Goal: Task Accomplishment & Management: Use online tool/utility

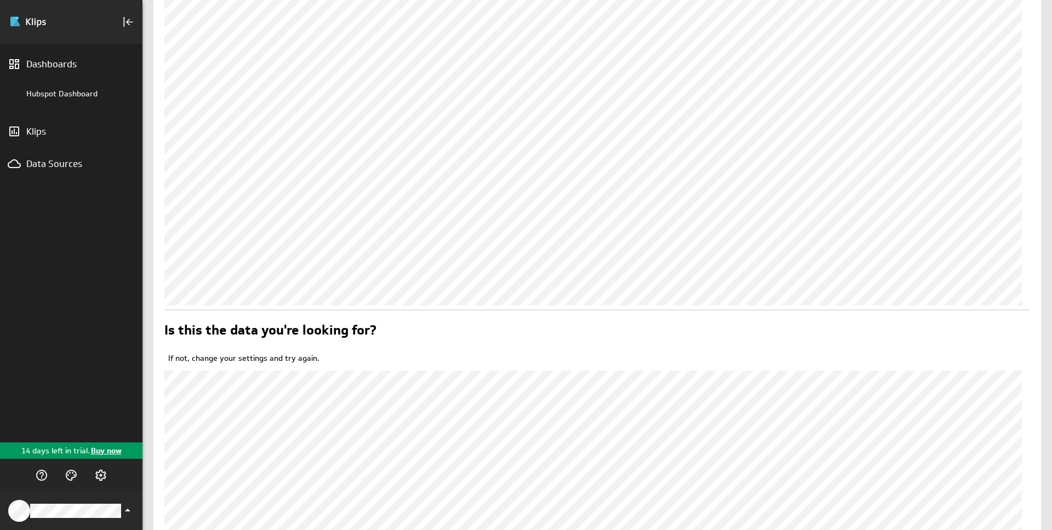
scroll to position [127, 0]
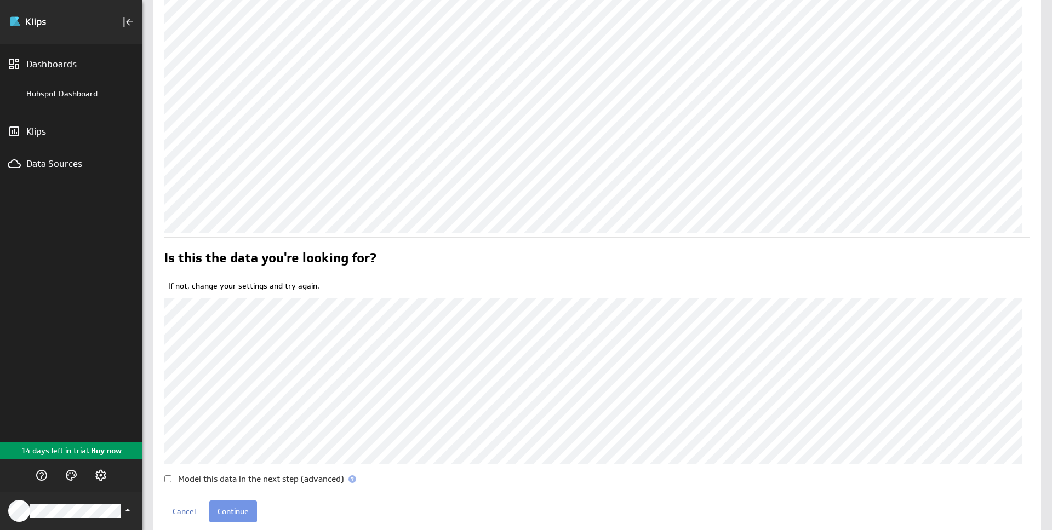
scroll to position [256, 0]
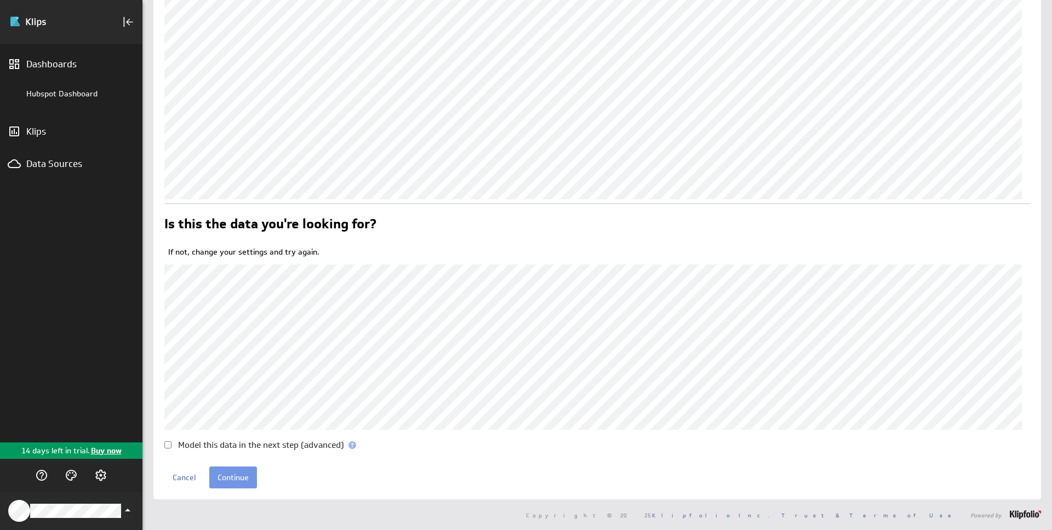
click at [168, 444] on input "Model this data in the next step (advanced)" at bounding box center [167, 445] width 7 height 7
checkbox input "false"
click at [239, 478] on input "Continue" at bounding box center [233, 478] width 48 height 22
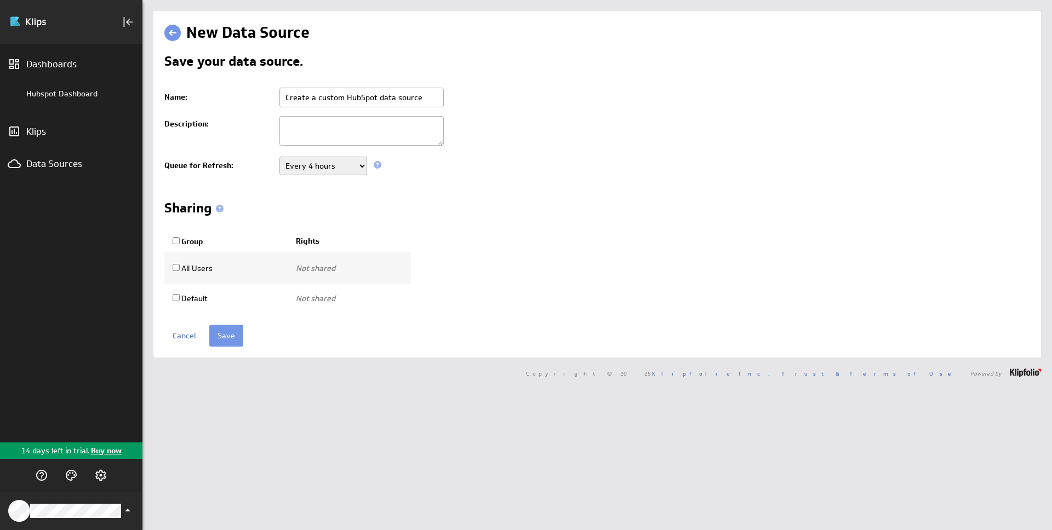
click at [353, 164] on select "Never Every minute Every 5 minutes Every 15 minutes Every 30 minutes Every hour…" at bounding box center [323, 166] width 88 height 19
click at [279, 157] on select "Never Every minute Every 5 minutes Every 15 minutes Every 30 minutes Every hour…" at bounding box center [323, 166] width 88 height 19
click at [346, 167] on select "Never Every minute Every 5 minutes Every 15 minutes Every 30 minutes Every hour…" at bounding box center [323, 166] width 88 height 19
click at [279, 157] on select "Never Every minute Every 5 minutes Every 15 minutes Every 30 minutes Every hour…" at bounding box center [323, 166] width 88 height 19
click at [344, 168] on select "Never Every minute Every 5 minutes Every 15 minutes Every 30 minutes Every hour…" at bounding box center [323, 166] width 88 height 19
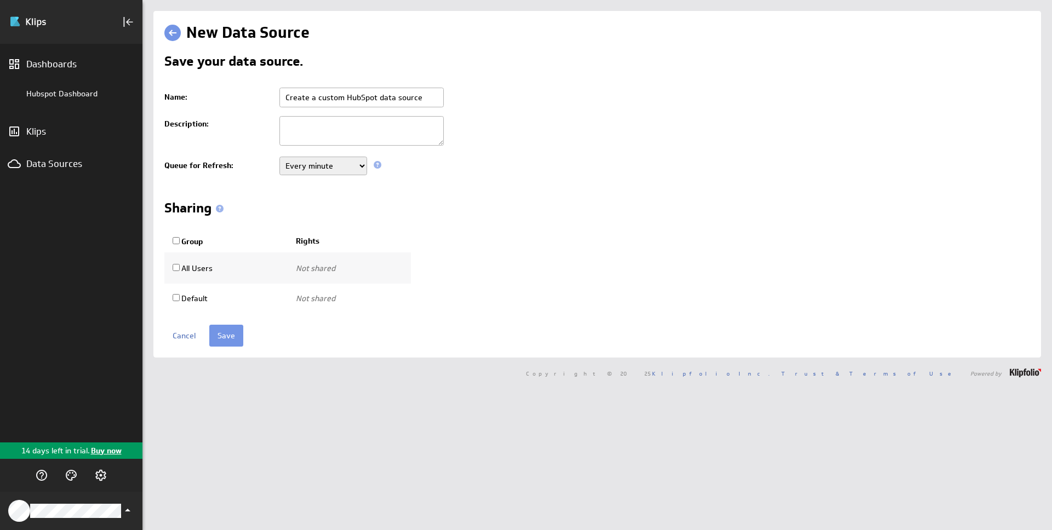
select select "3600"
click at [279, 157] on select "Never Every minute Every 5 minutes Every 15 minutes Every 30 minutes Every hour…" at bounding box center [323, 166] width 88 height 19
click at [534, 213] on div "Sharing" at bounding box center [597, 211] width 866 height 18
click at [387, 101] on input "Create a custom HubSpot data source" at bounding box center [361, 98] width 164 height 20
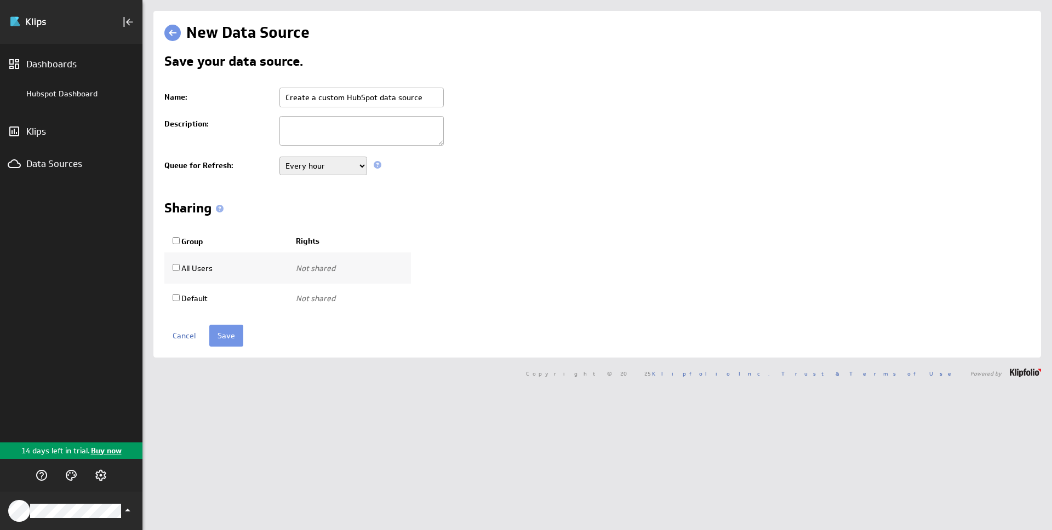
click at [387, 101] on input "Create a custom HubSpot data source" at bounding box center [361, 98] width 164 height 20
click at [336, 97] on input "Create a custom HubSpot data source" at bounding box center [361, 98] width 164 height 20
type input "Hubspot - Companies"
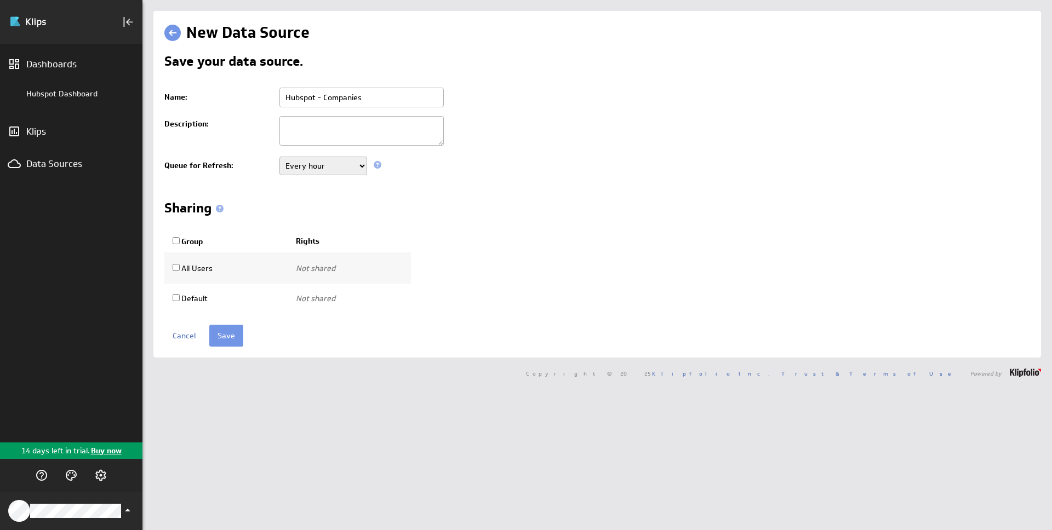
click at [326, 132] on textarea at bounding box center [361, 131] width 164 height 30
type textarea "This pulls all relevant company properties"
click at [231, 335] on input "Save" at bounding box center [226, 336] width 34 height 22
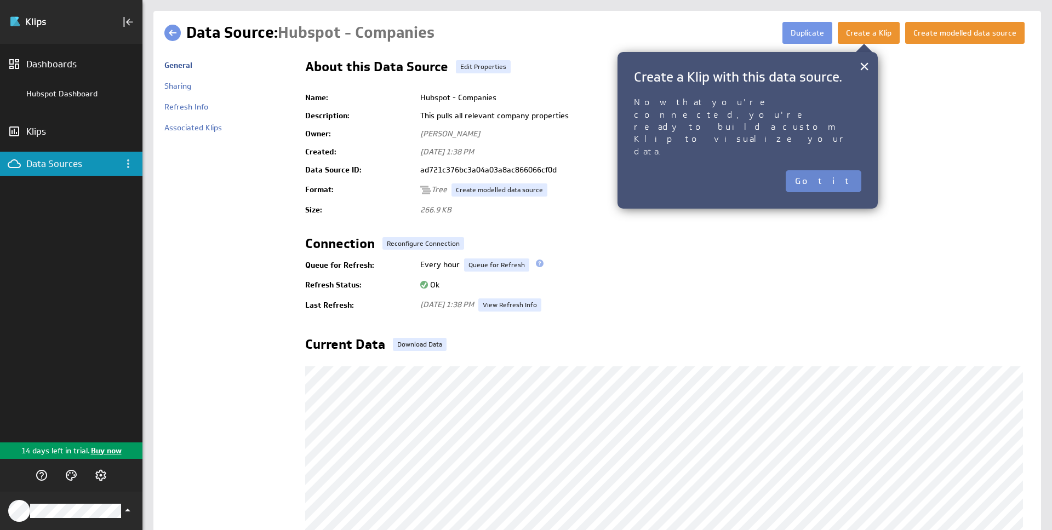
click at [842, 170] on button "Got it" at bounding box center [824, 181] width 76 height 22
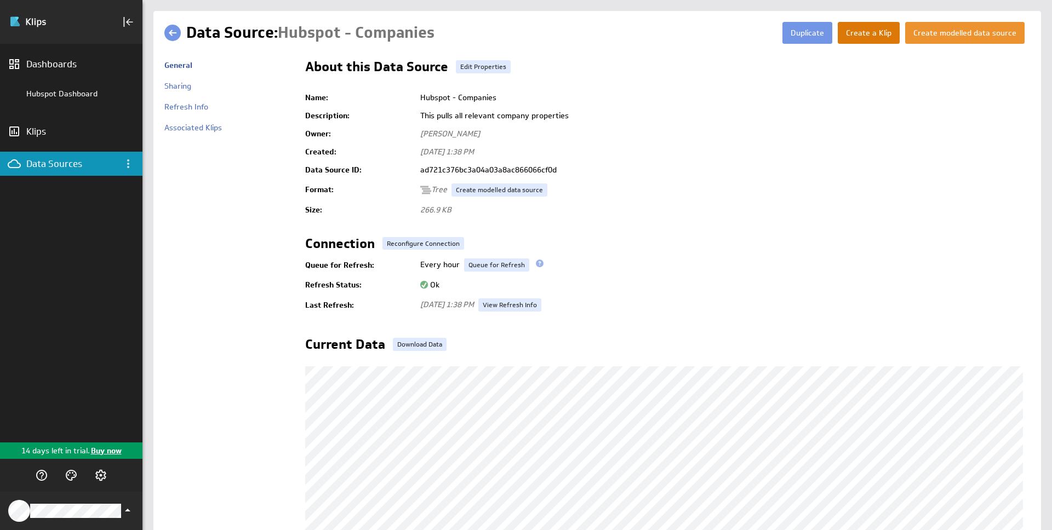
click at [856, 36] on button "Create a Klip" at bounding box center [869, 33] width 62 height 22
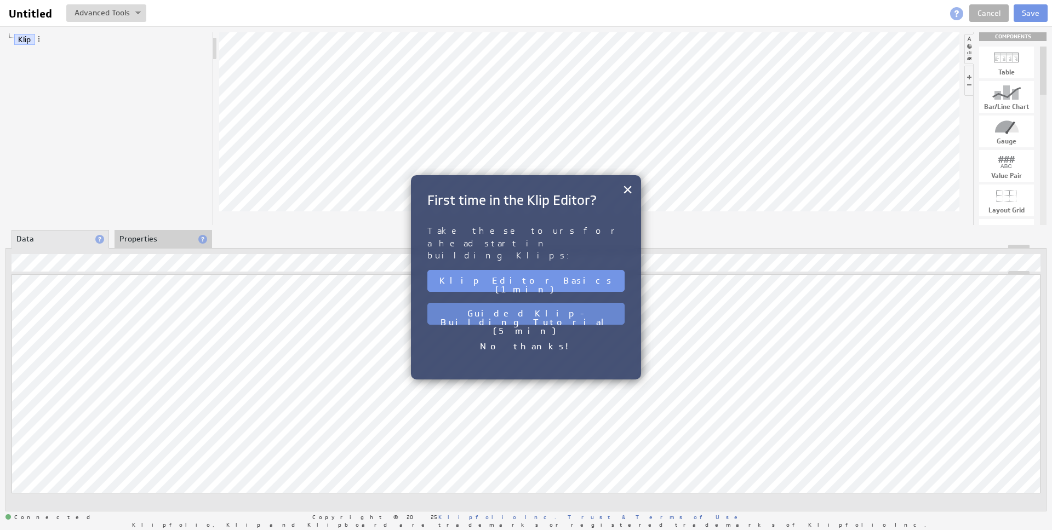
click at [520, 303] on button "Guided Klip-Building Tutorial (5 min)" at bounding box center [525, 314] width 197 height 22
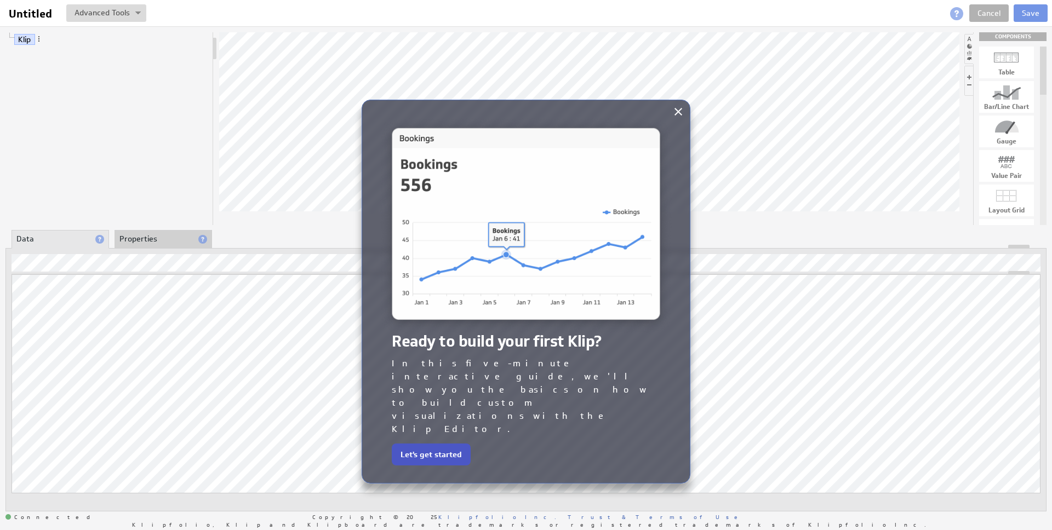
click at [443, 444] on button "Let's get started" at bounding box center [431, 455] width 79 height 22
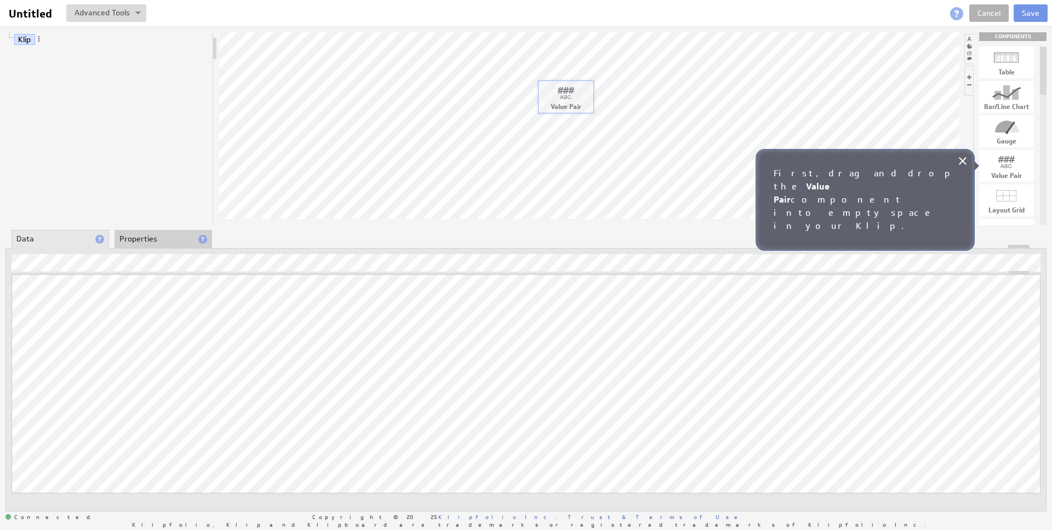
drag, startPoint x: 1006, startPoint y: 169, endPoint x: 565, endPoint y: 99, distance: 446.5
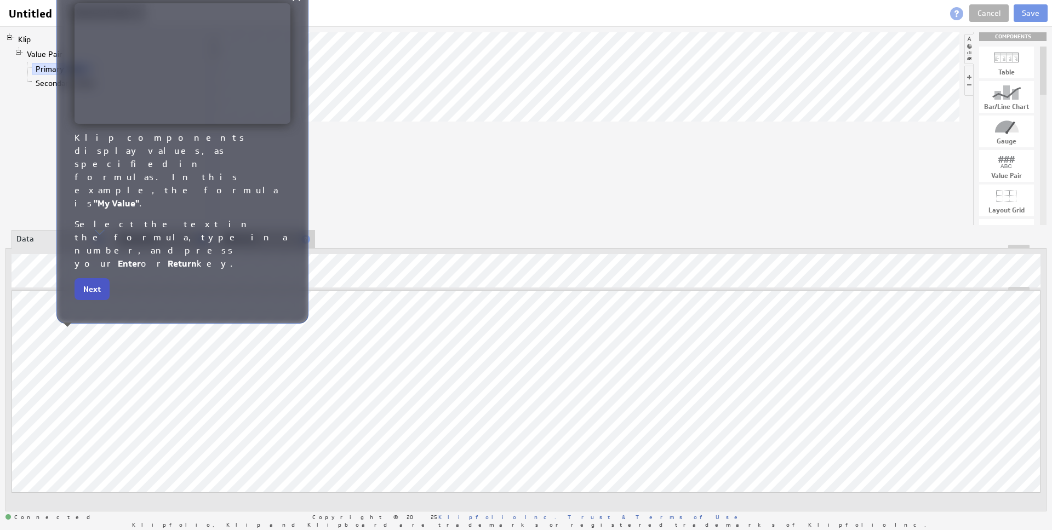
click at [91, 278] on button "Next" at bounding box center [92, 289] width 35 height 22
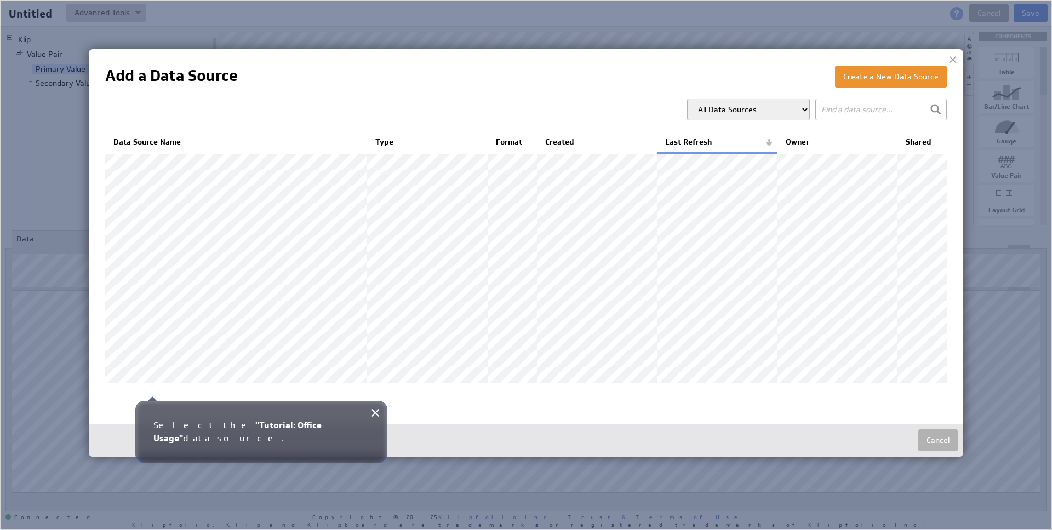
scroll to position [2, 0]
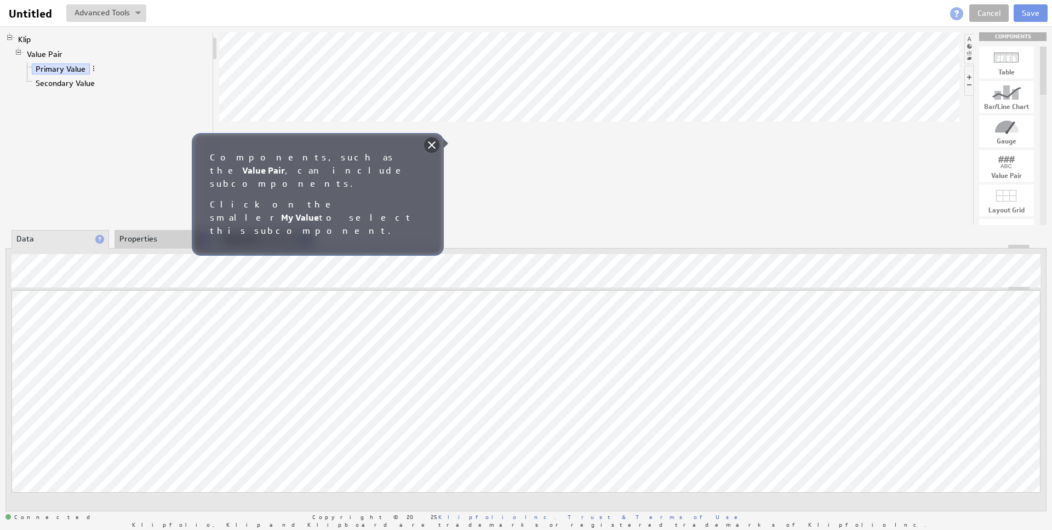
click at [430, 145] on icon at bounding box center [431, 145] width 13 height 13
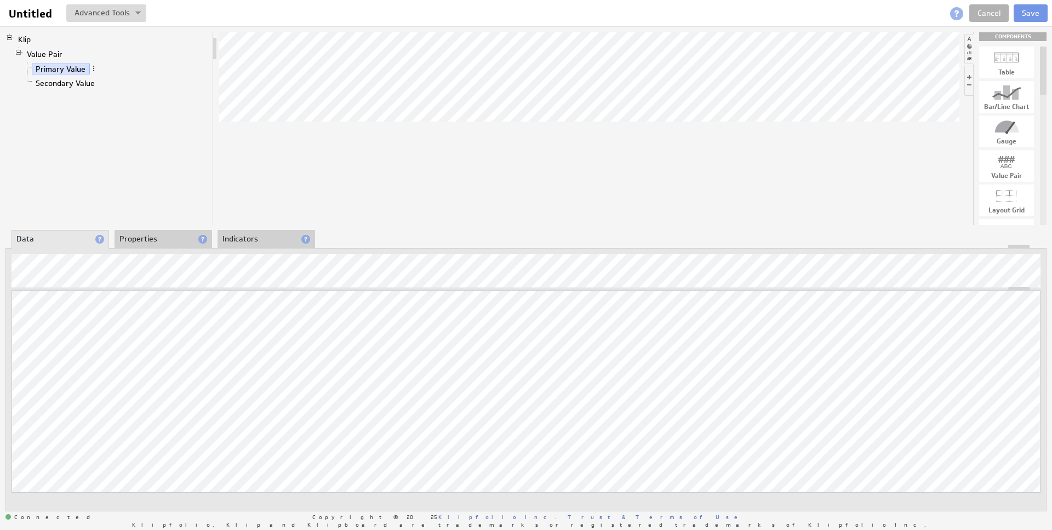
click at [134, 242] on li "Properties" at bounding box center [164, 239] width 98 height 19
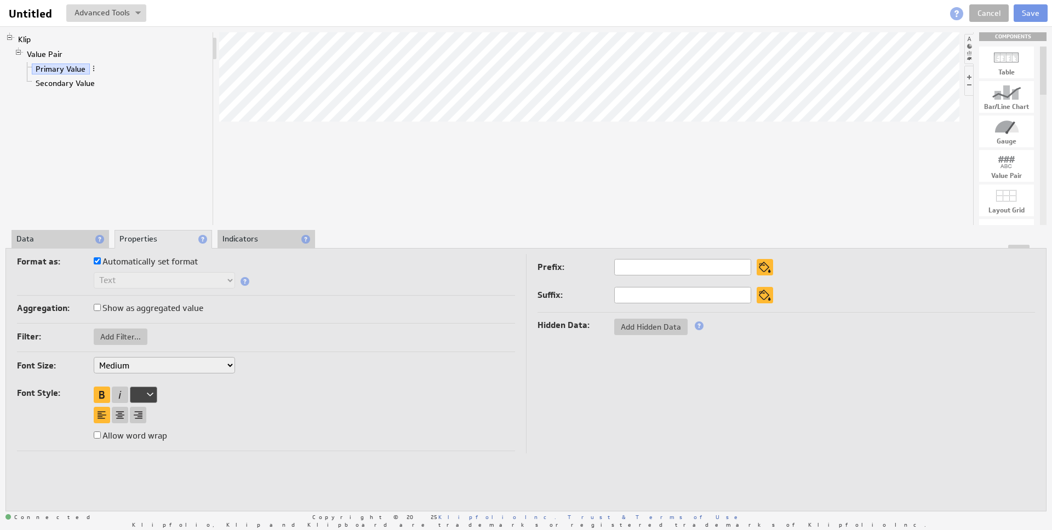
click at [75, 239] on li "Data" at bounding box center [61, 239] width 98 height 19
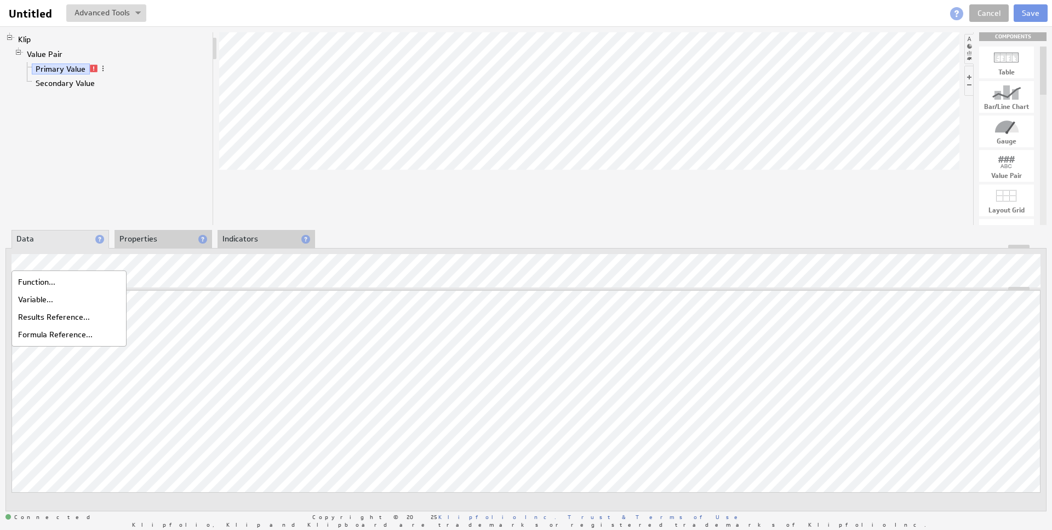
click at [43, 279] on div "Function..." at bounding box center [69, 282] width 110 height 18
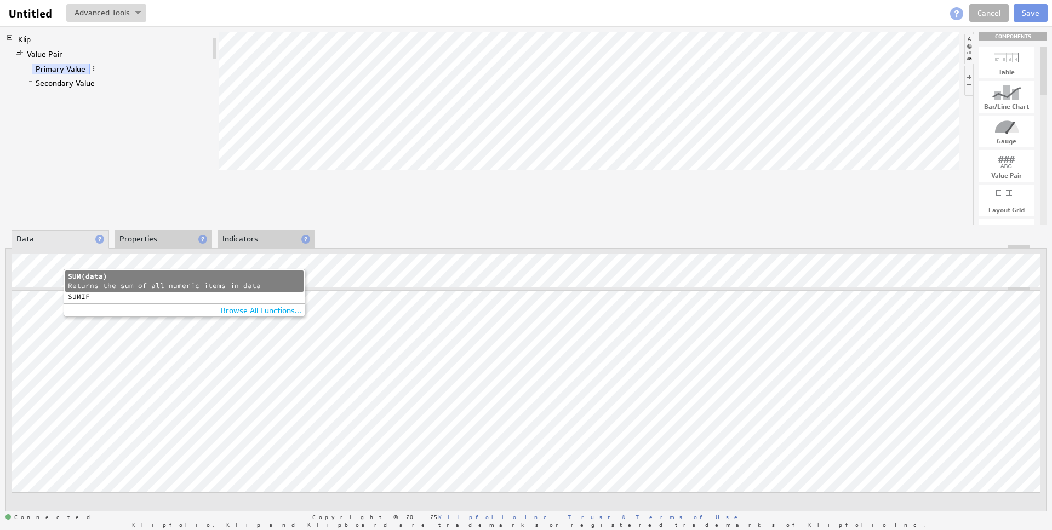
click at [124, 279] on div "SUM(data)" at bounding box center [184, 276] width 233 height 9
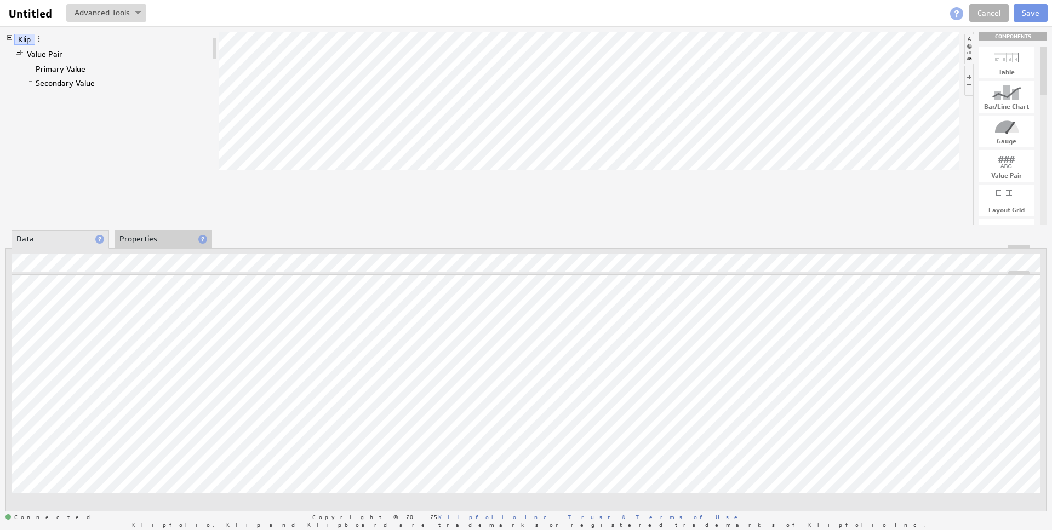
click at [1008, 35] on div "COMPONENTS" at bounding box center [1012, 36] width 67 height 9
click at [968, 37] on li at bounding box center [968, 49] width 9 height 30
click at [1040, 37] on li at bounding box center [1041, 49] width 9 height 30
drag, startPoint x: 1006, startPoint y: 207, endPoint x: 460, endPoint y: 100, distance: 556.0
click at [970, 76] on li at bounding box center [968, 81] width 9 height 30
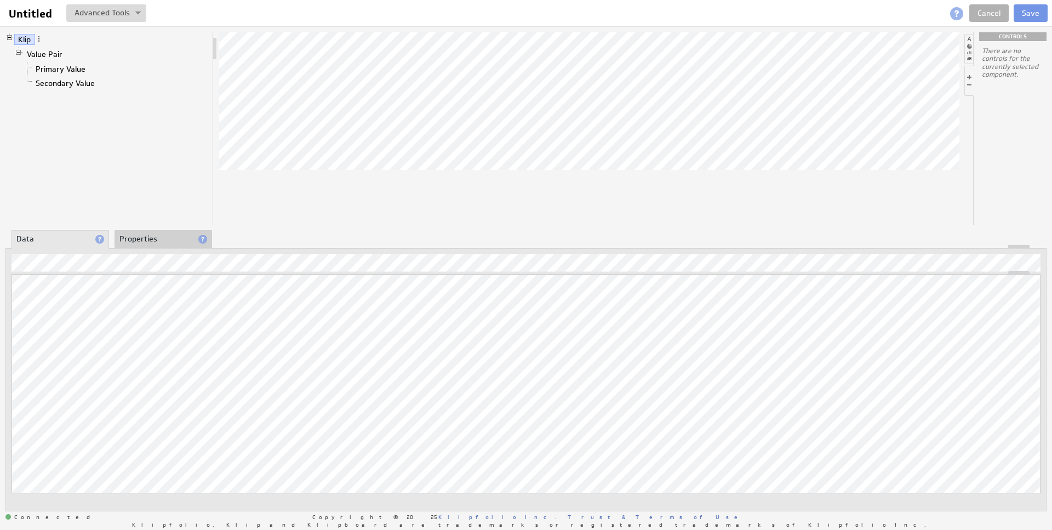
click at [970, 85] on li at bounding box center [968, 81] width 9 height 30
click at [970, 85] on div "Klip Value Pair Primary Value Secondary Value COMPONENTS Table Bar/Line Chart G…" at bounding box center [525, 128] width 1041 height 193
click at [1042, 77] on li at bounding box center [1041, 81] width 9 height 30
click at [1029, 83] on div "There are no controls for the currently selected component." at bounding box center [1010, 136] width 73 height 179
click at [1012, 39] on div "CONTROLS" at bounding box center [1012, 36] width 67 height 9
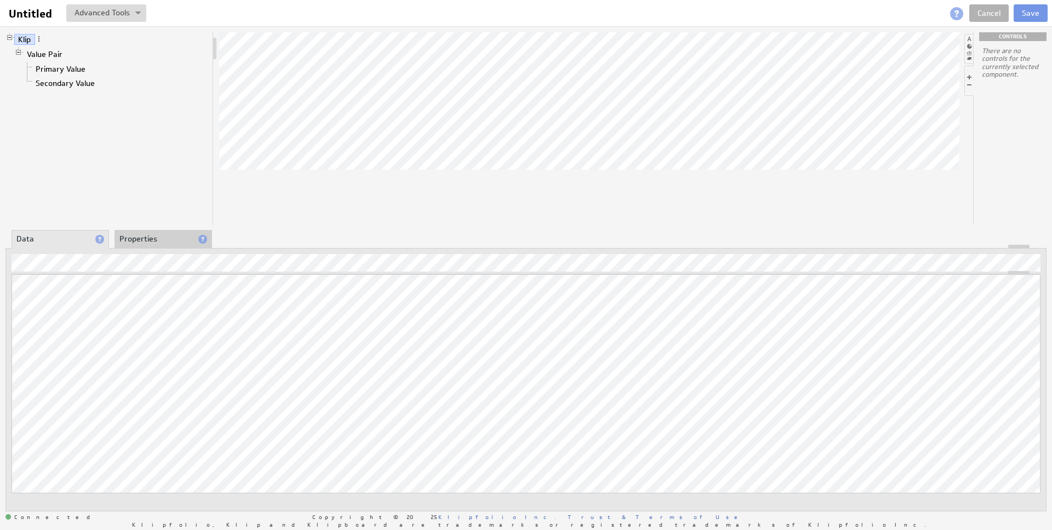
click at [1012, 36] on div "CONTROLS" at bounding box center [1012, 36] width 67 height 9
click at [971, 75] on li at bounding box center [968, 81] width 9 height 30
click at [1044, 75] on li at bounding box center [1041, 81] width 9 height 30
click at [970, 85] on li at bounding box center [968, 81] width 9 height 30
click at [1038, 78] on li at bounding box center [1041, 81] width 9 height 30
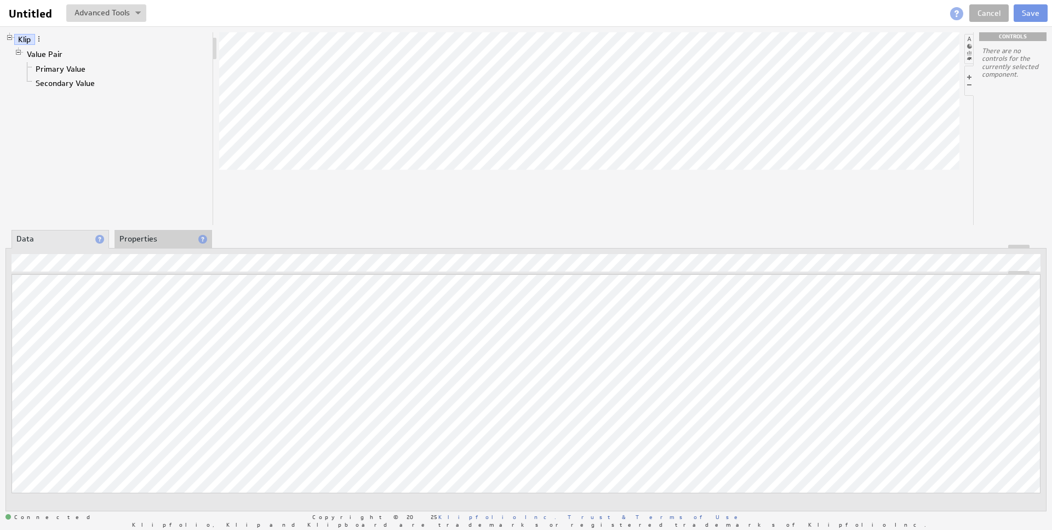
click at [1010, 33] on div "CONTROLS" at bounding box center [1012, 36] width 67 height 9
click at [971, 53] on li at bounding box center [968, 49] width 9 height 30
click at [47, 72] on link "Primary Value" at bounding box center [61, 69] width 58 height 11
click at [49, 84] on link "Secondary Value" at bounding box center [65, 83] width 67 height 11
click at [170, 246] on div at bounding box center [526, 247] width 1040 height 4
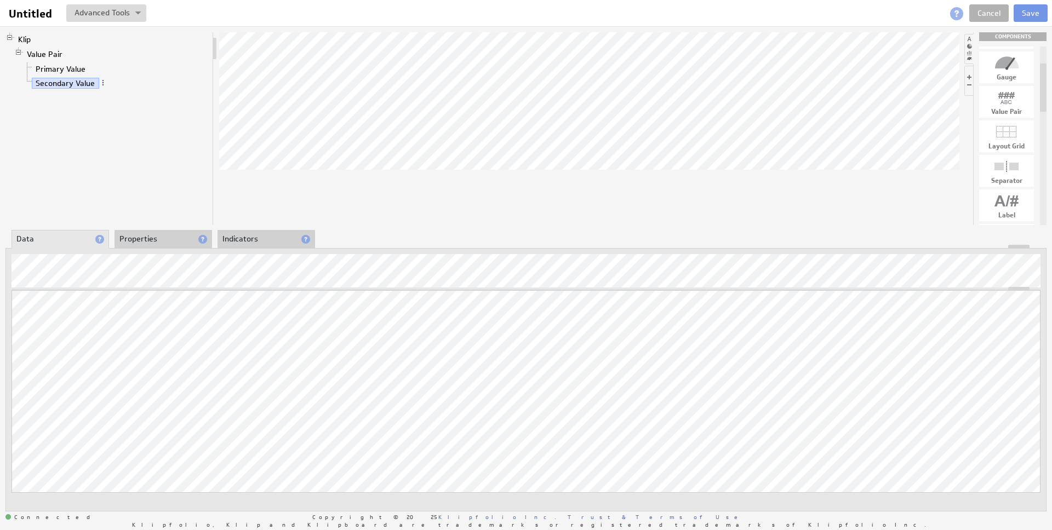
click at [169, 237] on li "Properties" at bounding box center [164, 239] width 98 height 19
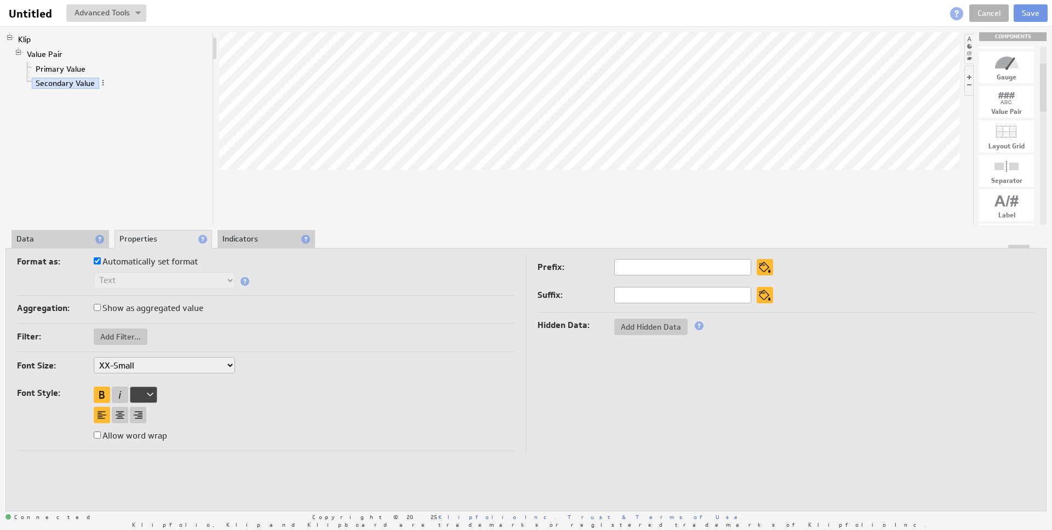
click at [273, 238] on li "Indicators" at bounding box center [267, 239] width 98 height 19
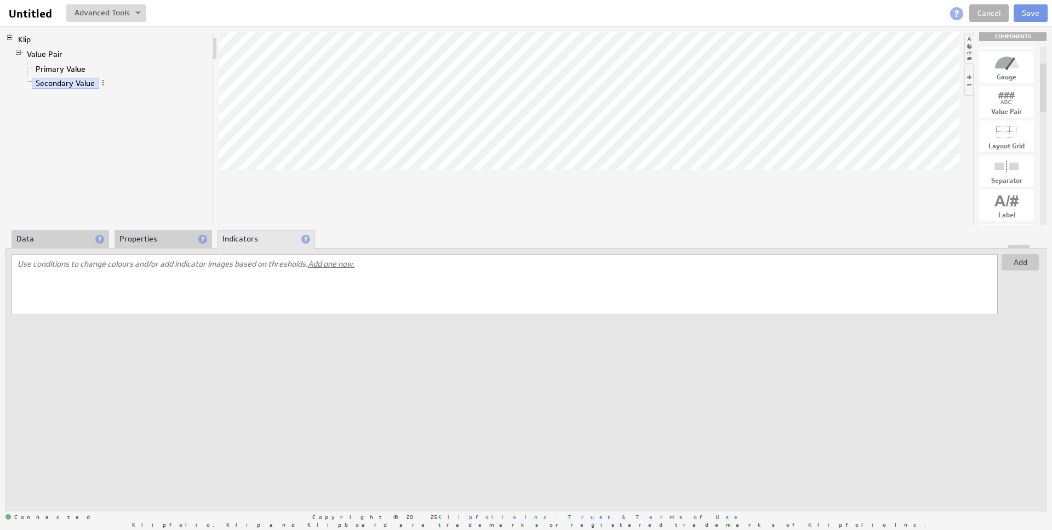
click at [156, 238] on li "Properties" at bounding box center [164, 239] width 98 height 19
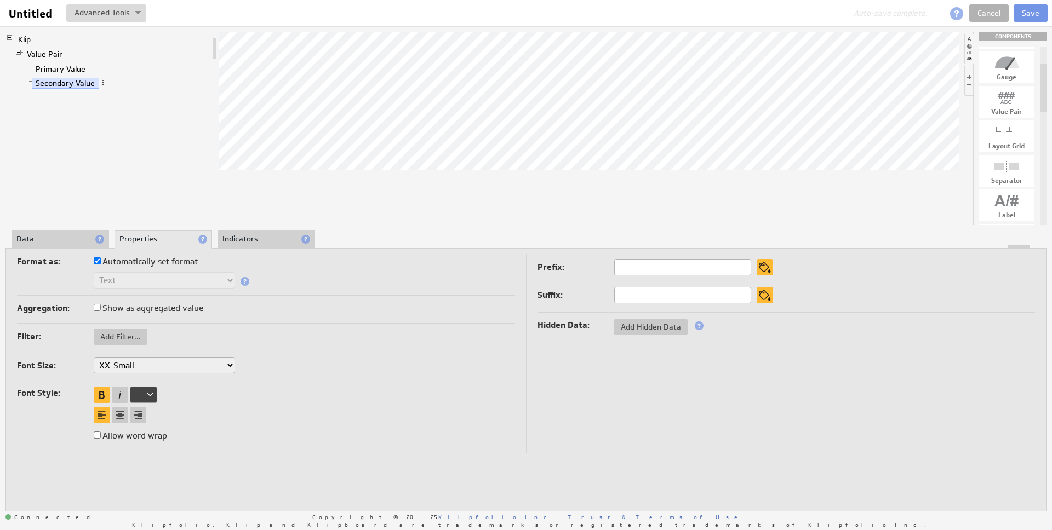
click at [67, 239] on li "Data" at bounding box center [61, 239] width 98 height 19
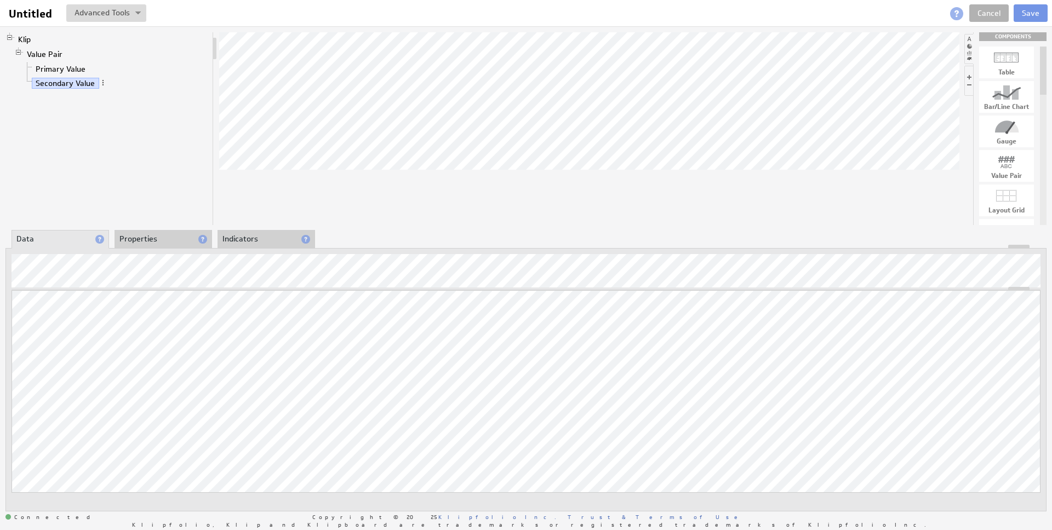
click at [1003, 63] on div at bounding box center [1006, 58] width 55 height 18
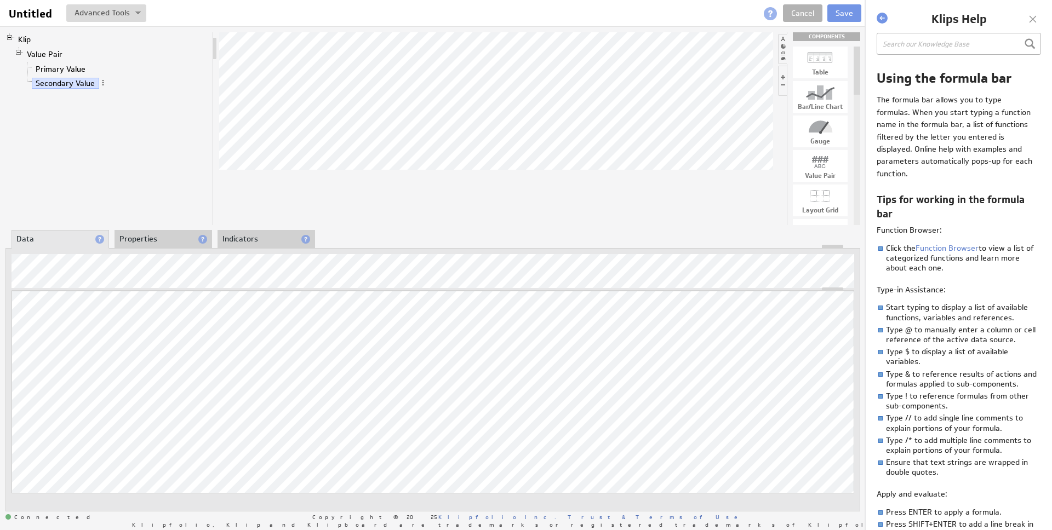
click at [940, 45] on input "text" at bounding box center [959, 44] width 164 height 22
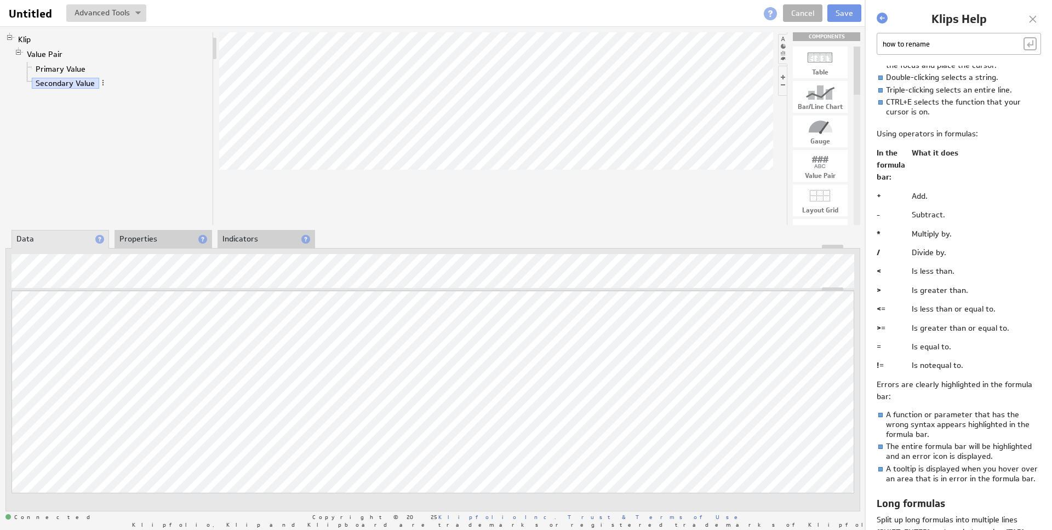
scroll to position [530, 0]
type input "how to rename"
click at [1030, 17] on div at bounding box center [1033, 19] width 16 height 16
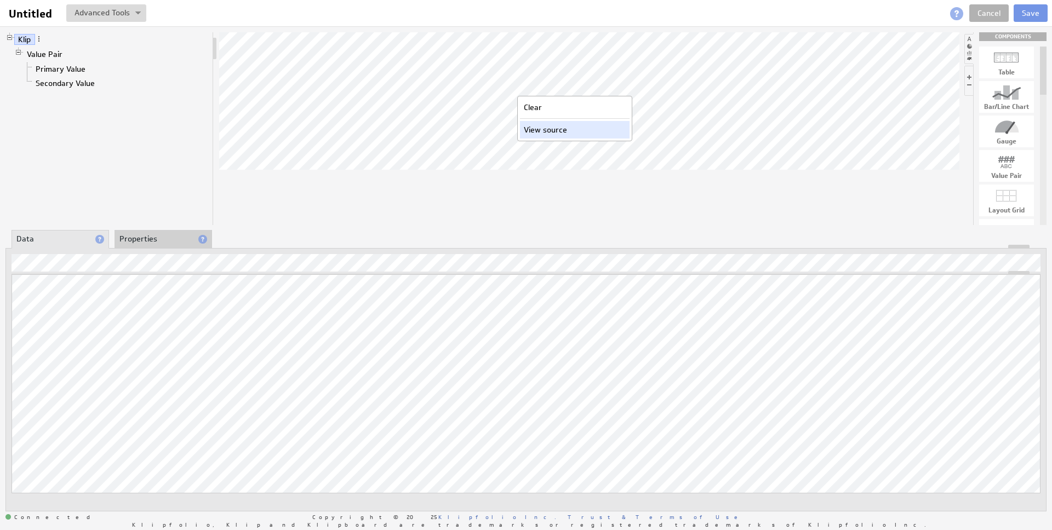
click at [539, 123] on div "View source" at bounding box center [575, 130] width 110 height 18
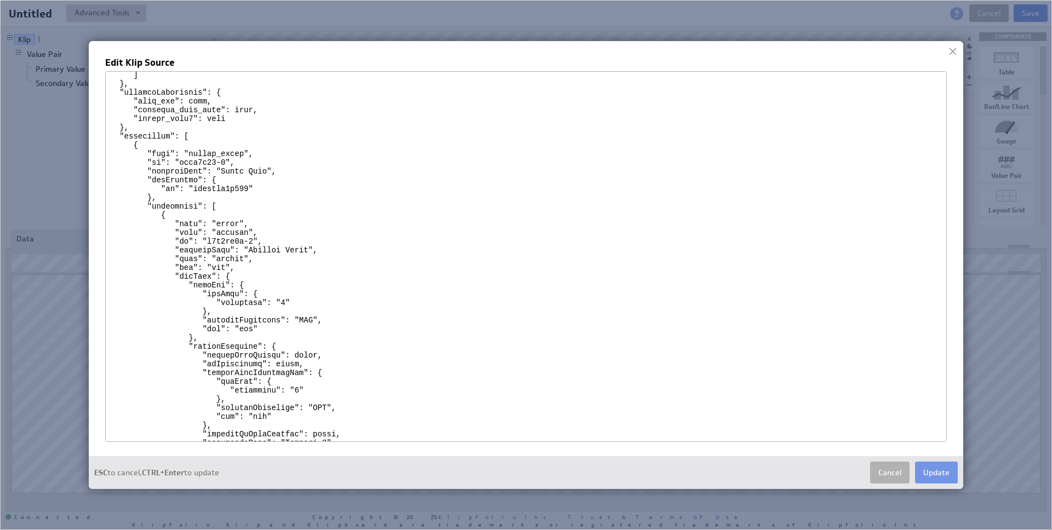
scroll to position [0, 0]
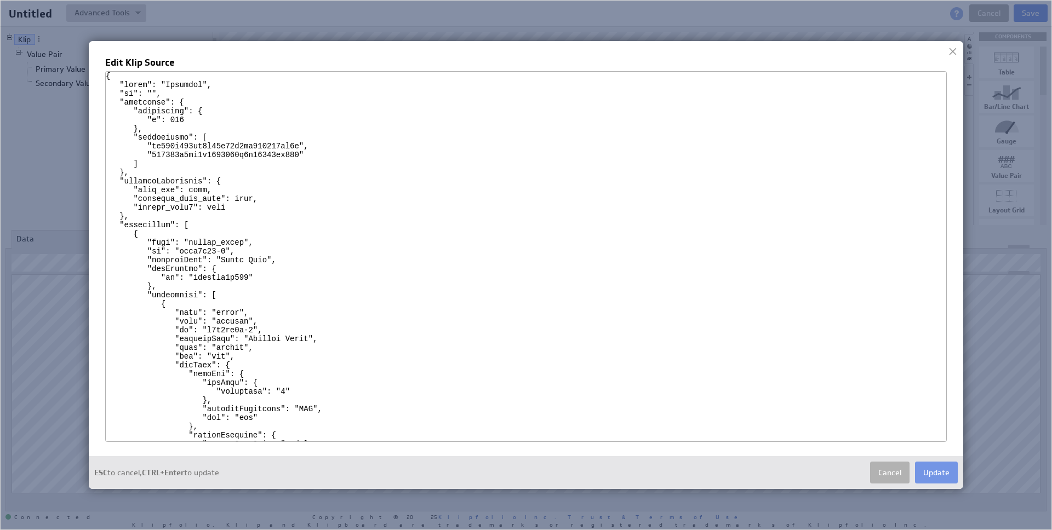
click at [202, 85] on textarea at bounding box center [526, 256] width 842 height 371
type textarea "{ "title": "Number Of Bookings", "id": "", "workspace": { "dimensions": { "w": …"
click at [934, 472] on button "Update" at bounding box center [936, 473] width 43 height 22
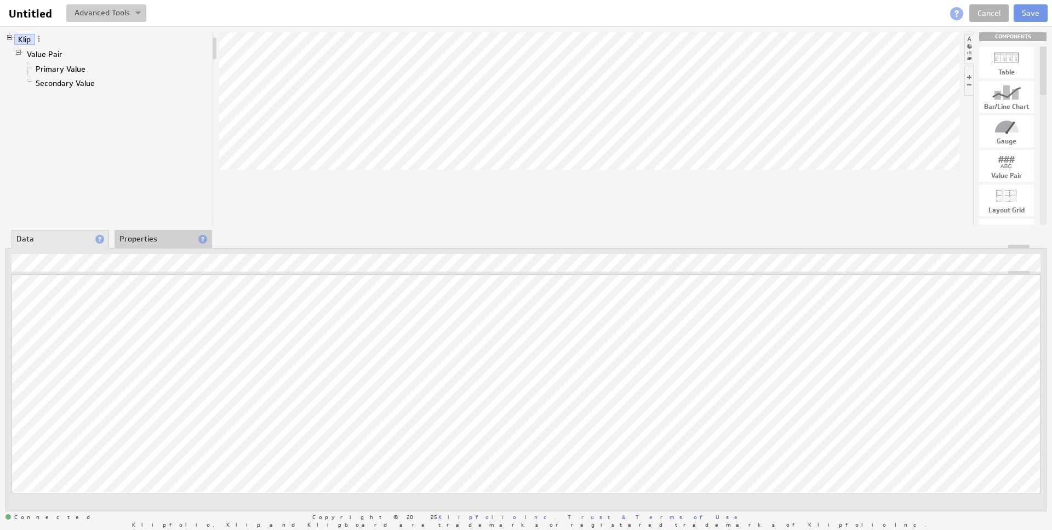
click at [132, 8] on button at bounding box center [106, 13] width 80 height 18
drag, startPoint x: 1002, startPoint y: 186, endPoint x: 809, endPoint y: 111, distance: 207.5
drag, startPoint x: 994, startPoint y: 179, endPoint x: 362, endPoint y: 110, distance: 636.1
click at [153, 234] on li "Properties" at bounding box center [164, 239] width 98 height 19
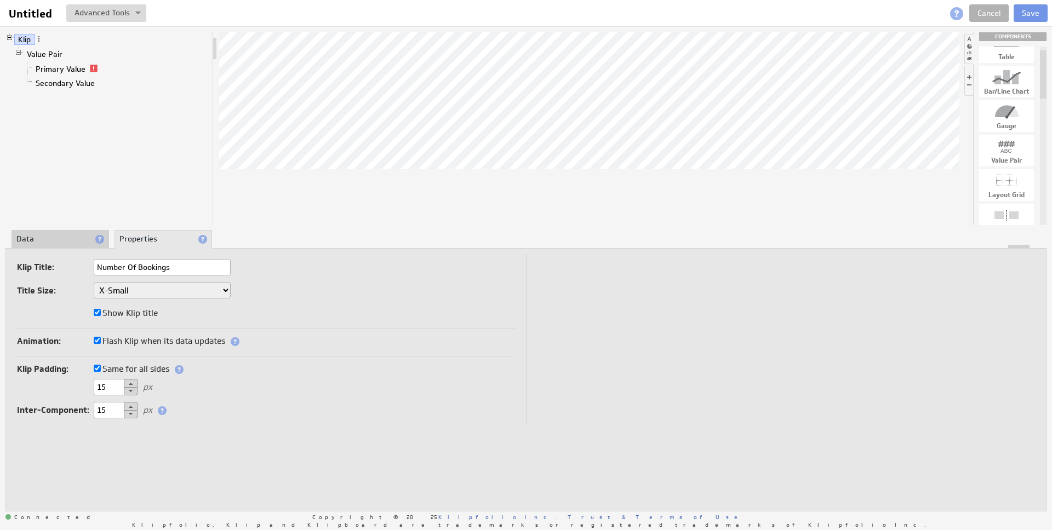
click at [188, 290] on select "XX-Small X-Small Small Medium Large X-Large XX-Large" at bounding box center [162, 290] width 137 height 16
click at [78, 244] on li "Data" at bounding box center [61, 239] width 98 height 19
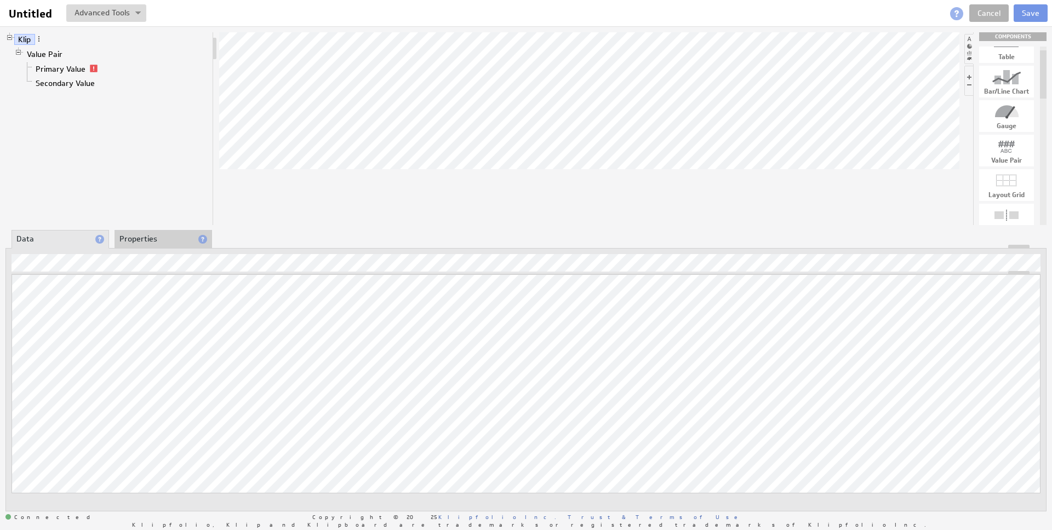
click at [156, 245] on div at bounding box center [526, 247] width 1040 height 4
click at [156, 240] on li "Properties" at bounding box center [164, 239] width 98 height 19
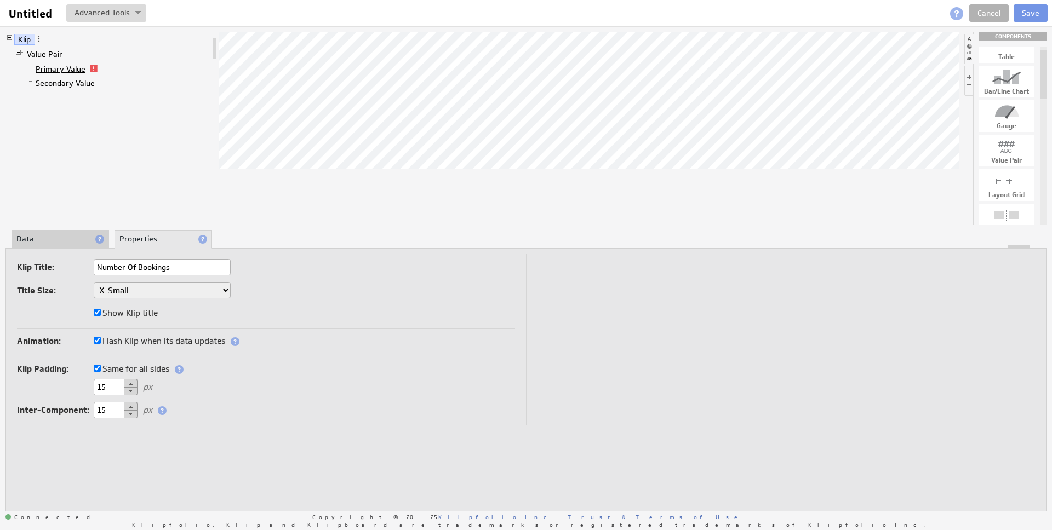
click at [83, 70] on link "Primary Value" at bounding box center [61, 69] width 58 height 11
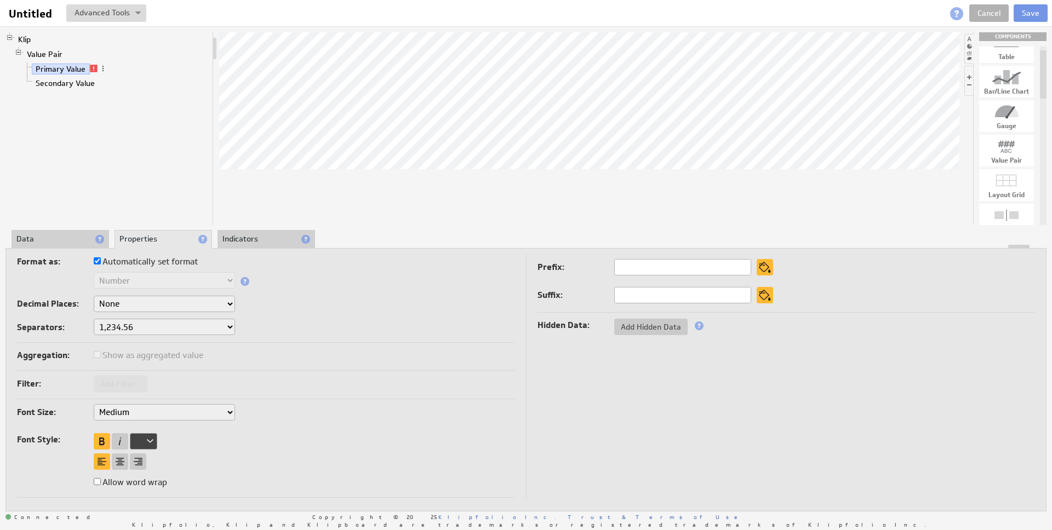
click at [222, 308] on select "None .# (1) .## (2) .### (3) .#### (4)" at bounding box center [164, 304] width 141 height 16
click at [631, 327] on span "Add Hidden Data" at bounding box center [650, 327] width 73 height 10
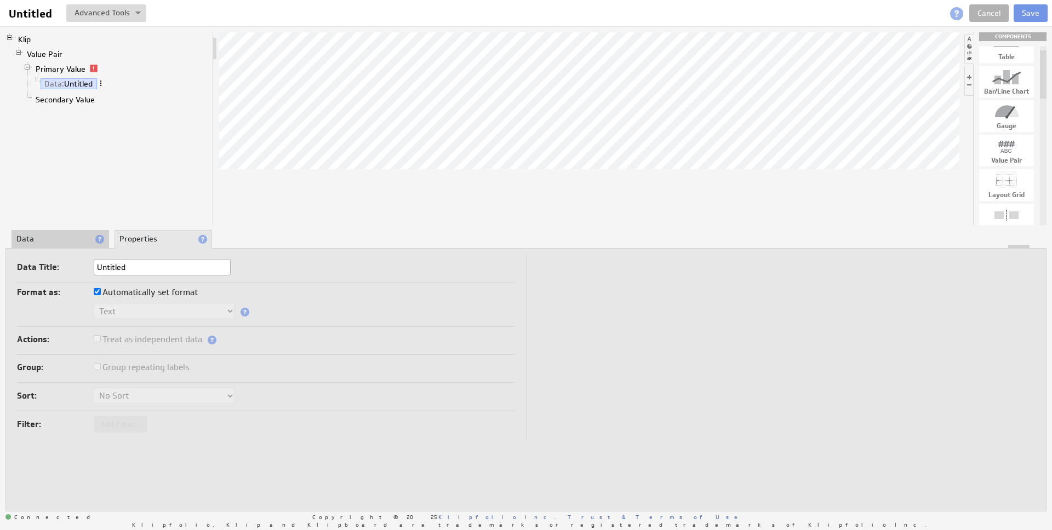
click at [102, 82] on span at bounding box center [101, 83] width 8 height 8
click at [134, 108] on div "Remove" at bounding box center [160, 111] width 110 height 18
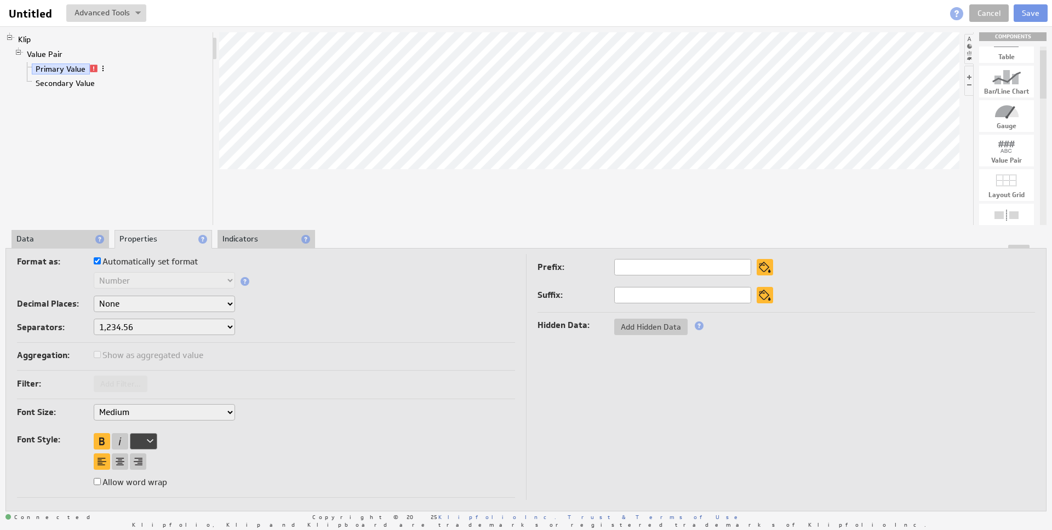
click at [101, 70] on span at bounding box center [103, 69] width 8 height 8
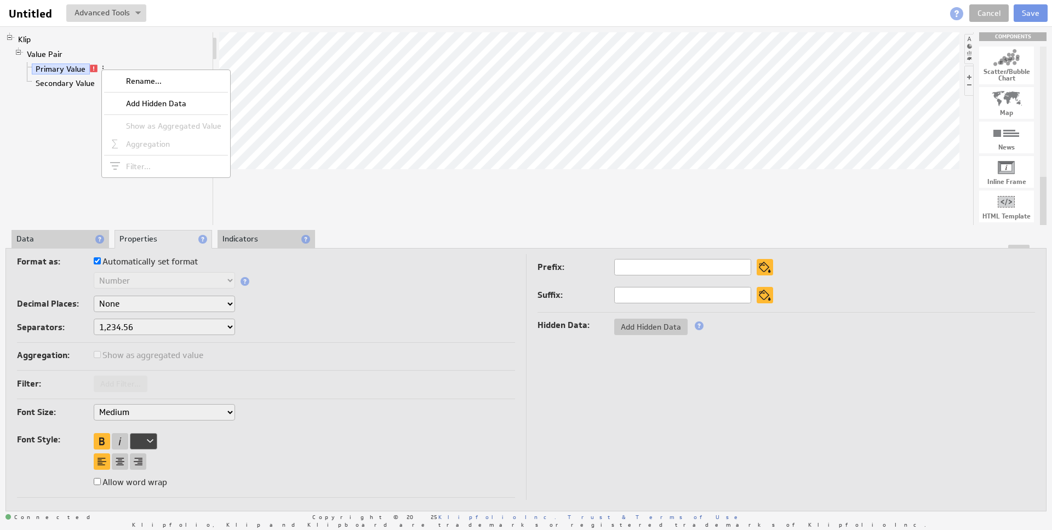
click at [136, 48] on li "Value Pair Primary Value Secondary Value" at bounding box center [111, 69] width 194 height 45
click at [102, 67] on span at bounding box center [103, 69] width 8 height 8
click at [134, 54] on li "Value Pair Primary Value Secondary Value" at bounding box center [111, 69] width 194 height 45
click at [79, 70] on link "Primary Value" at bounding box center [61, 69] width 58 height 11
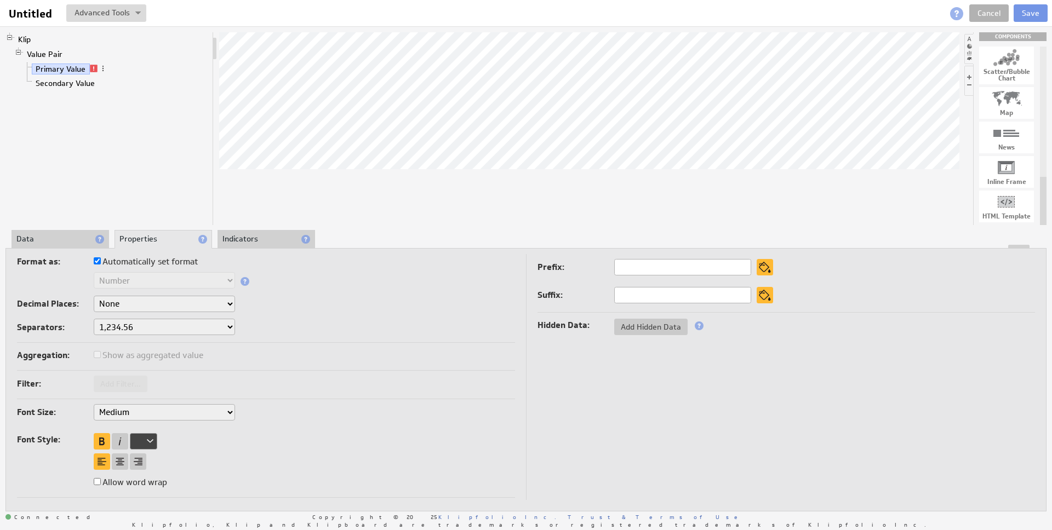
click at [61, 241] on li "Data" at bounding box center [61, 239] width 98 height 19
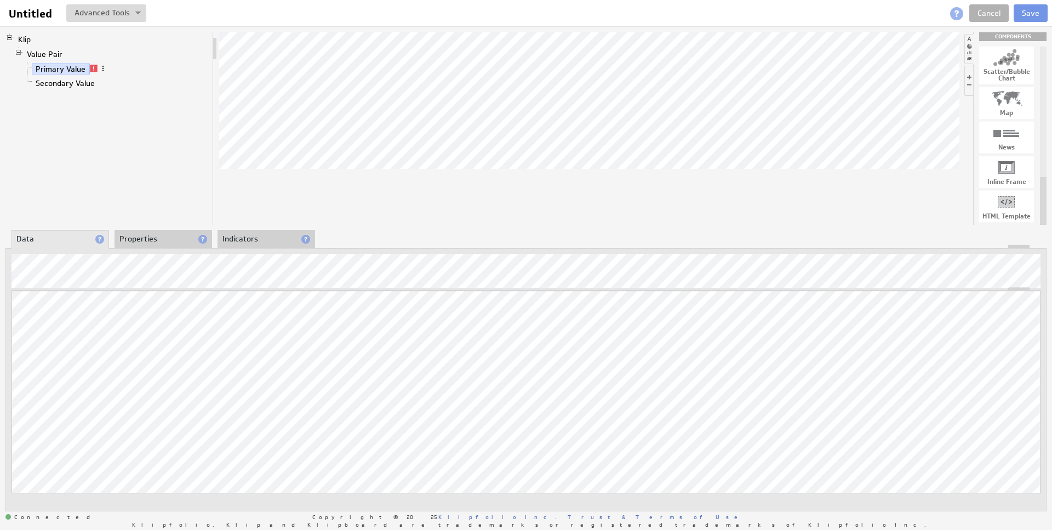
click at [103, 66] on span at bounding box center [103, 69] width 8 height 8
click at [128, 52] on li "Value Pair Primary Value Secondary Value" at bounding box center [111, 69] width 194 height 45
click at [135, 16] on button at bounding box center [106, 13] width 80 height 18
click at [88, 69] on td "Manage Variables..." at bounding box center [68, 71] width 91 height 18
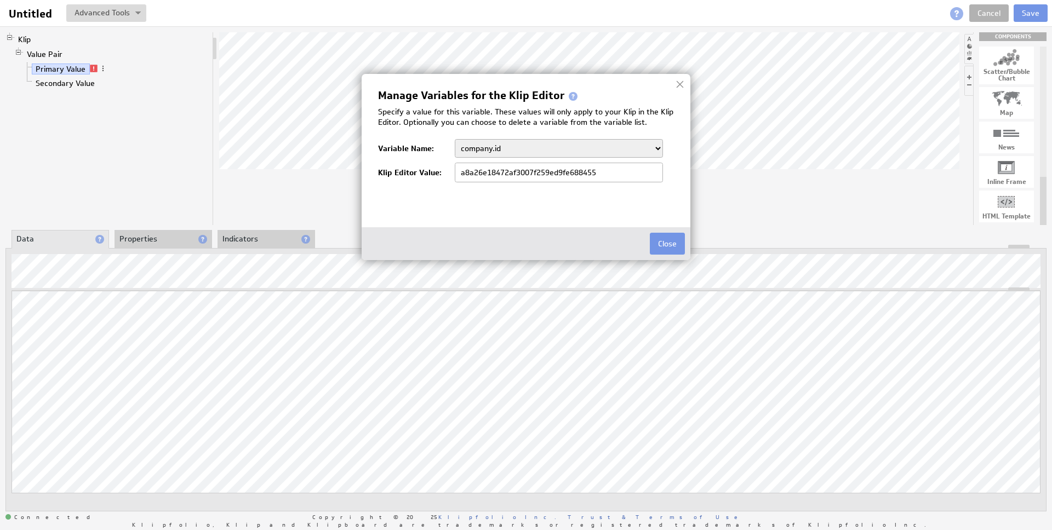
click at [520, 151] on select "company.id company.name HSContactsTarget HSDate HSLeadTarget HSPeriod HSQualLea…" at bounding box center [559, 148] width 208 height 19
click at [677, 87] on div at bounding box center [680, 84] width 16 height 16
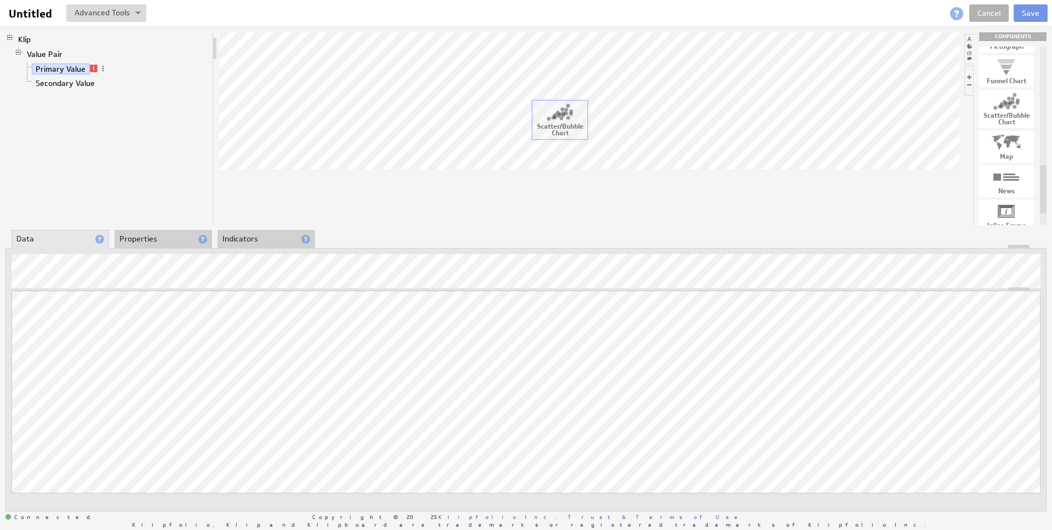
drag, startPoint x: 1003, startPoint y: 102, endPoint x: 543, endPoint y: 116, distance: 459.9
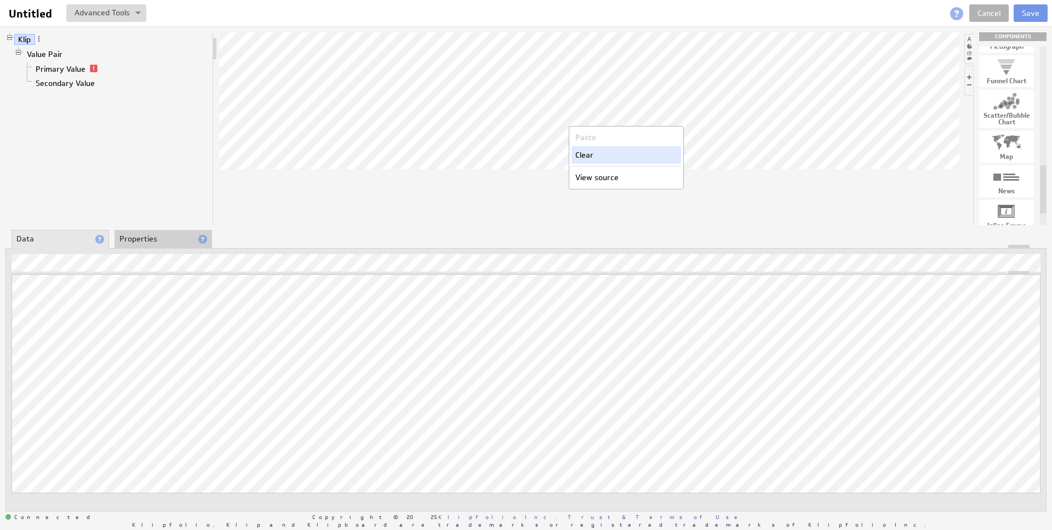
click at [602, 155] on div "Clear" at bounding box center [626, 155] width 110 height 18
drag, startPoint x: 1011, startPoint y: 107, endPoint x: 556, endPoint y: 82, distance: 456.0
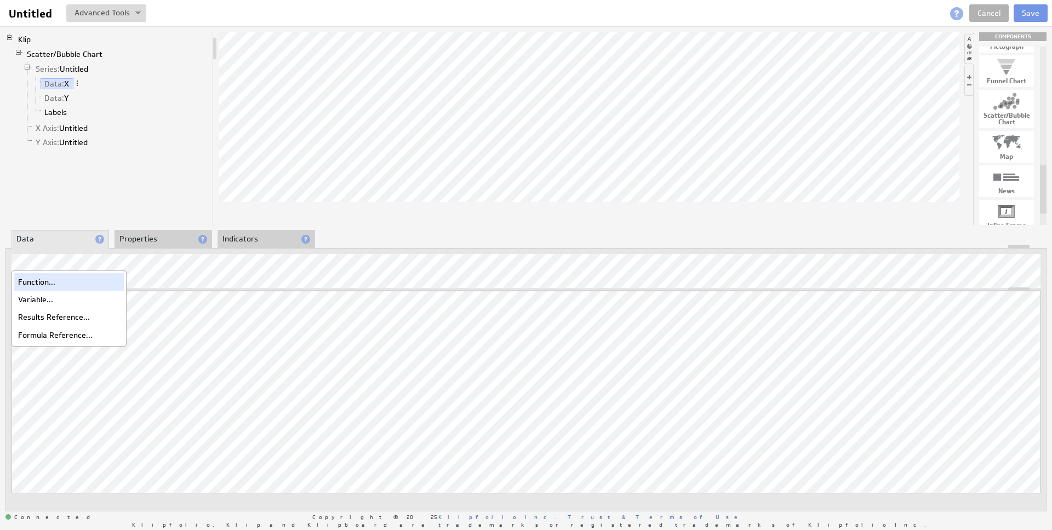
click at [43, 279] on div "Function..." at bounding box center [69, 282] width 110 height 18
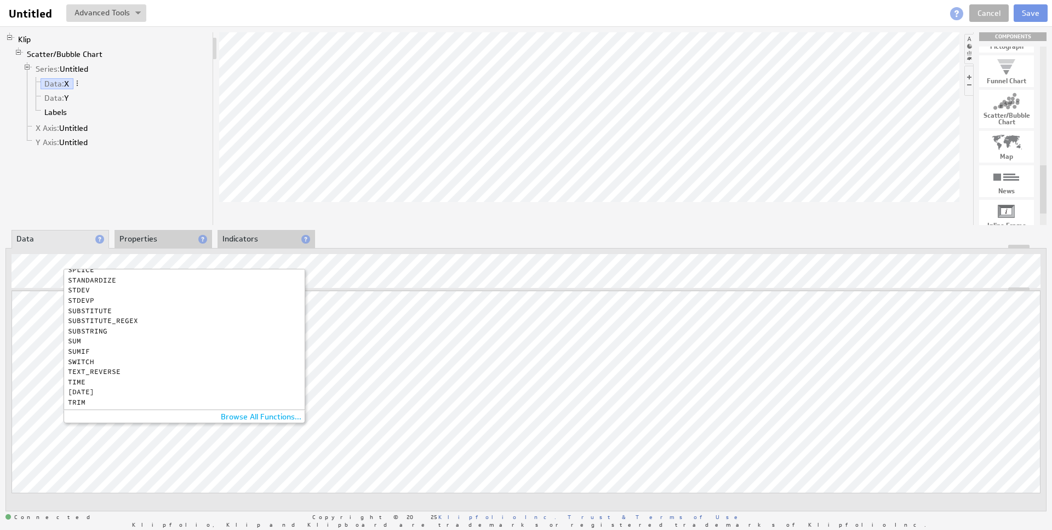
scroll to position [902, 0]
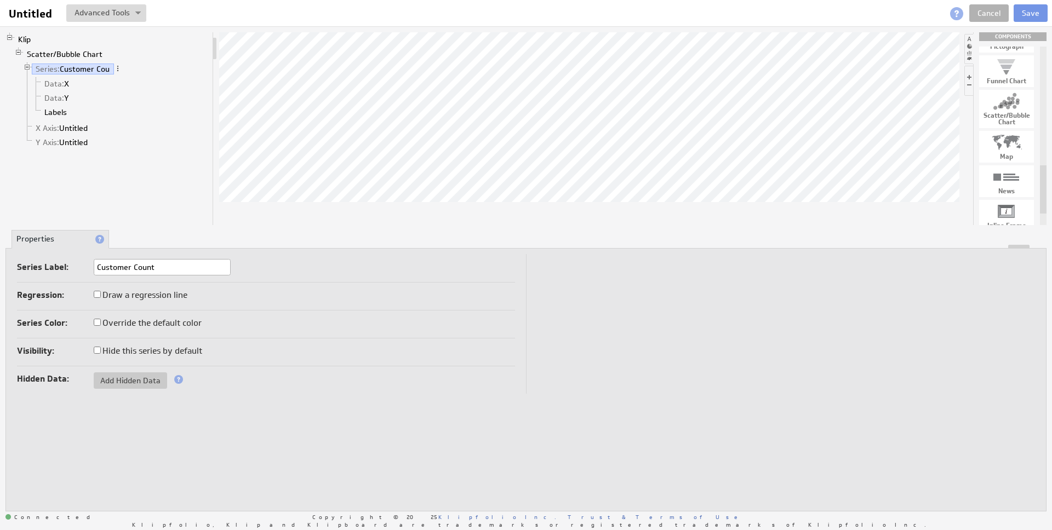
type input "Customer Count"
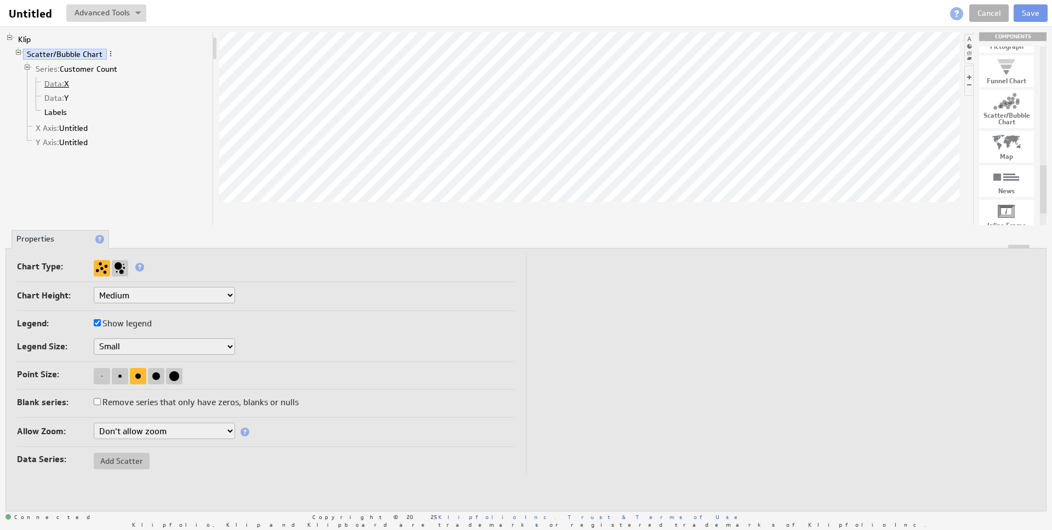
click at [71, 83] on link "Data: X" at bounding box center [57, 83] width 33 height 11
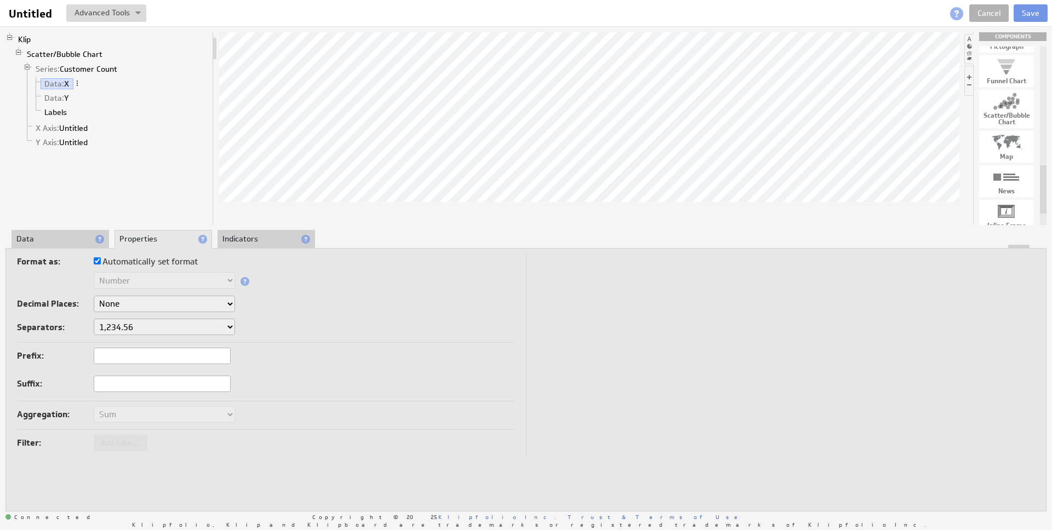
click at [148, 313] on div "Decimal Places: None .# (1) .## (2) .### (3) .#### (4)" at bounding box center [266, 305] width 498 height 19
click at [147, 305] on select "None .# (1) .## (2) .### (3) .#### (4)" at bounding box center [164, 304] width 141 height 16
click at [94, 296] on select "None .# (1) .## (2) .### (3) .#### (4)" at bounding box center [164, 304] width 141 height 16
click at [401, 324] on div "Separators: 1,234.56 1.234,56 1'234.56 1,234/56 1 234,56 1 234-56 1 234.56 1234…" at bounding box center [266, 328] width 498 height 19
click at [41, 239] on li "Data" at bounding box center [61, 239] width 98 height 19
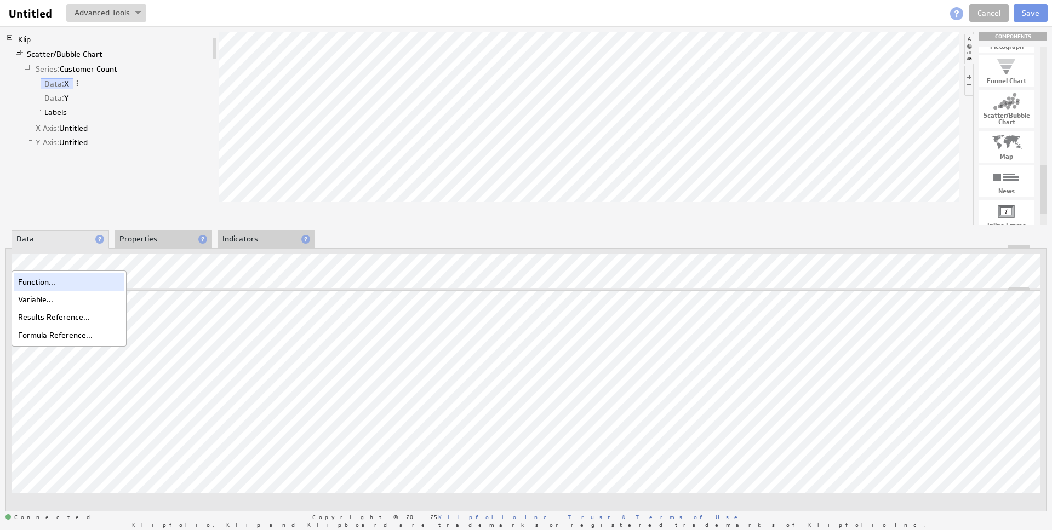
click at [74, 286] on div "Function..." at bounding box center [69, 282] width 110 height 18
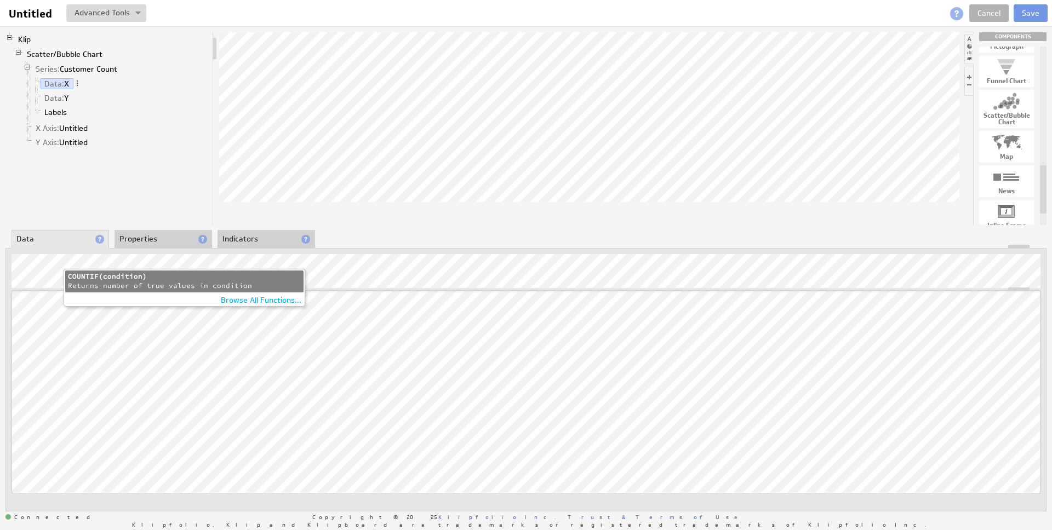
click at [103, 280] on div "COUNTIF(condition)" at bounding box center [184, 276] width 233 height 9
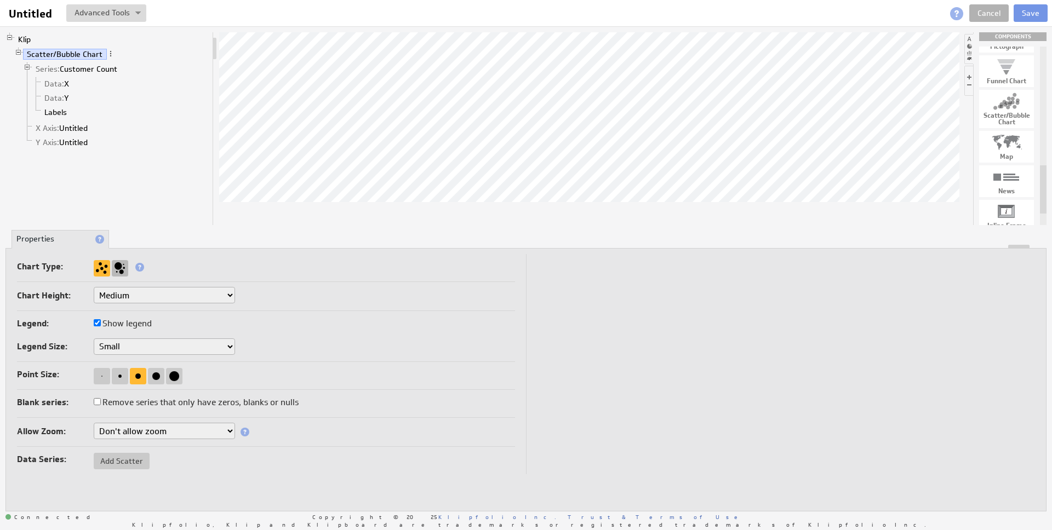
click at [115, 266] on div at bounding box center [120, 268] width 16 height 16
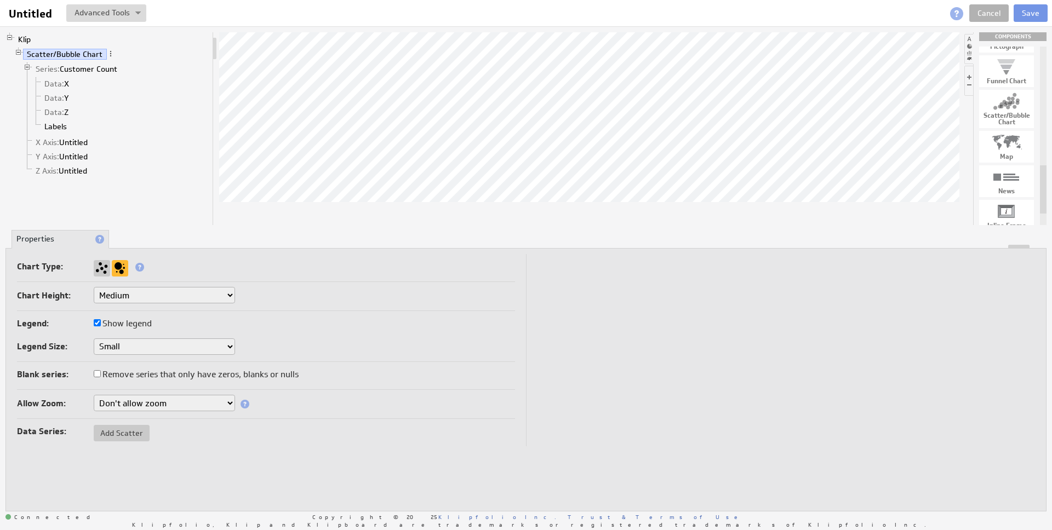
click at [87, 82] on li "Data: X" at bounding box center [120, 84] width 176 height 14
click at [64, 82] on link "Data: X" at bounding box center [57, 83] width 33 height 11
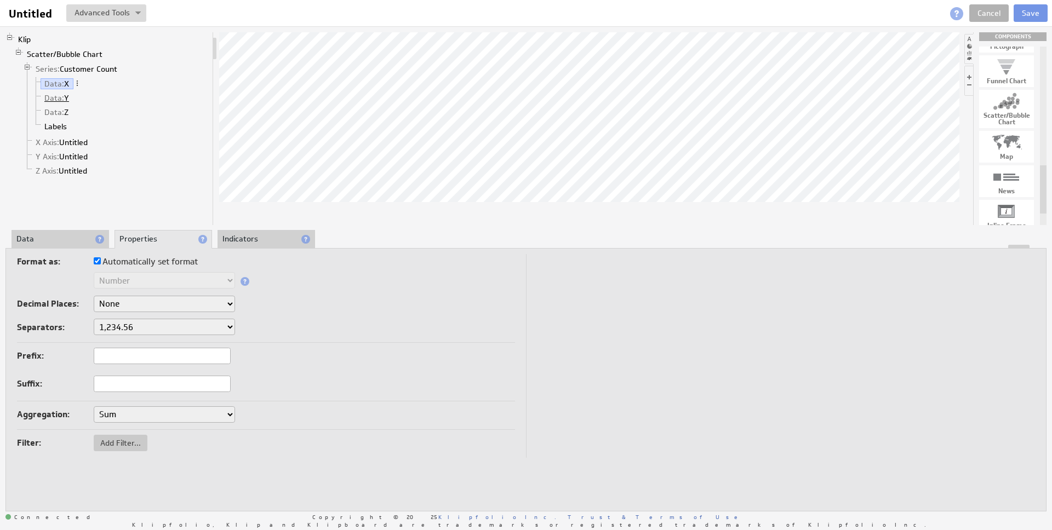
click at [65, 99] on link "Data: Y" at bounding box center [57, 98] width 33 height 11
click at [58, 81] on span "Data:" at bounding box center [54, 84] width 20 height 10
click at [225, 417] on select "Sum Average Median Min Max First Last Count Count Distinct" at bounding box center [164, 415] width 141 height 16
click at [89, 239] on li "Data" at bounding box center [61, 239] width 98 height 19
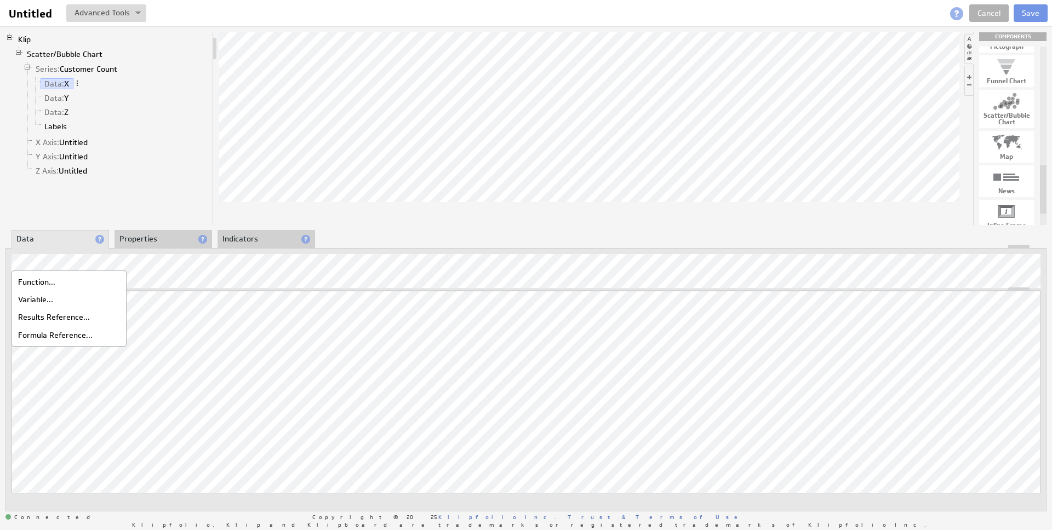
click at [254, 284] on div at bounding box center [526, 284] width 1029 height 13
click at [252, 245] on div at bounding box center [526, 247] width 1040 height 4
click at [264, 240] on li "Indicators" at bounding box center [267, 239] width 98 height 19
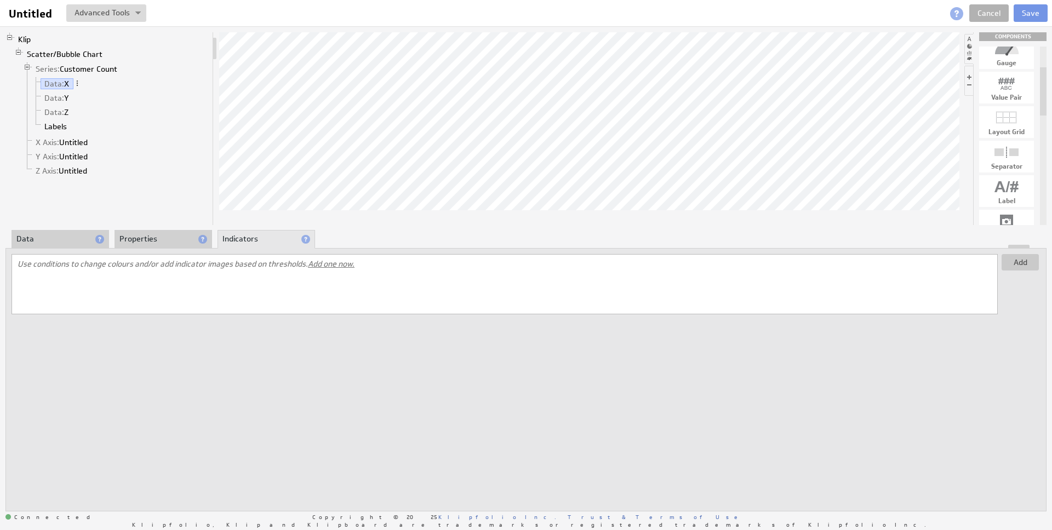
click at [58, 242] on li "Data" at bounding box center [61, 239] width 98 height 19
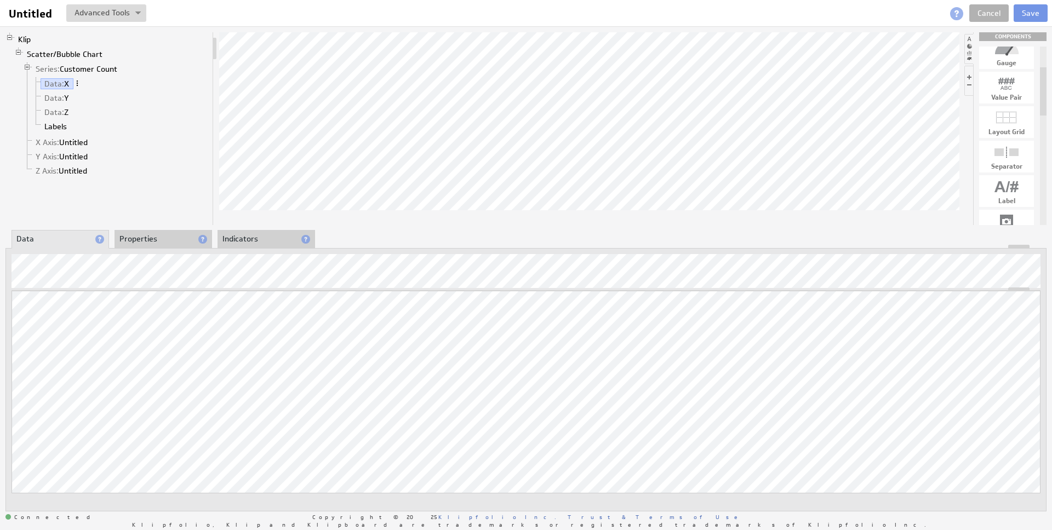
click at [81, 82] on span at bounding box center [77, 83] width 8 height 8
click at [179, 59] on li "Scatter/Bubble Chart Series: Customer Count Data: X Data: Y Data: Z Labels X Ax…" at bounding box center [111, 113] width 194 height 133
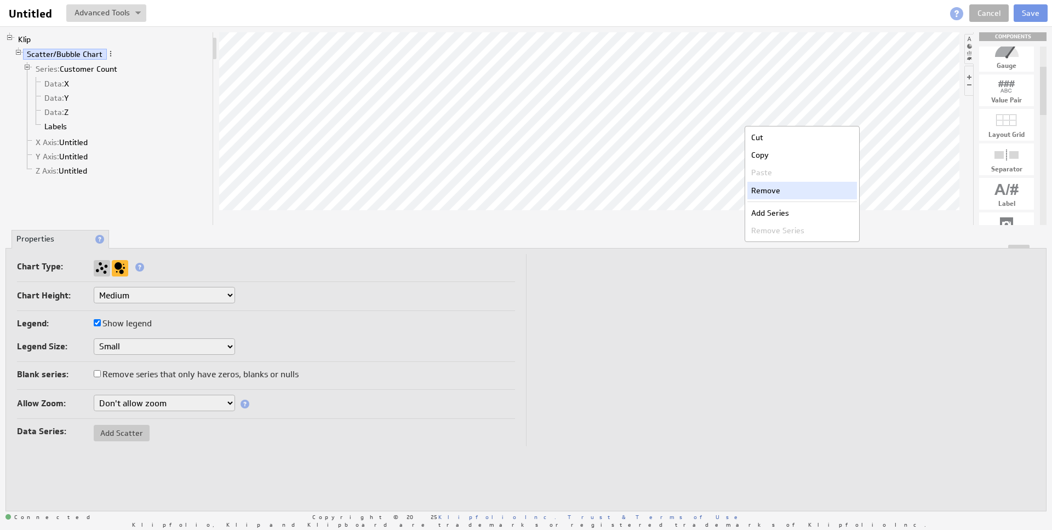
click at [753, 191] on div "Remove" at bounding box center [802, 191] width 110 height 18
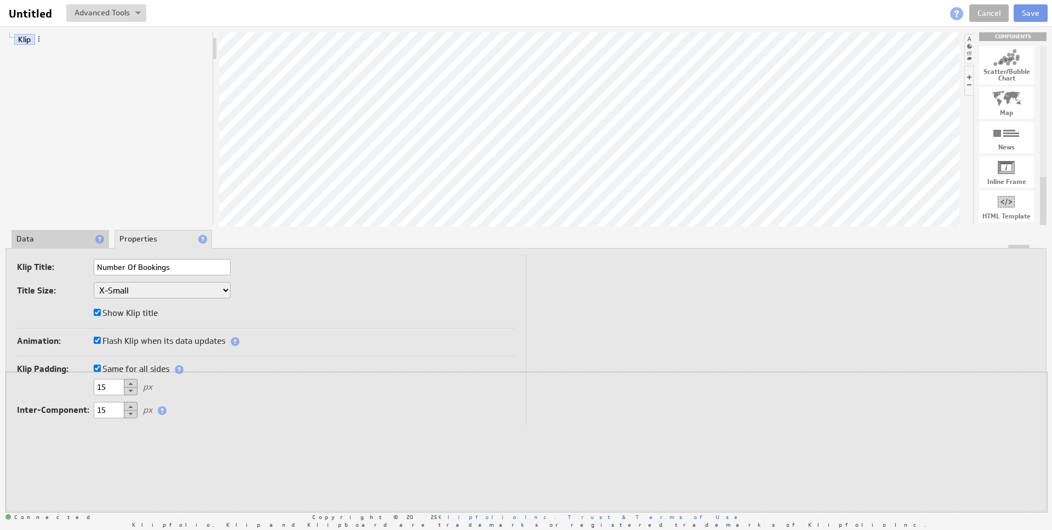
drag, startPoint x: 1016, startPoint y: 246, endPoint x: 954, endPoint y: 437, distance: 201.2
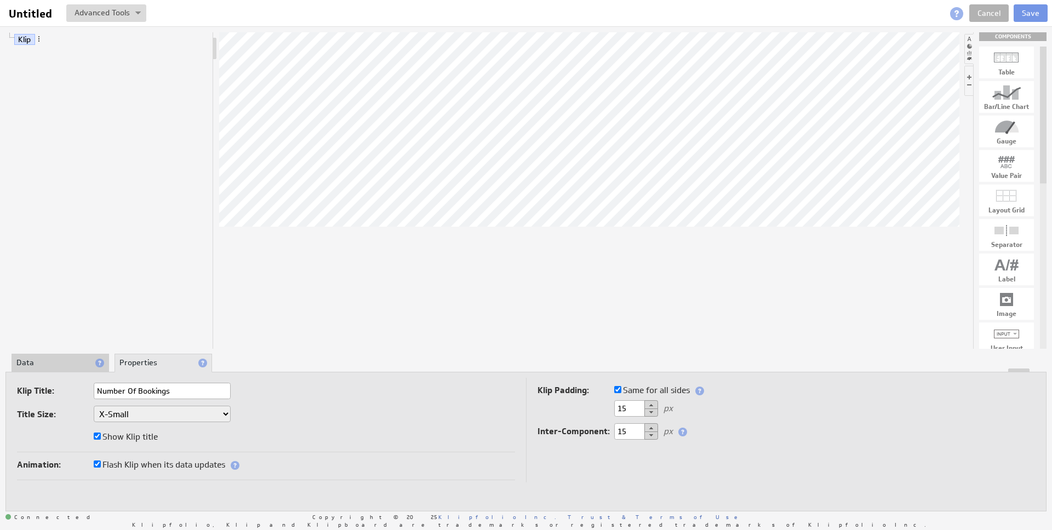
click at [998, 38] on div "COMPONENTS" at bounding box center [1012, 36] width 67 height 9
drag, startPoint x: 1012, startPoint y: 167, endPoint x: 597, endPoint y: 199, distance: 416.5
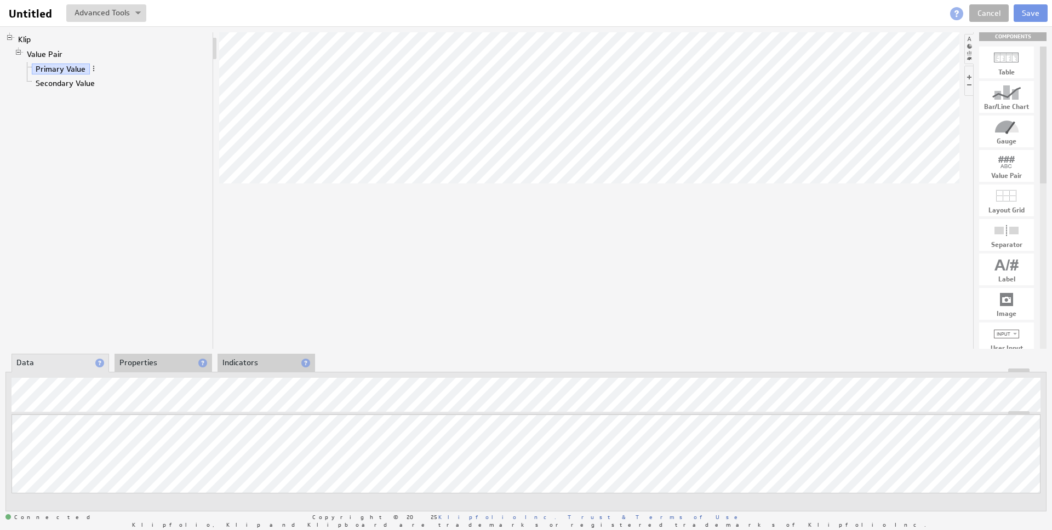
click at [160, 359] on li "Properties" at bounding box center [164, 363] width 98 height 19
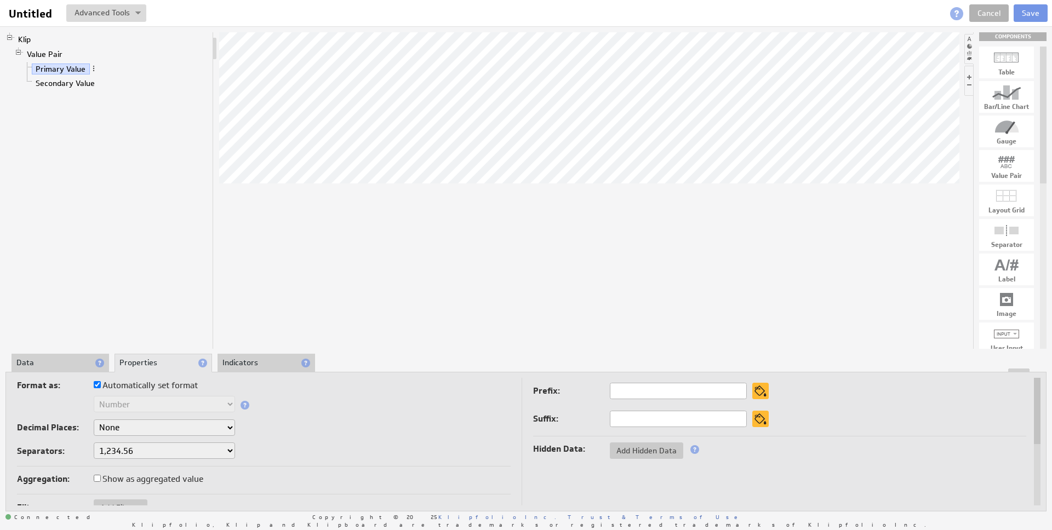
click at [255, 370] on div at bounding box center [526, 371] width 1040 height 4
click at [255, 363] on li "Indicators" at bounding box center [267, 363] width 98 height 19
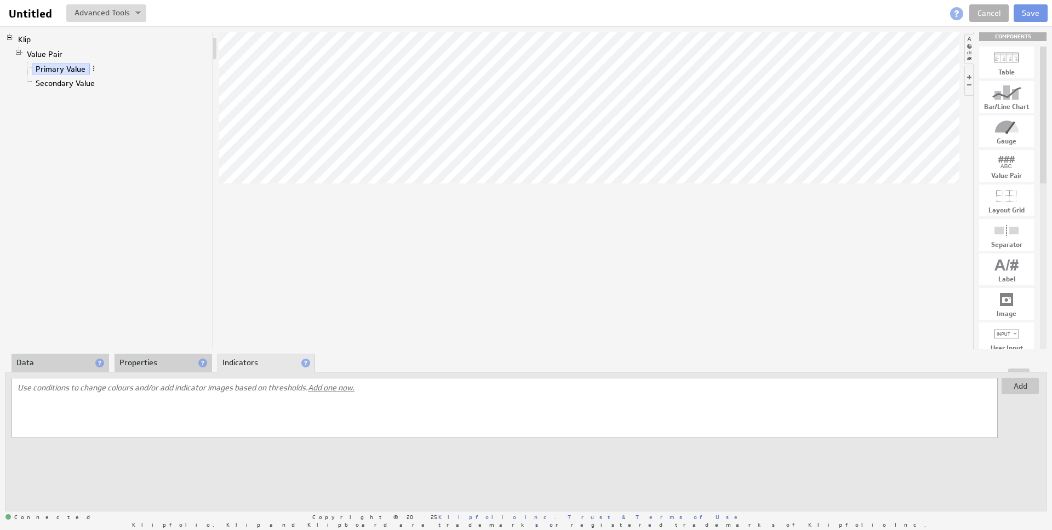
click at [81, 362] on li "Data" at bounding box center [61, 363] width 98 height 19
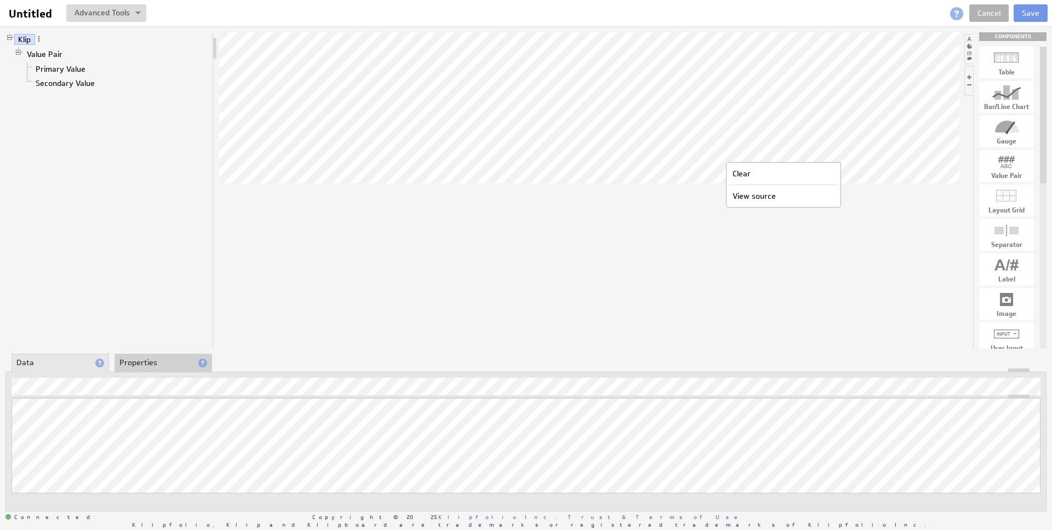
click at [742, 191] on div "View source" at bounding box center [784, 196] width 110 height 18
type textarea "{ "title": "Number Of Bookings", "id": "", "workspace": { "dimensions": { "w": …"
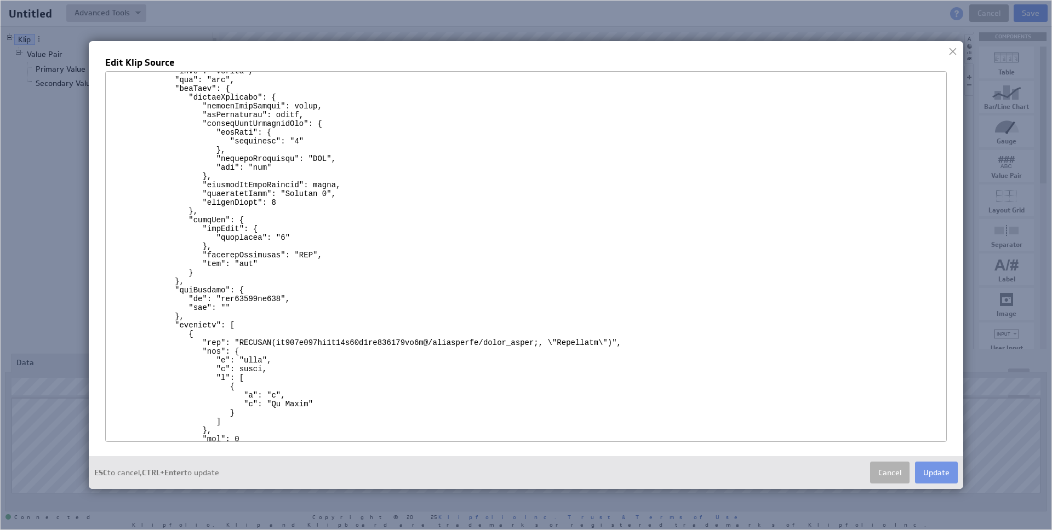
scroll to position [0, 0]
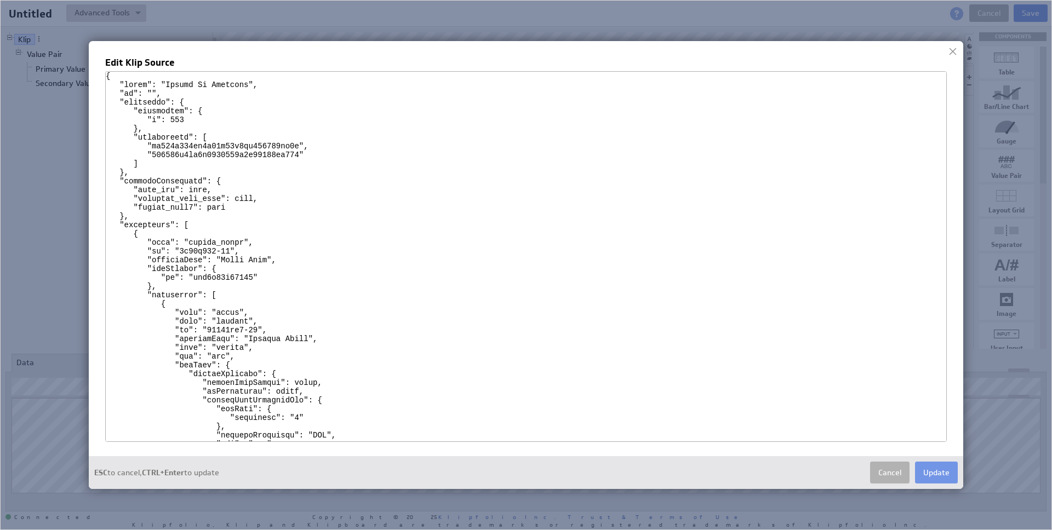
drag, startPoint x: 248, startPoint y: 83, endPoint x: 166, endPoint y: 82, distance: 81.6
click at [166, 82] on textarea at bounding box center [526, 256] width 842 height 371
type textarea "{ "title": "The Client Funnel", "id": "", "workspace": { "dimensions": { "w": 5…"
click at [934, 474] on button "Update" at bounding box center [936, 473] width 43 height 22
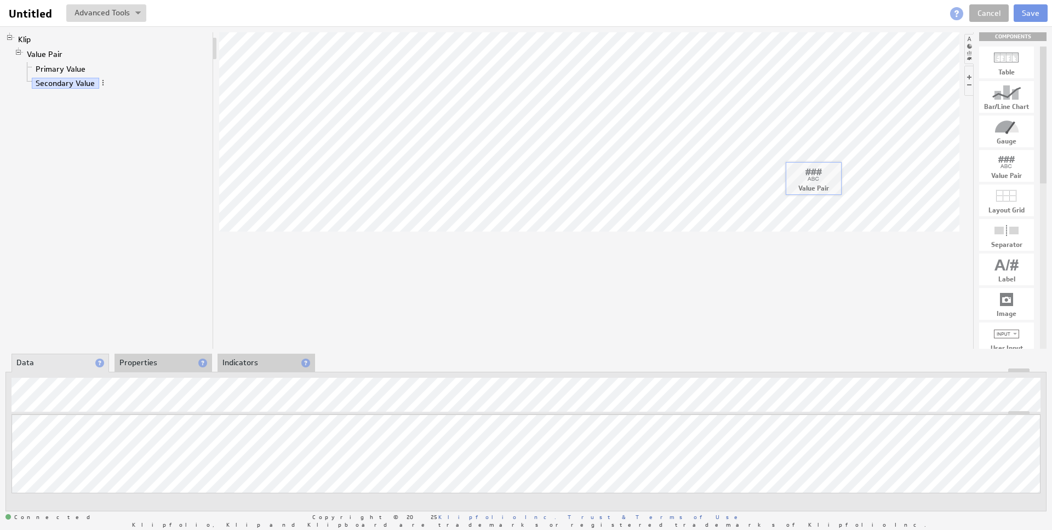
drag, startPoint x: 1002, startPoint y: 173, endPoint x: 809, endPoint y: 185, distance: 193.2
click at [855, 290] on div at bounding box center [589, 190] width 740 height 317
drag, startPoint x: 1002, startPoint y: 238, endPoint x: 554, endPoint y: 208, distance: 449.2
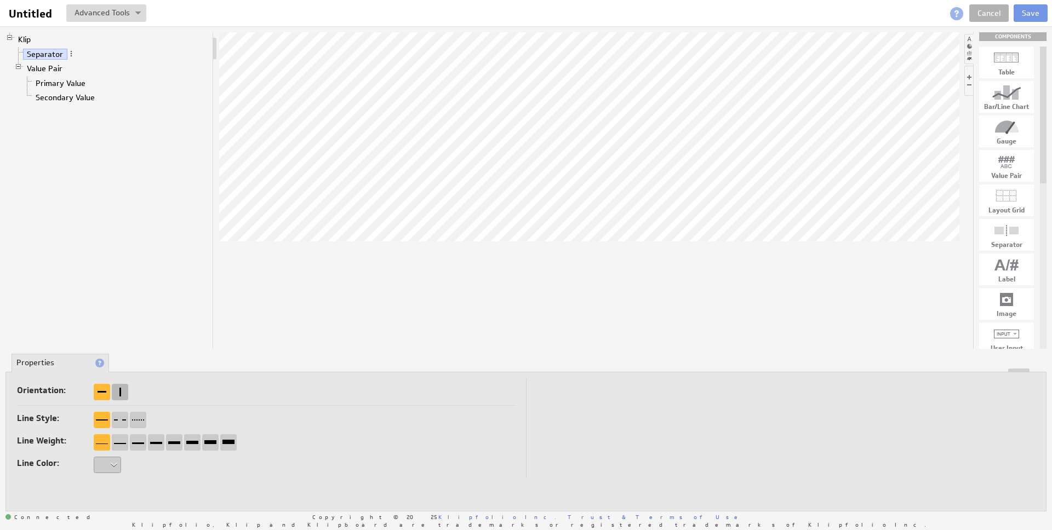
click at [122, 394] on div at bounding box center [120, 392] width 16 height 16
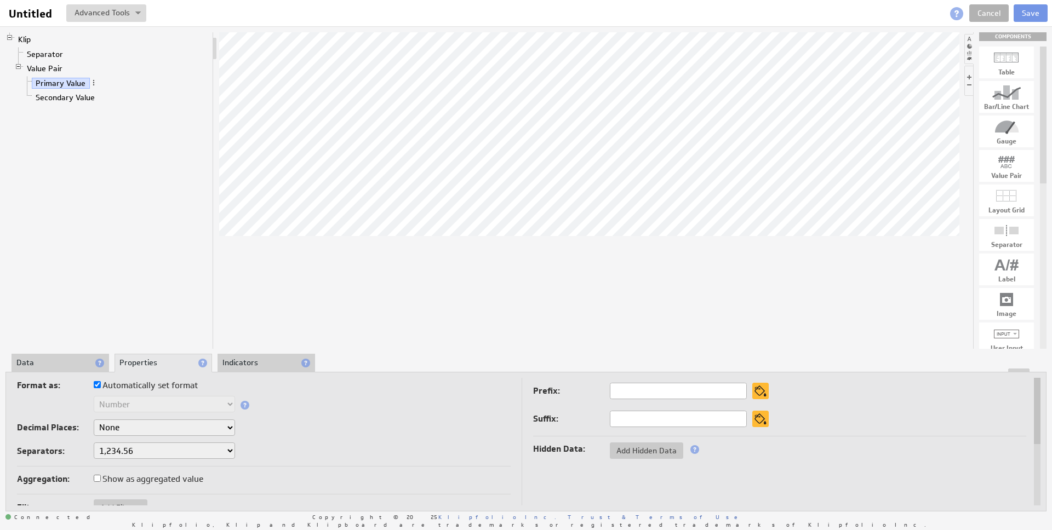
click at [251, 362] on li "Indicators" at bounding box center [267, 363] width 98 height 19
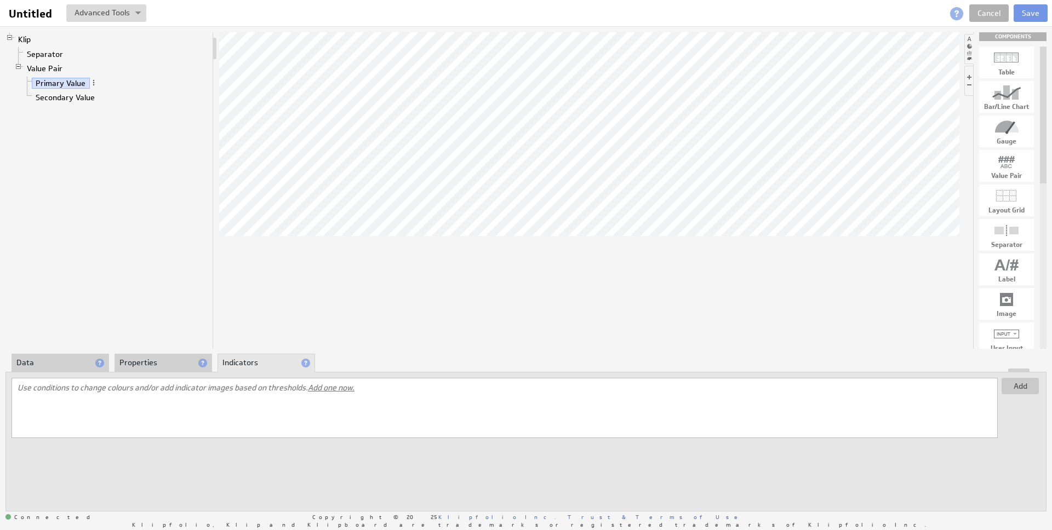
click at [148, 368] on li "Properties" at bounding box center [164, 363] width 98 height 19
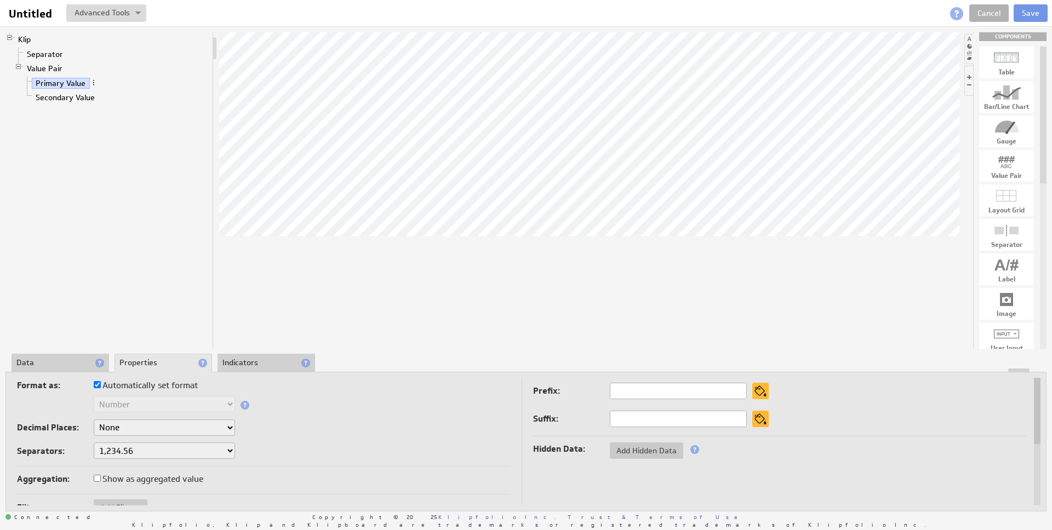
click at [64, 361] on li "Data" at bounding box center [61, 363] width 98 height 19
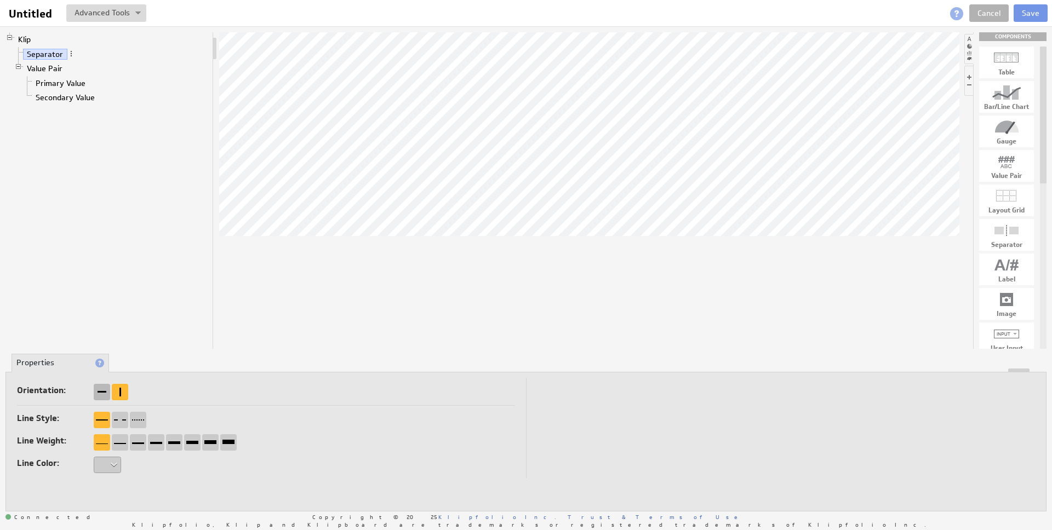
click at [101, 389] on div at bounding box center [102, 392] width 16 height 16
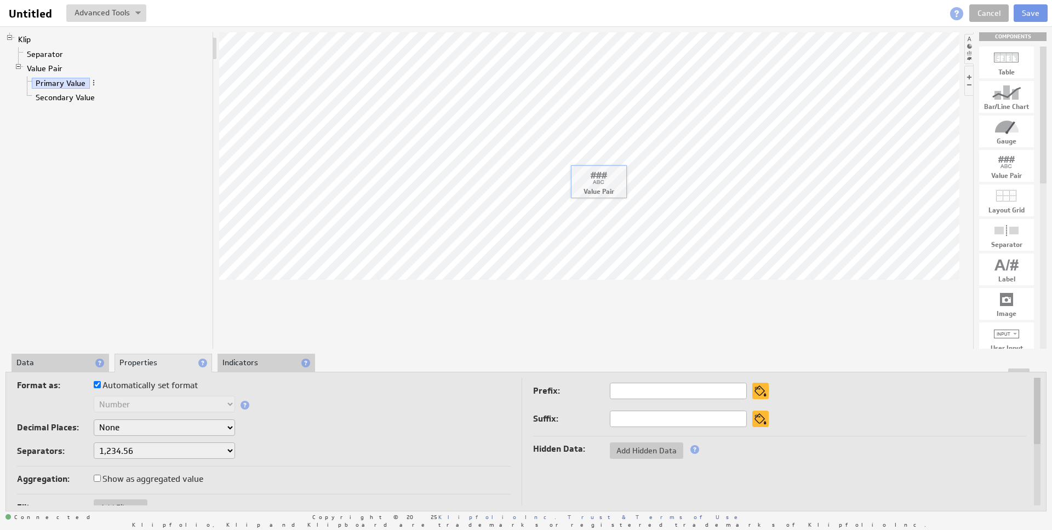
drag, startPoint x: 1008, startPoint y: 163, endPoint x: 599, endPoint y: 179, distance: 409.0
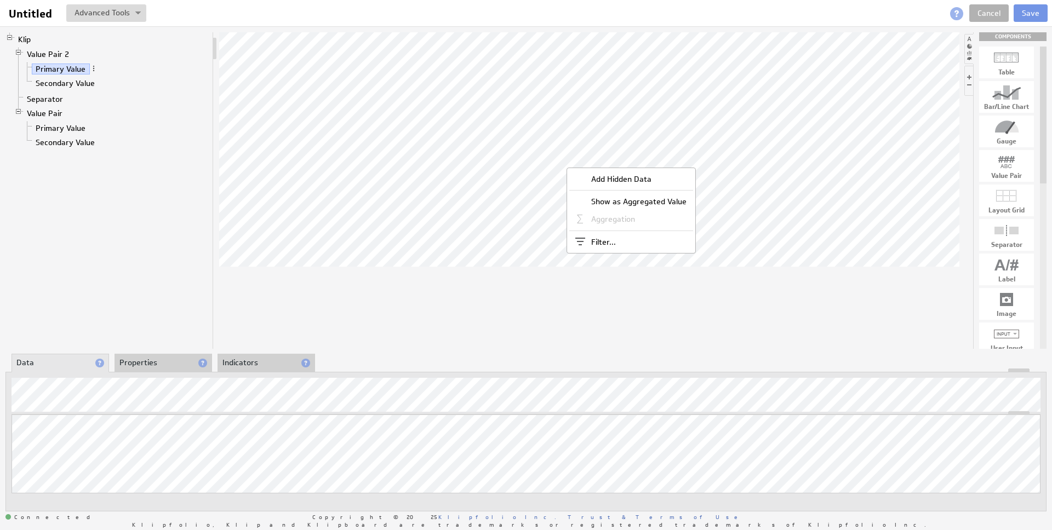
drag, startPoint x: 741, startPoint y: 318, endPoint x: 717, endPoint y: 323, distance: 24.6
click at [740, 319] on div at bounding box center [589, 190] width 740 height 317
drag, startPoint x: 1004, startPoint y: 171, endPoint x: 572, endPoint y: 171, distance: 431.7
drag, startPoint x: 1007, startPoint y: 238, endPoint x: 568, endPoint y: 182, distance: 442.5
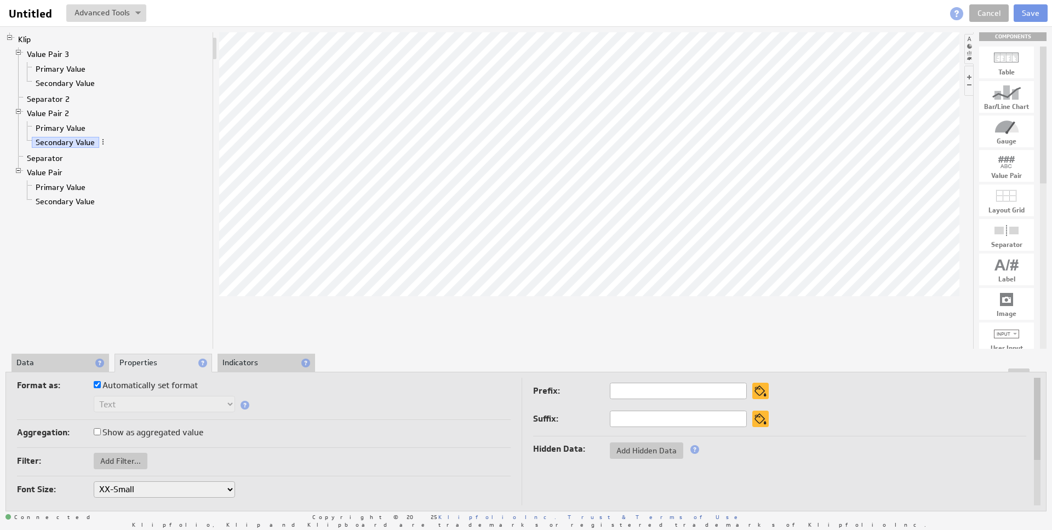
click at [70, 365] on li "Data" at bounding box center [61, 363] width 98 height 19
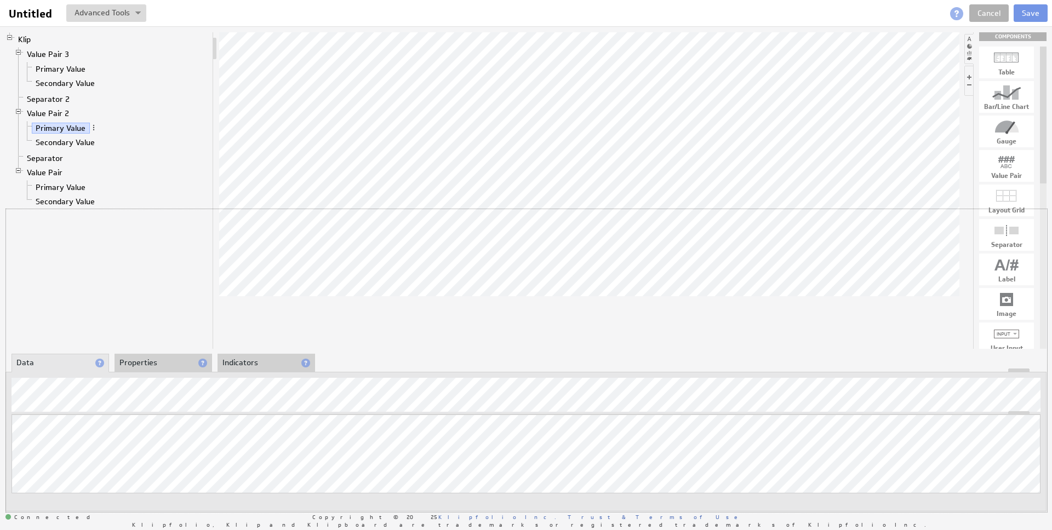
click at [902, 207] on div "Klip Value Pair 3 Primary Value Secondary Value Separator 2 Value Pair 2 Primar…" at bounding box center [526, 271] width 1052 height 491
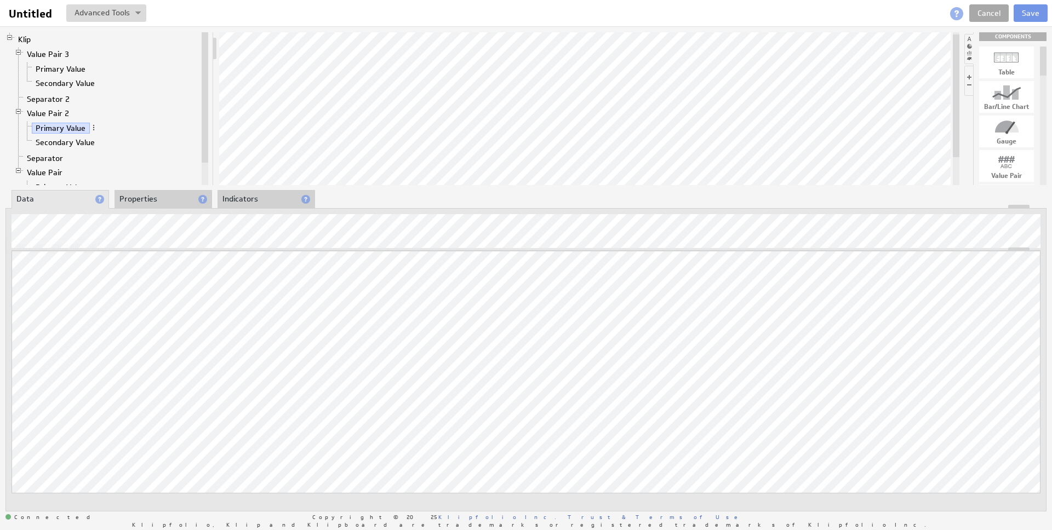
click at [986, 8] on link "Cancel" at bounding box center [988, 13] width 39 height 18
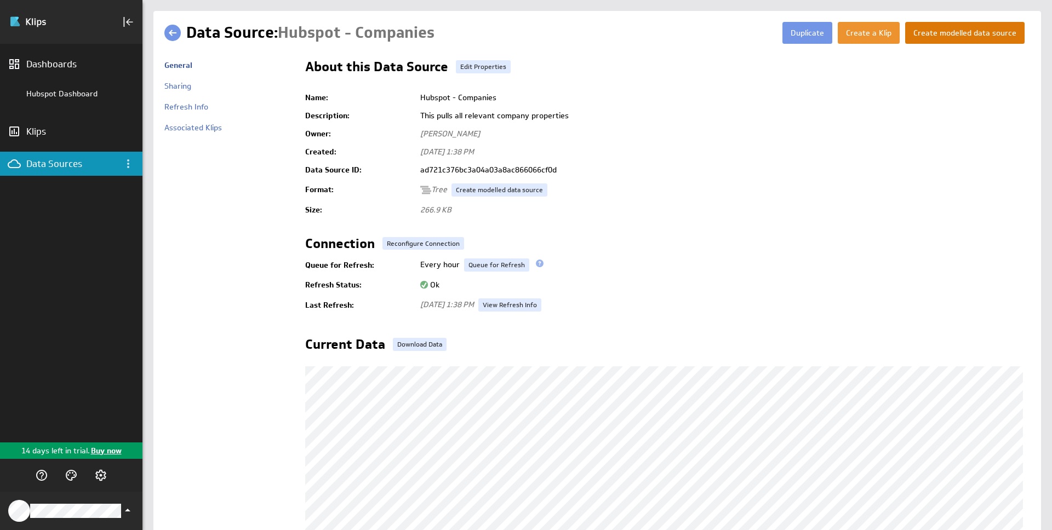
click at [968, 38] on button "Create modelled data source" at bounding box center [964, 33] width 119 height 22
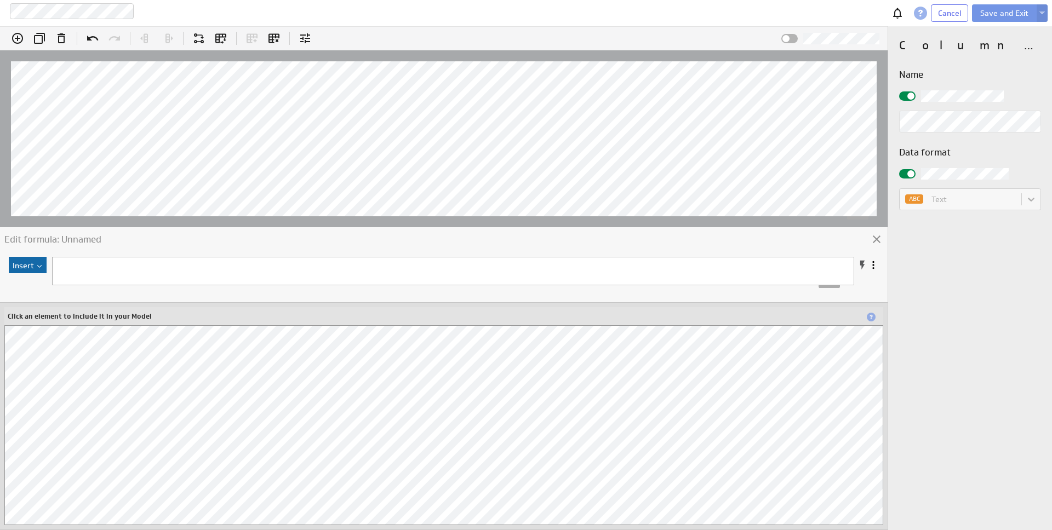
scroll to position [4, 0]
type textarea "/id"
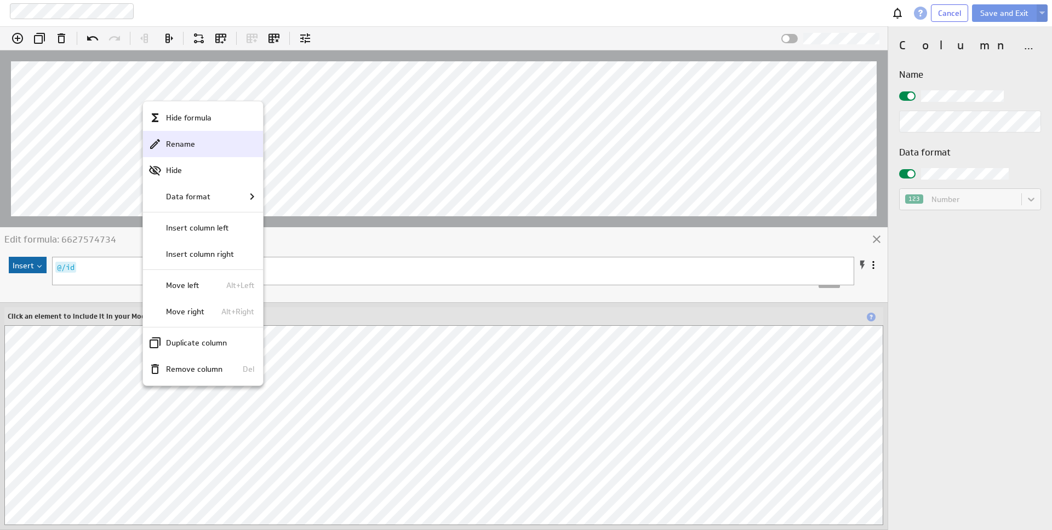
click at [176, 140] on p "Rename" at bounding box center [180, 145] width 29 height 12
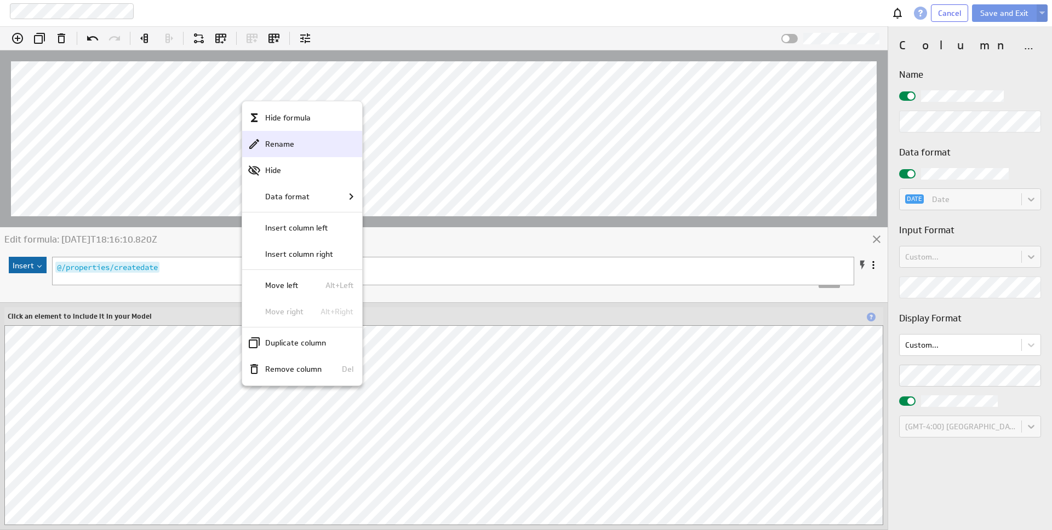
click at [267, 143] on p "Rename" at bounding box center [279, 145] width 29 height 12
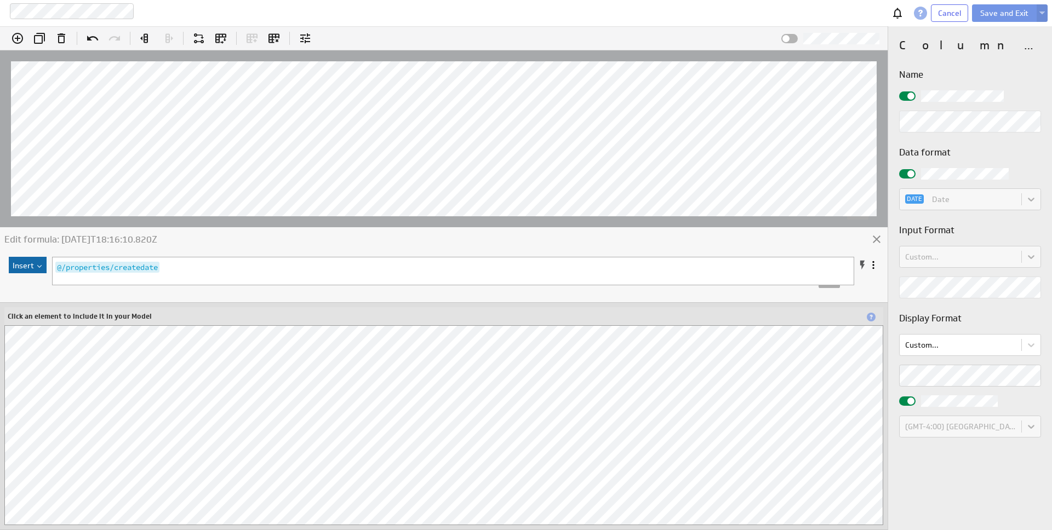
click at [917, 94] on label at bounding box center [970, 96] width 142 height 12
click at [0, 0] on input "checkbox" at bounding box center [0, 0] width 0 height 0
click at [911, 95] on span at bounding box center [910, 96] width 7 height 7
click at [0, 0] on input "checkbox" at bounding box center [0, 0] width 0 height 0
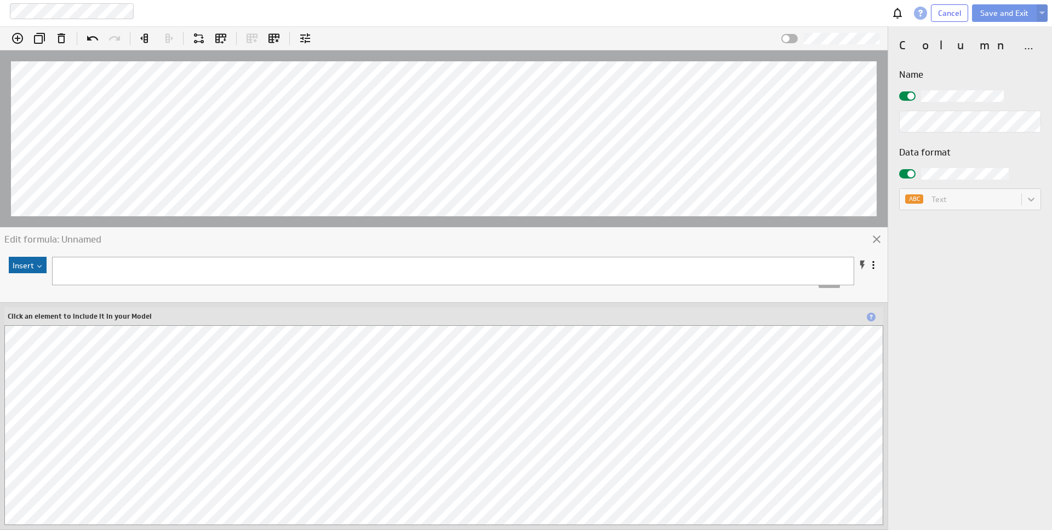
click at [85, 282] on span "​ x ​" at bounding box center [453, 271] width 802 height 28
click at [88, 268] on pre "​" at bounding box center [446, 267] width 787 height 12
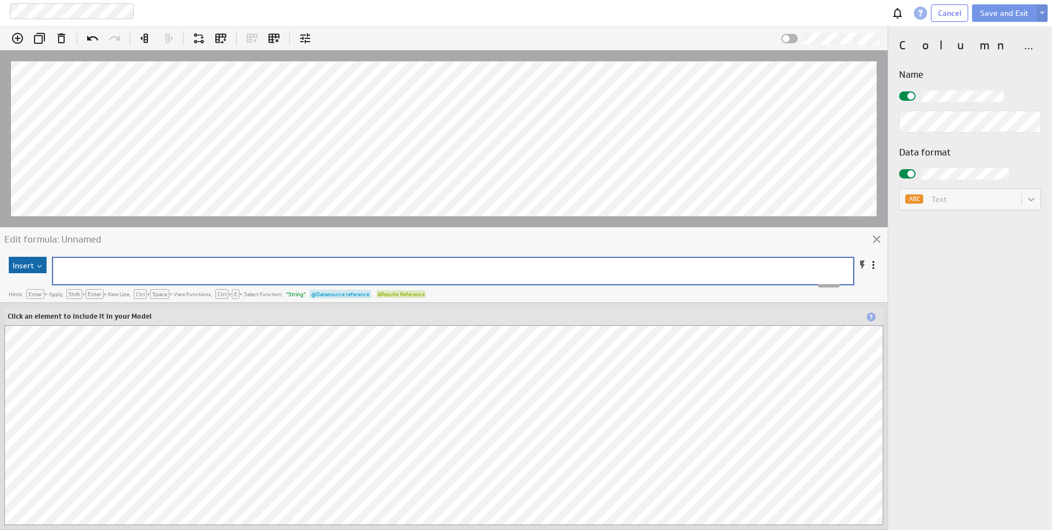
click at [910, 93] on span at bounding box center [910, 96] width 7 height 7
click at [0, 0] on input "checkbox" at bounding box center [0, 0] width 0 height 0
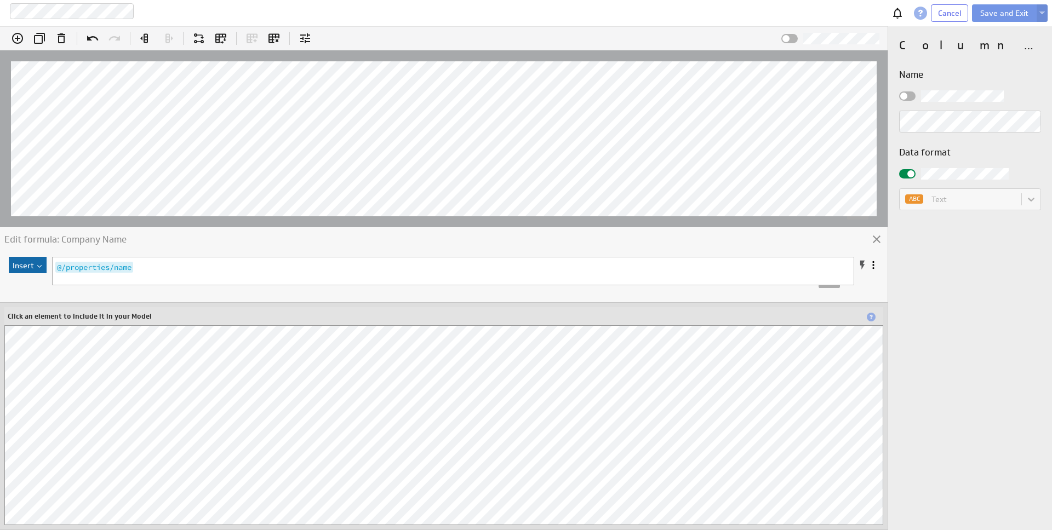
scroll to position [1832, 0]
click at [912, 96] on span at bounding box center [910, 96] width 7 height 7
click at [0, 0] on input "checkbox" at bounding box center [0, 0] width 0 height 0
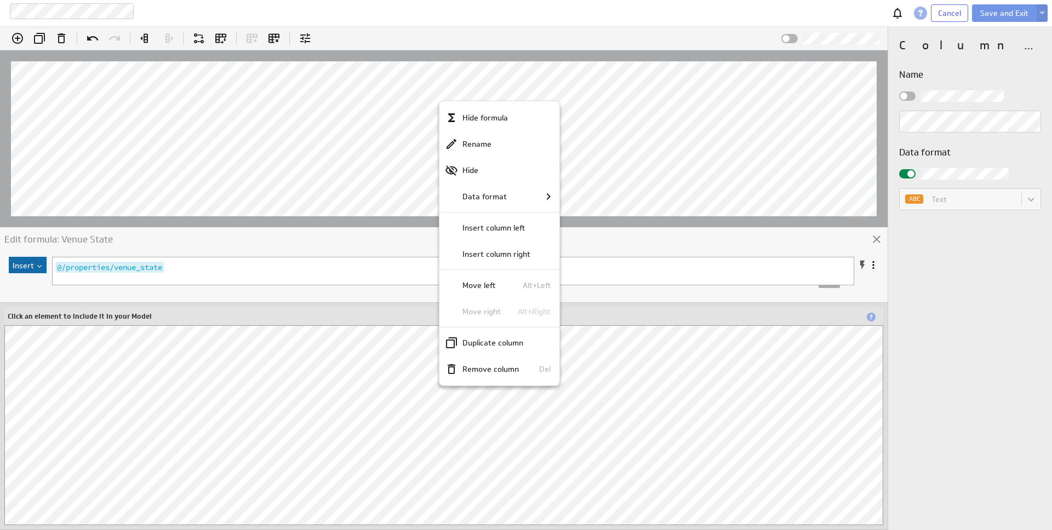
click at [699, 95] on div at bounding box center [526, 265] width 1052 height 530
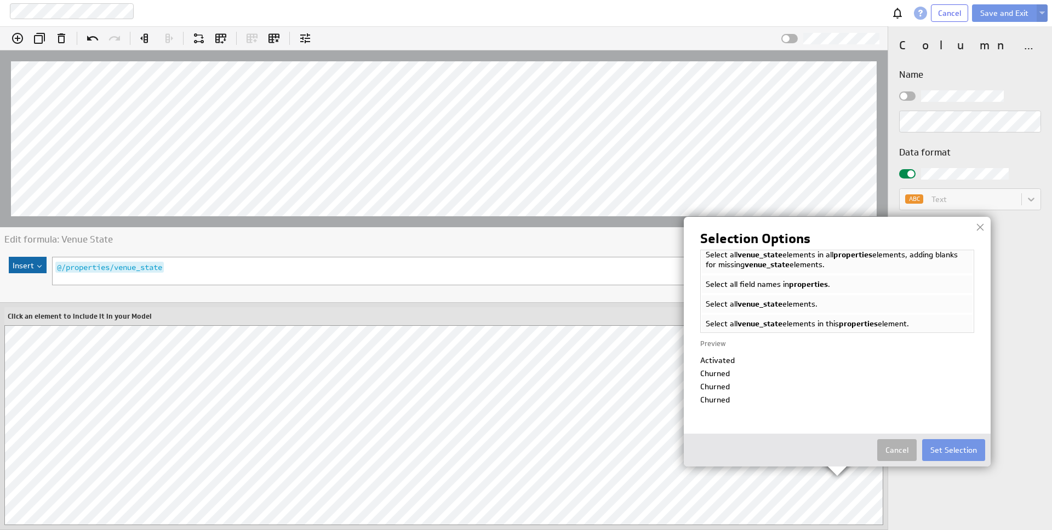
scroll to position [66, 0]
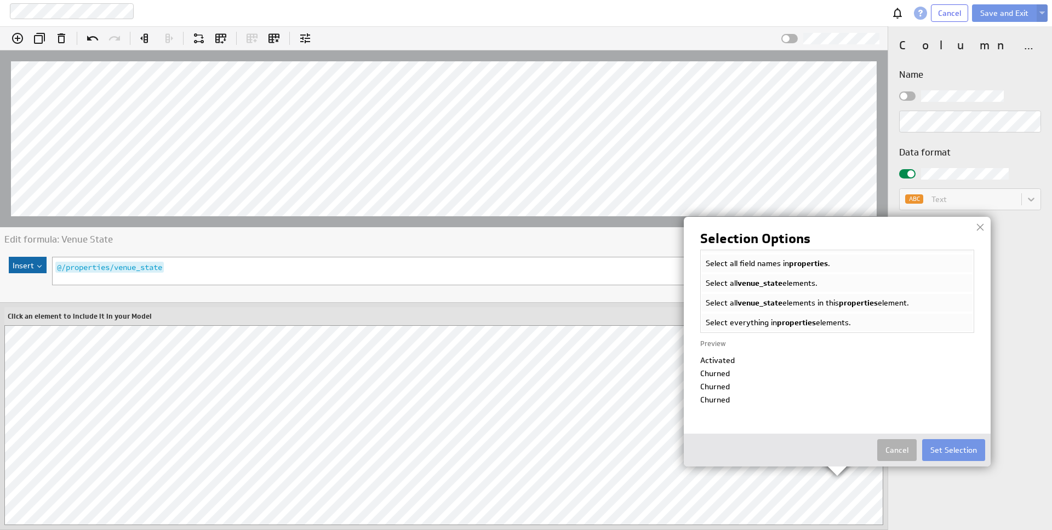
click at [978, 226] on div at bounding box center [980, 227] width 16 height 16
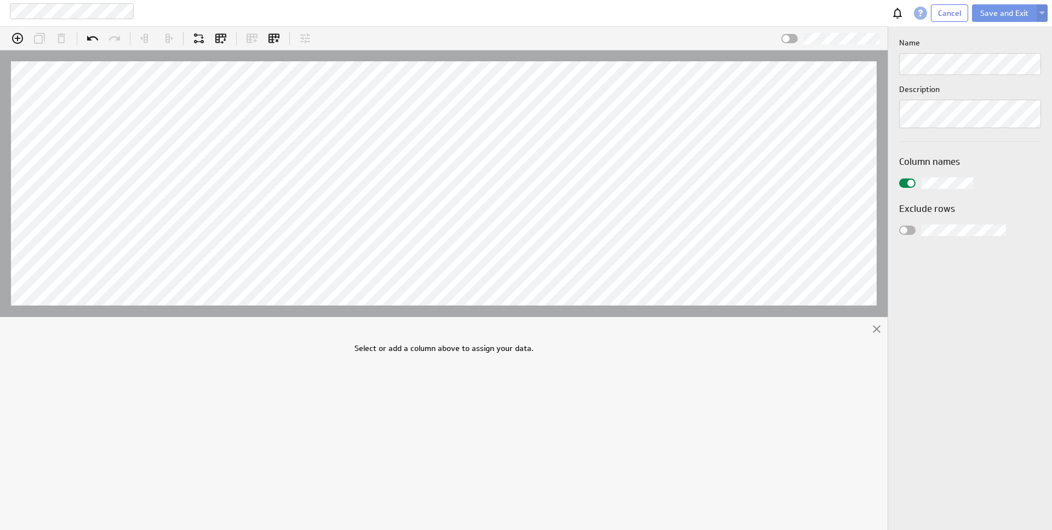
drag, startPoint x: 335, startPoint y: 227, endPoint x: 329, endPoint y: 316, distance: 88.9
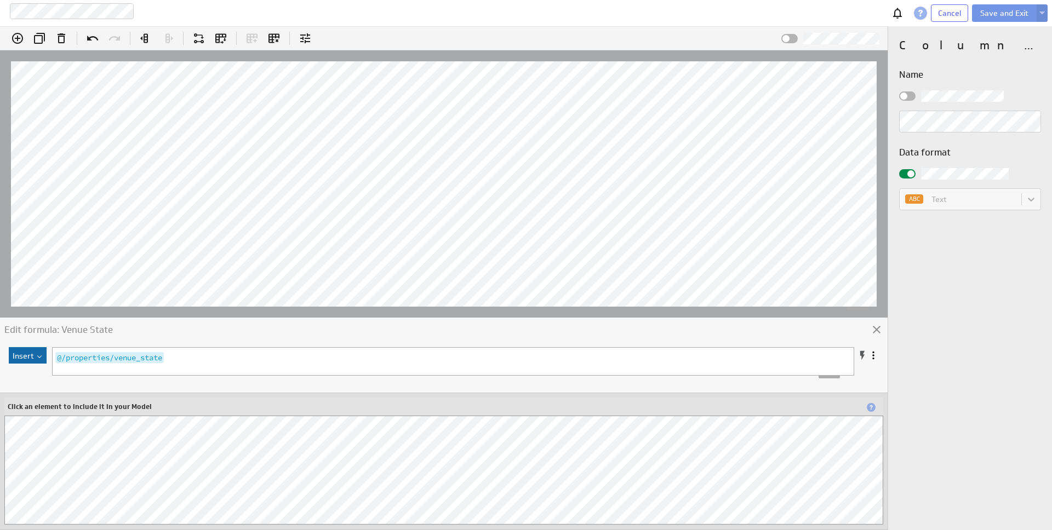
click at [873, 354] on span at bounding box center [873, 355] width 11 height 11
click at [1002, 14] on button "Save and Exit" at bounding box center [1004, 13] width 65 height 18
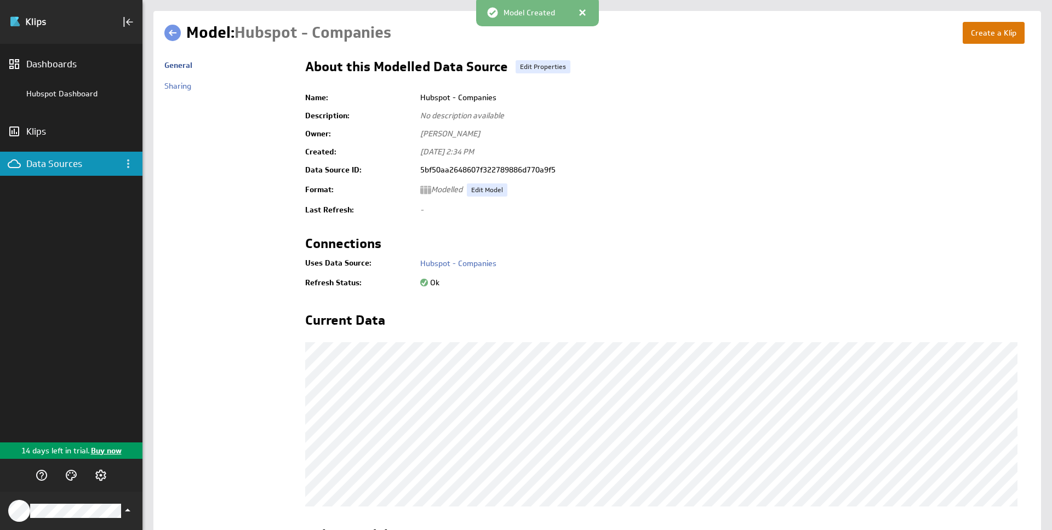
click at [970, 38] on button "Create a Klip" at bounding box center [994, 33] width 62 height 22
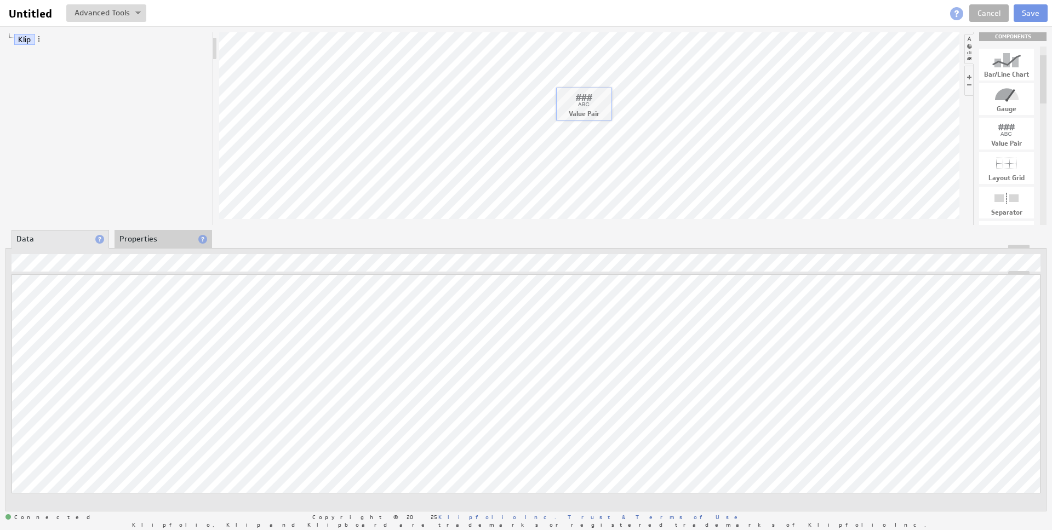
drag, startPoint x: 1005, startPoint y: 135, endPoint x: 582, endPoint y: 105, distance: 424.0
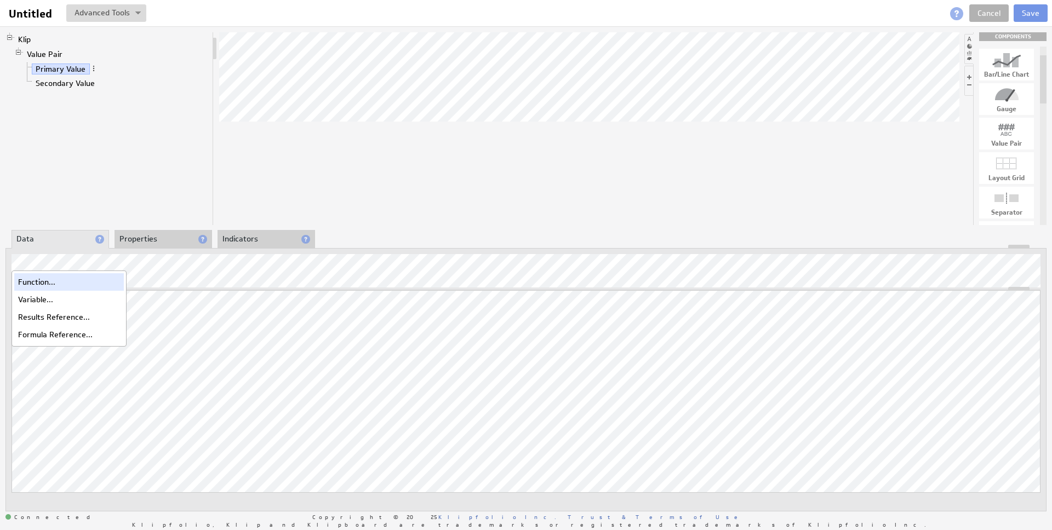
click at [45, 282] on div "Function..." at bounding box center [69, 282] width 110 height 18
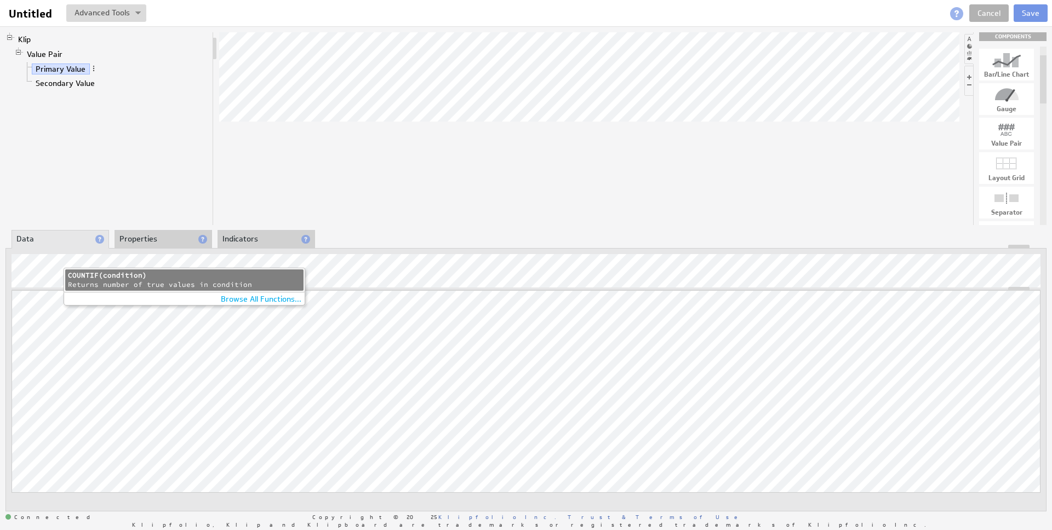
click at [119, 285] on div "Returns number of true values in condition" at bounding box center [184, 285] width 233 height 9
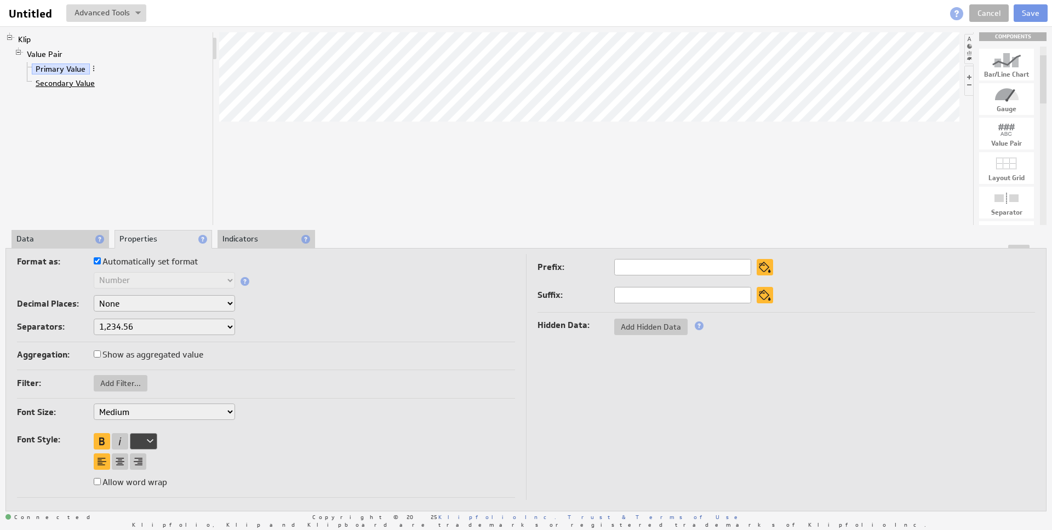
click at [78, 83] on link "Secondary Value" at bounding box center [65, 83] width 67 height 11
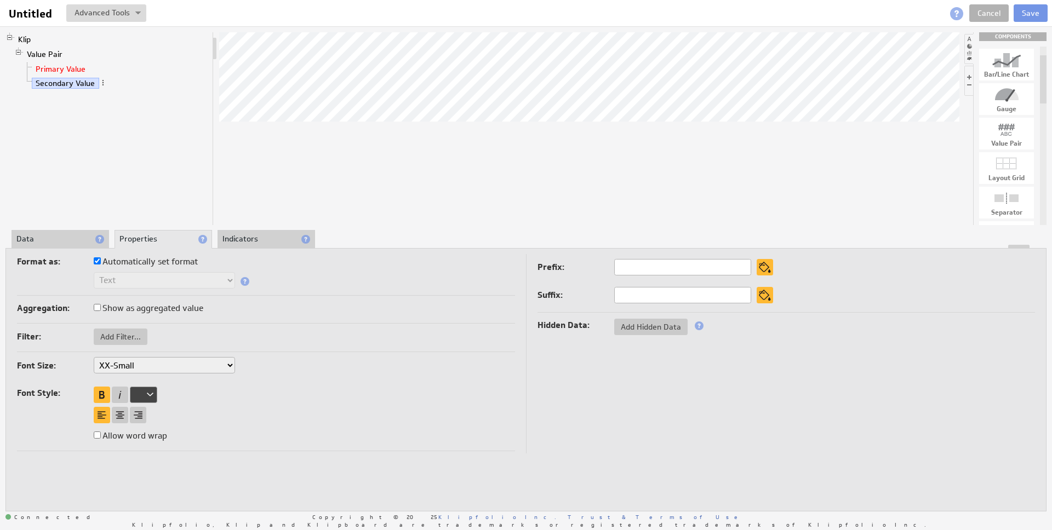
click at [76, 70] on link "Primary Value" at bounding box center [61, 69] width 58 height 11
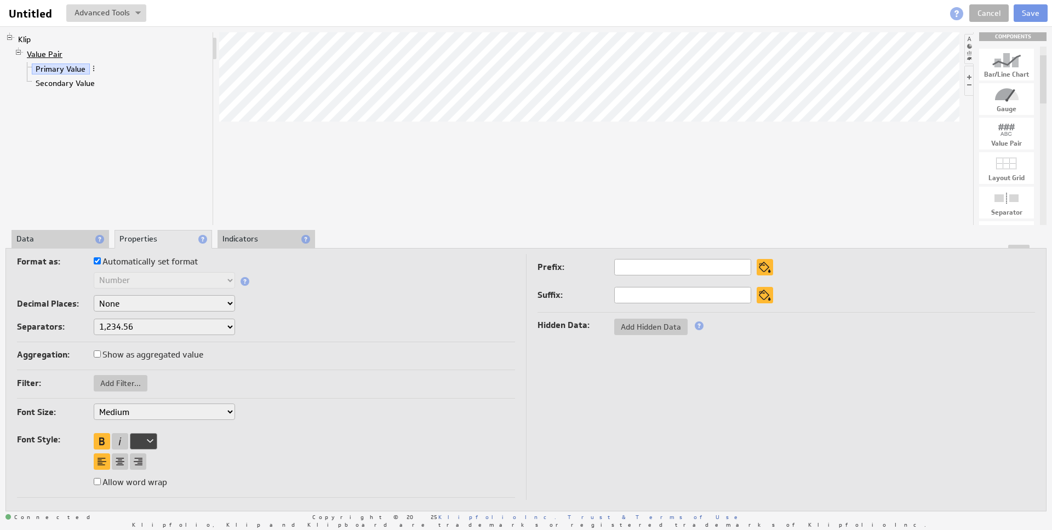
click at [34, 53] on link "Value Pair" at bounding box center [45, 54] width 44 height 11
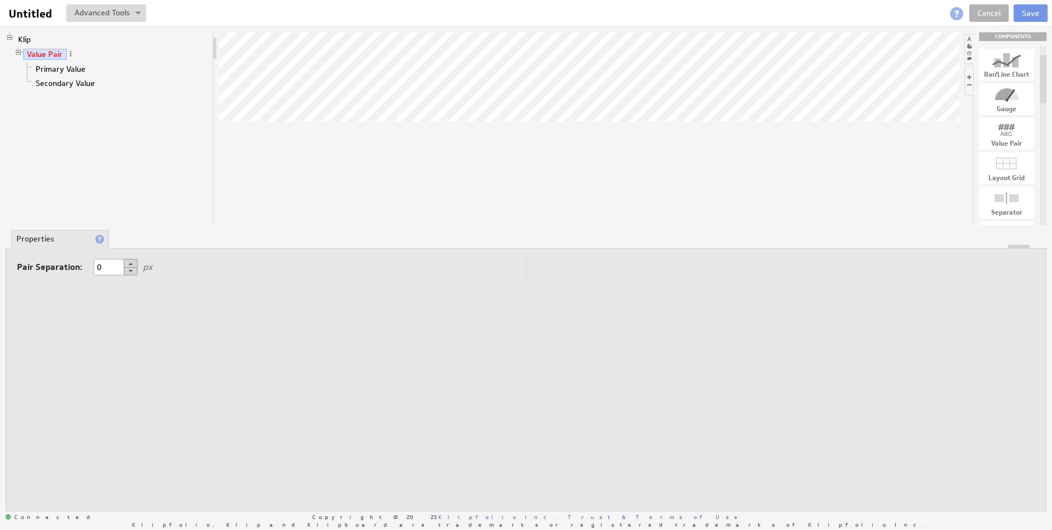
click at [39, 59] on link "Value Pair" at bounding box center [45, 54] width 44 height 11
click at [44, 68] on link "Primary Value" at bounding box center [61, 69] width 58 height 11
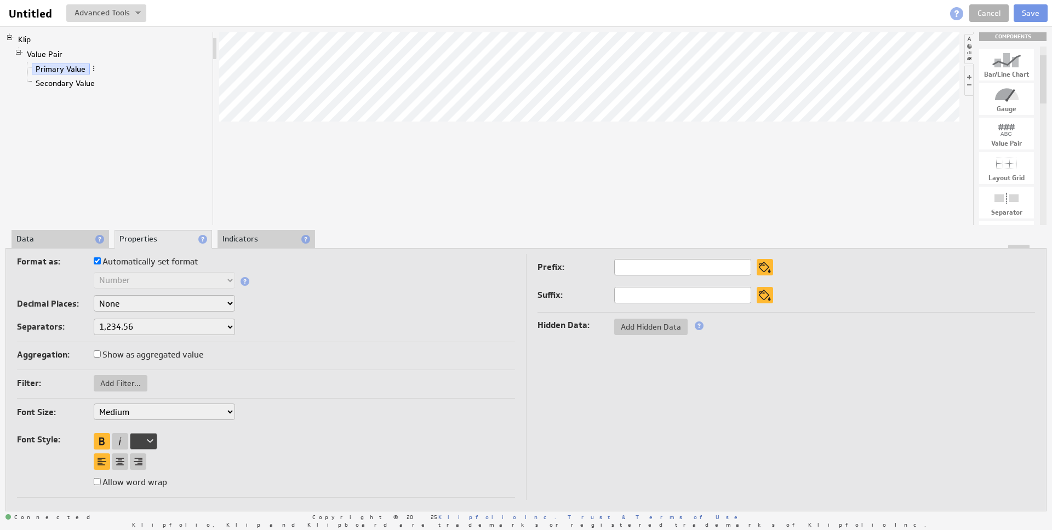
click at [70, 239] on li "Data" at bounding box center [61, 239] width 98 height 19
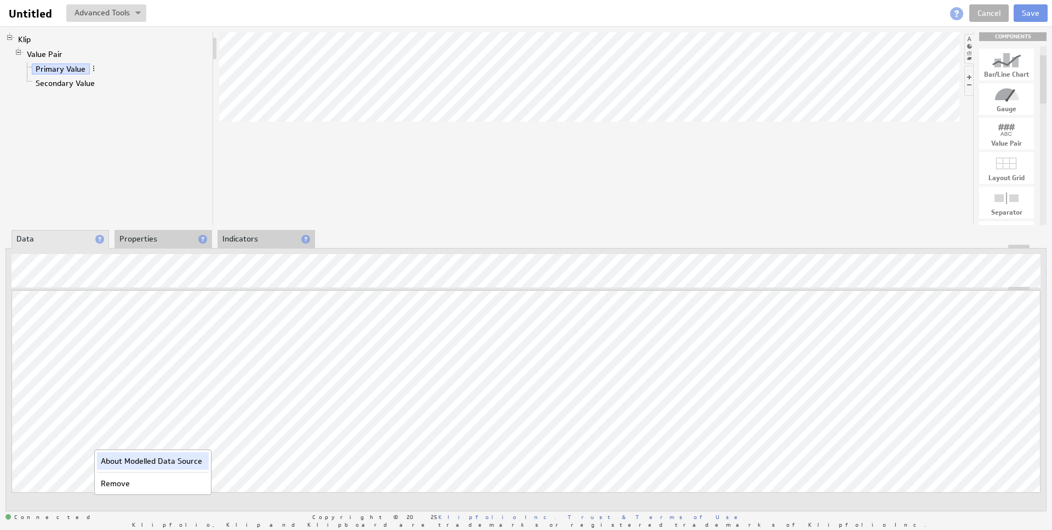
click at [127, 460] on div "About Modelled Data Source" at bounding box center [153, 462] width 112 height 18
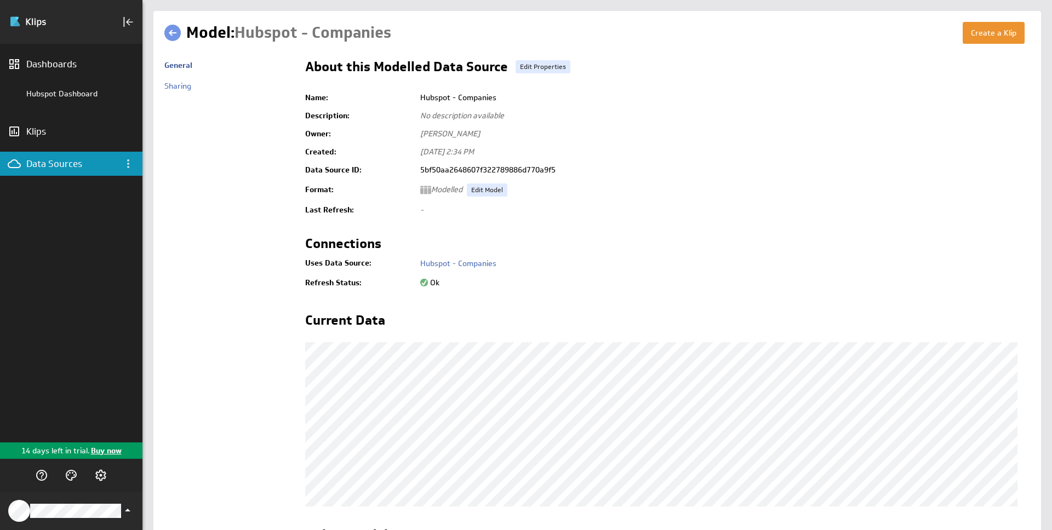
click at [474, 116] on span "No description available" at bounding box center [462, 116] width 84 height 10
drag, startPoint x: 184, startPoint y: 74, endPoint x: 203, endPoint y: 88, distance: 23.9
click at [185, 75] on div "General" at bounding box center [229, 68] width 130 height 26
drag, startPoint x: 52, startPoint y: 133, endPoint x: 138, endPoint y: 158, distance: 89.6
click at [52, 133] on div "Klips" at bounding box center [71, 131] width 90 height 12
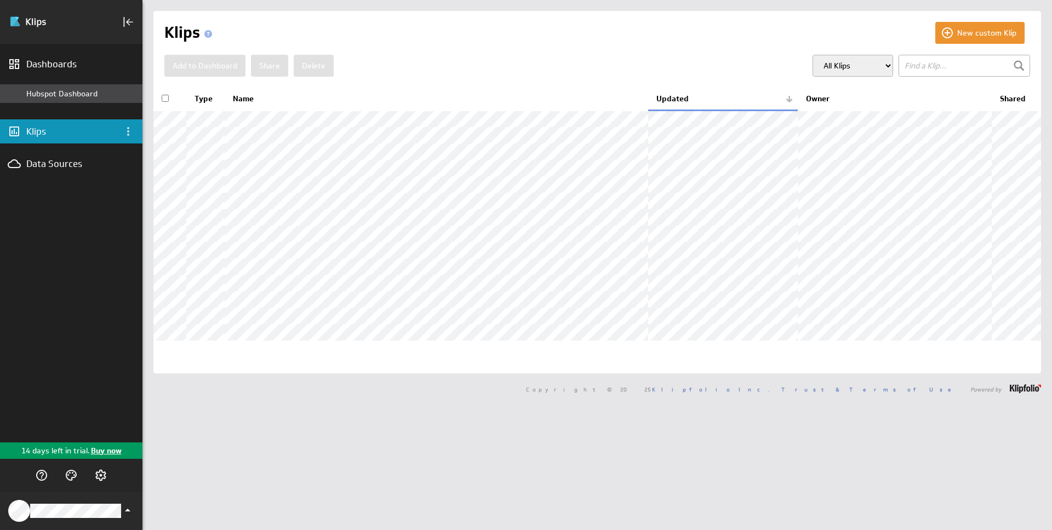
click at [89, 96] on div "Hubspot Dashboard" at bounding box center [81, 94] width 111 height 10
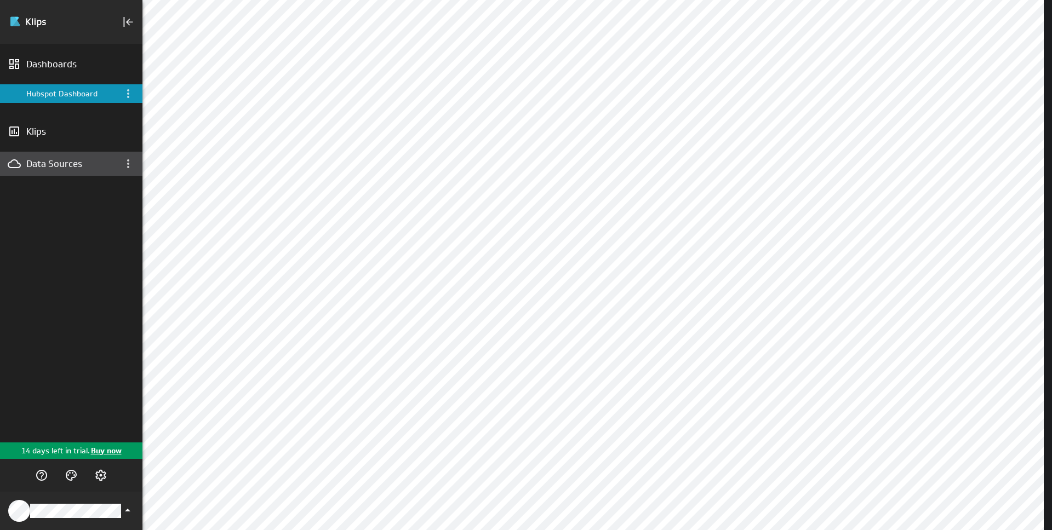
click at [74, 162] on div "Data Sources" at bounding box center [71, 164] width 90 height 12
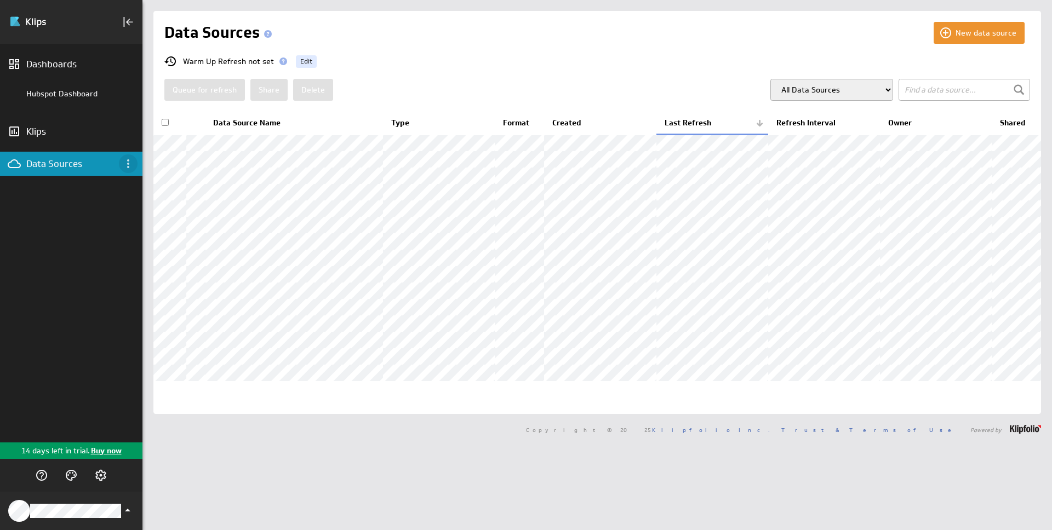
click at [127, 169] on icon "Data Sources menu" at bounding box center [128, 163] width 13 height 13
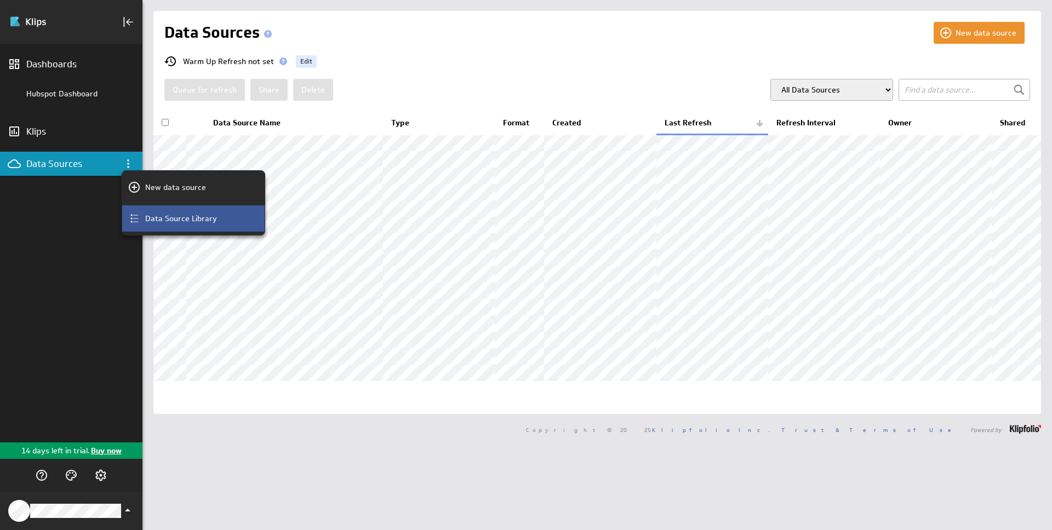
click at [142, 213] on div "Data Source Library" at bounding box center [198, 219] width 115 height 12
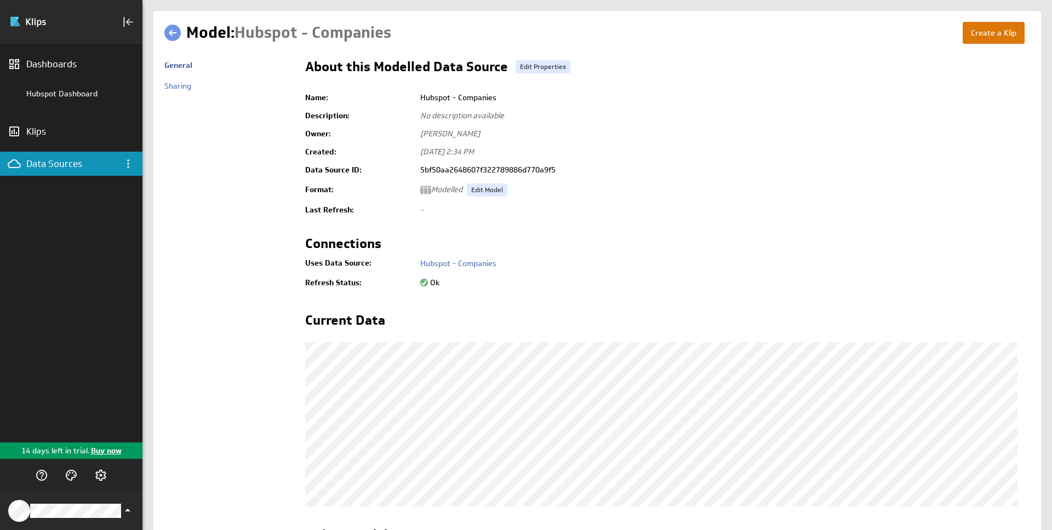
click at [979, 35] on button "Create a Klip" at bounding box center [994, 33] width 62 height 22
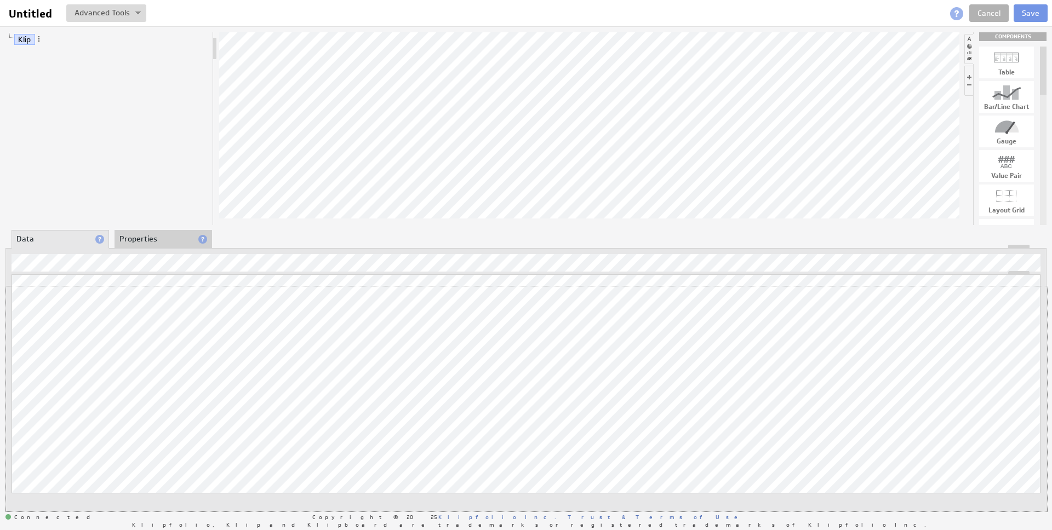
drag, startPoint x: 640, startPoint y: 248, endPoint x: 637, endPoint y: 286, distance: 38.4
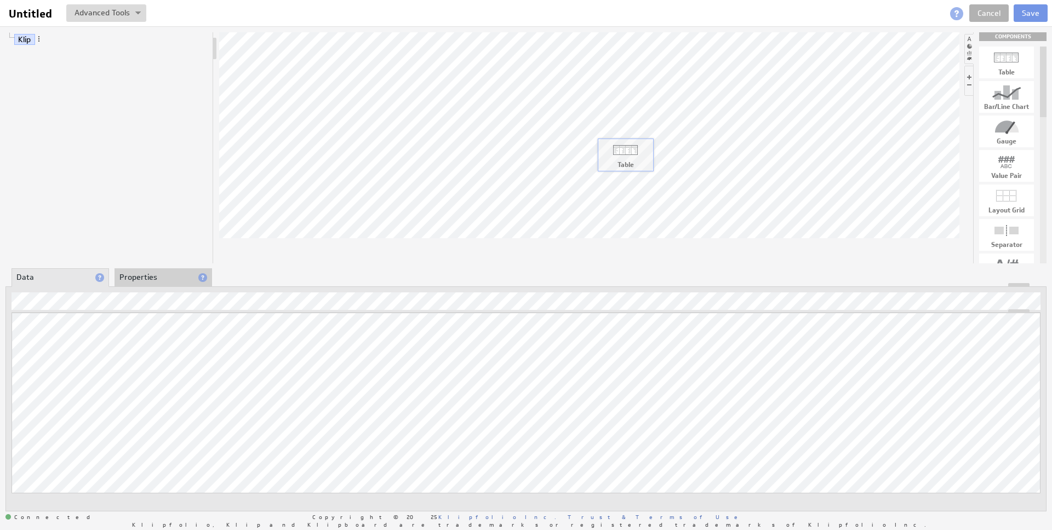
drag, startPoint x: 1011, startPoint y: 62, endPoint x: 630, endPoint y: 155, distance: 392.3
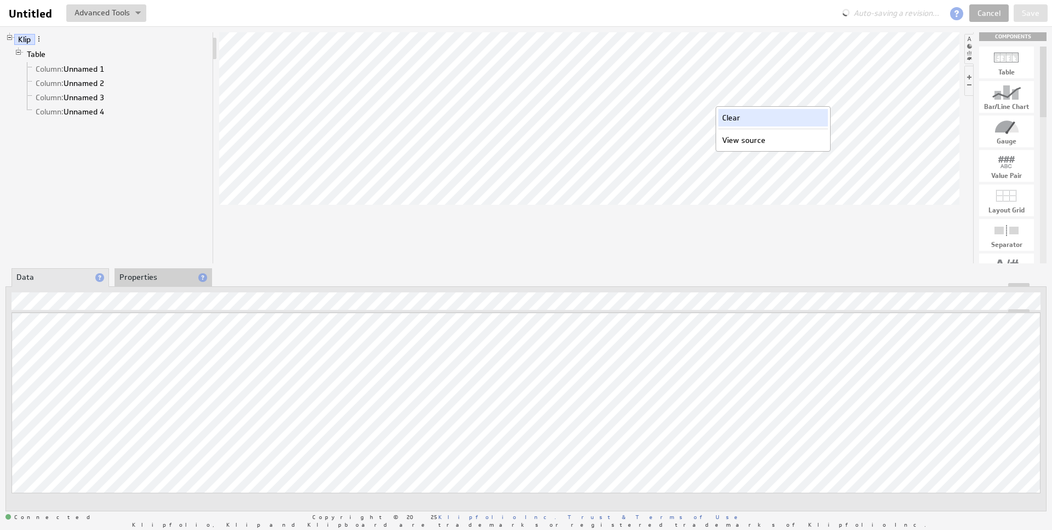
click at [736, 118] on div "Clear" at bounding box center [773, 118] width 110 height 18
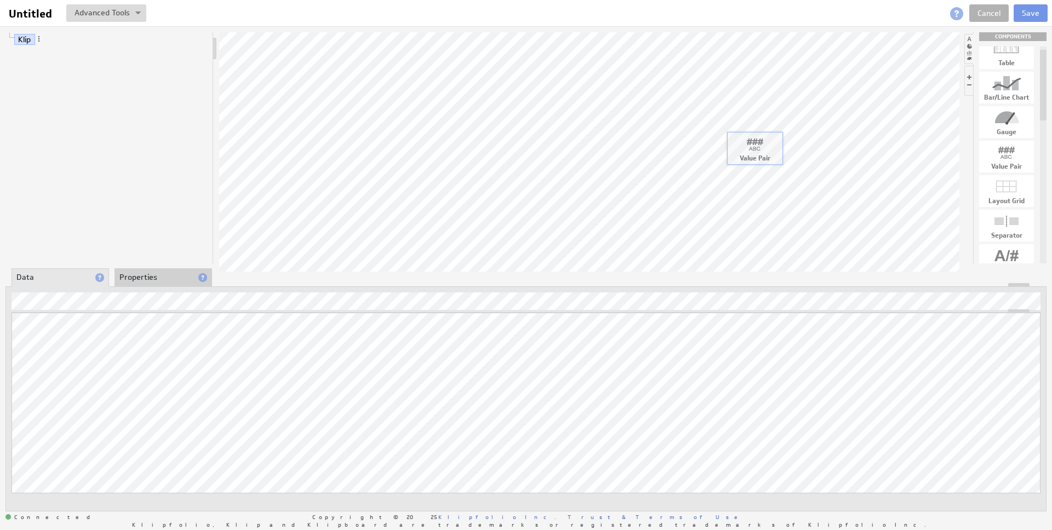
drag, startPoint x: 1008, startPoint y: 159, endPoint x: 591, endPoint y: 130, distance: 417.4
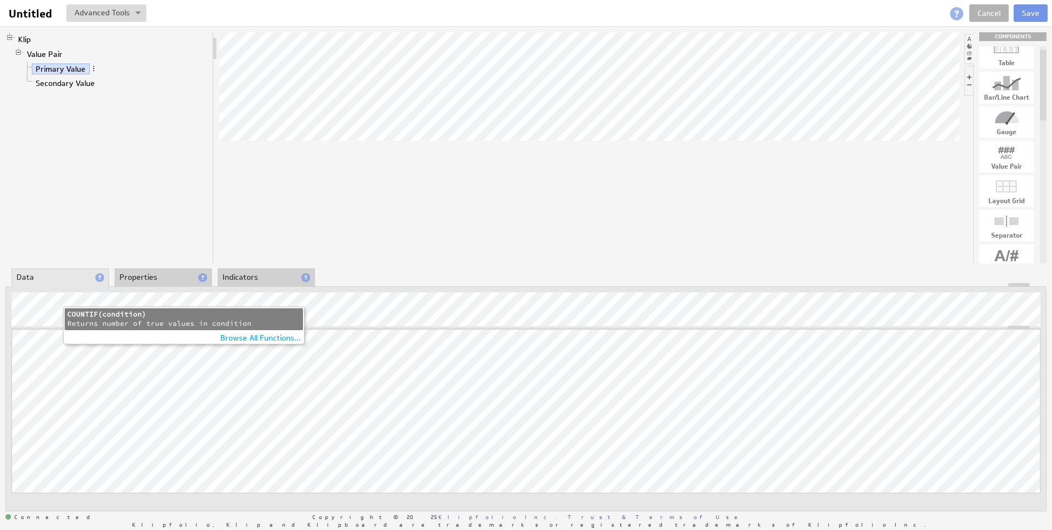
click at [239, 317] on div "COUNTIF(condition)" at bounding box center [183, 314] width 233 height 9
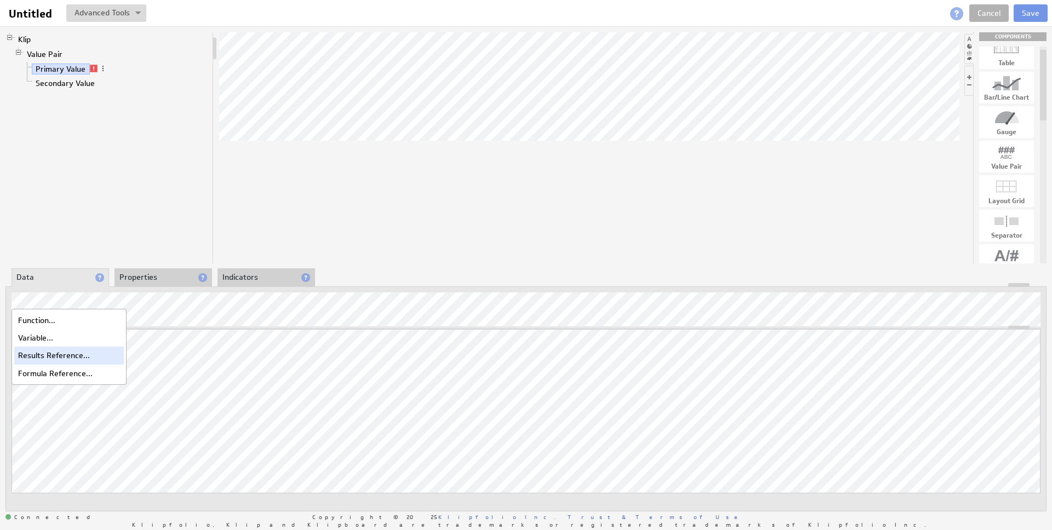
click at [64, 347] on div "Results Reference..." at bounding box center [69, 356] width 110 height 18
click at [126, 14] on button at bounding box center [106, 13] width 80 height 18
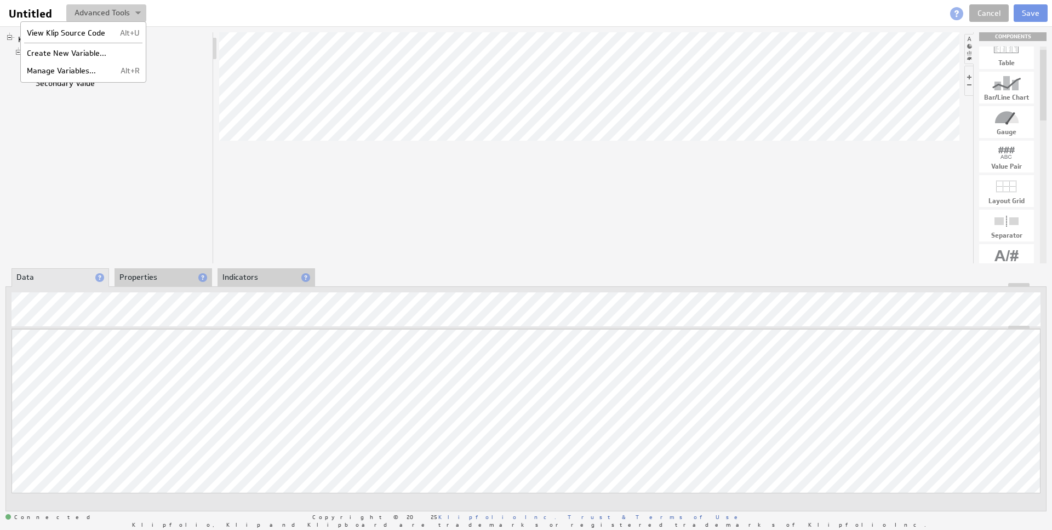
click at [139, 13] on img at bounding box center [137, 14] width 5 height 4
click at [988, 10] on link "Cancel" at bounding box center [988, 13] width 39 height 18
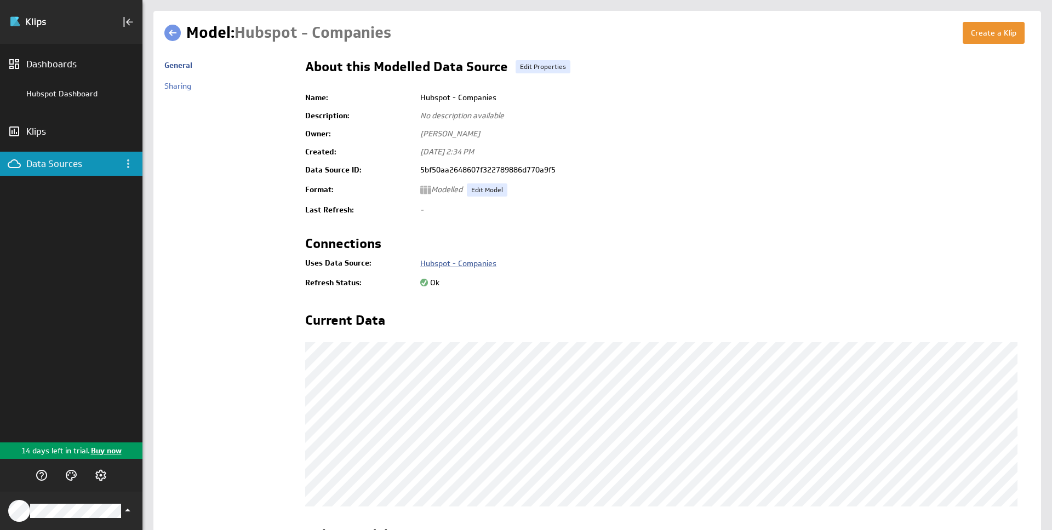
click at [427, 265] on link "Hubspot - Companies" at bounding box center [458, 264] width 76 height 10
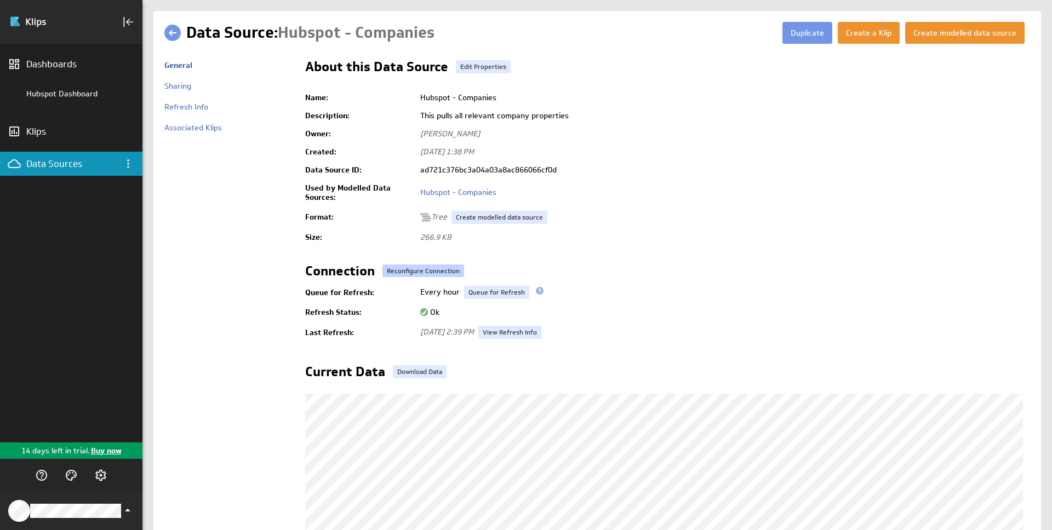
click at [447, 267] on button "Reconfigure Connection" at bounding box center [423, 271] width 82 height 13
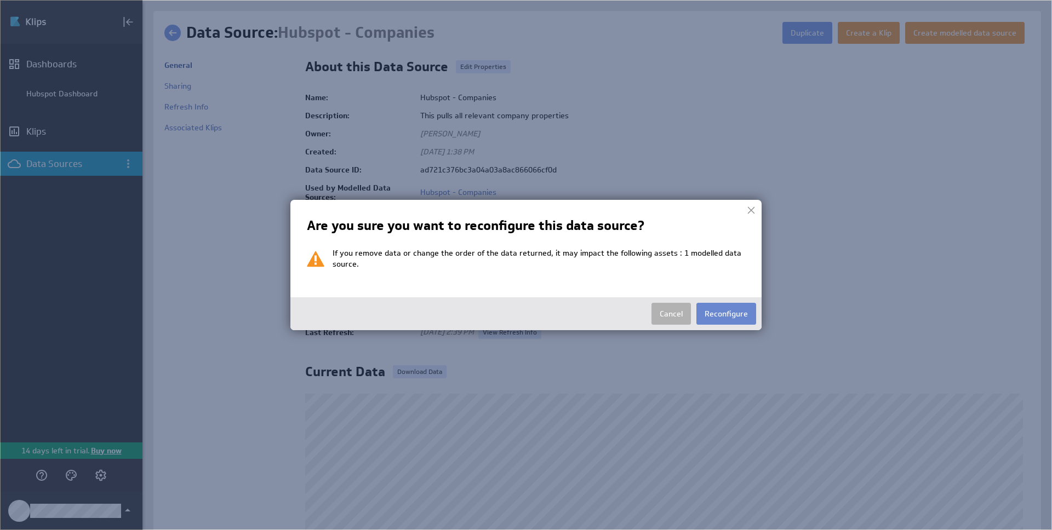
click at [727, 311] on button "Reconfigure" at bounding box center [726, 314] width 60 height 22
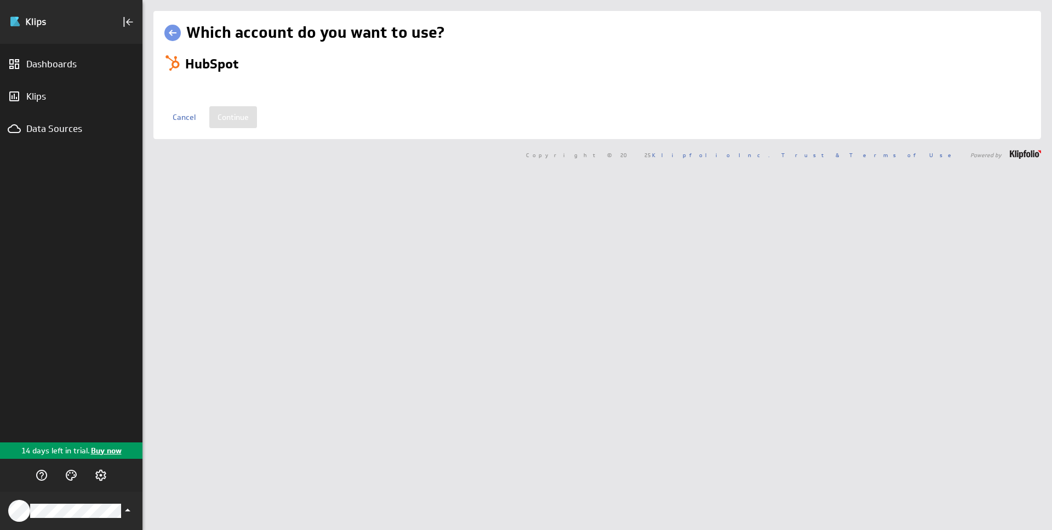
select select "adee00287263792e4796eb72d89e3e28"
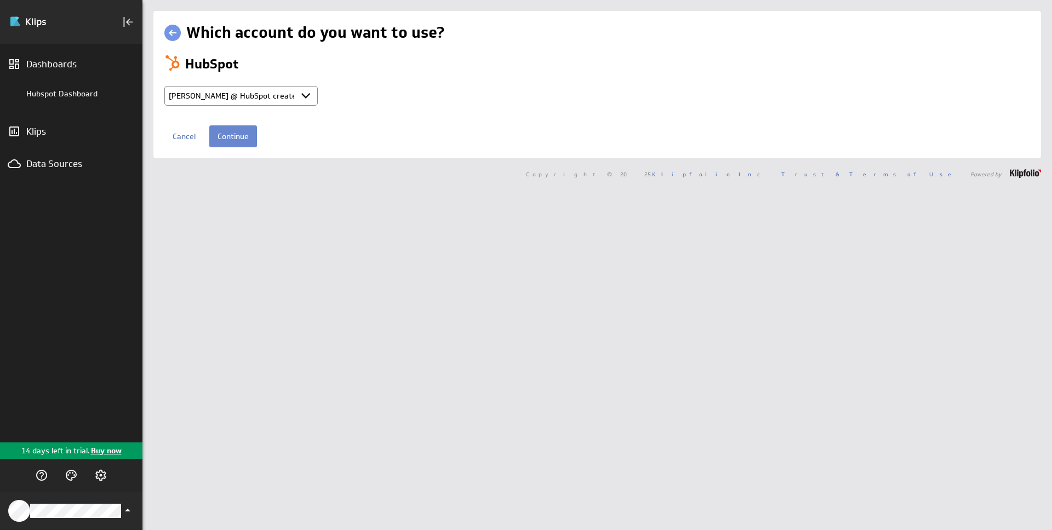
click at [251, 139] on input "Continue" at bounding box center [233, 136] width 48 height 22
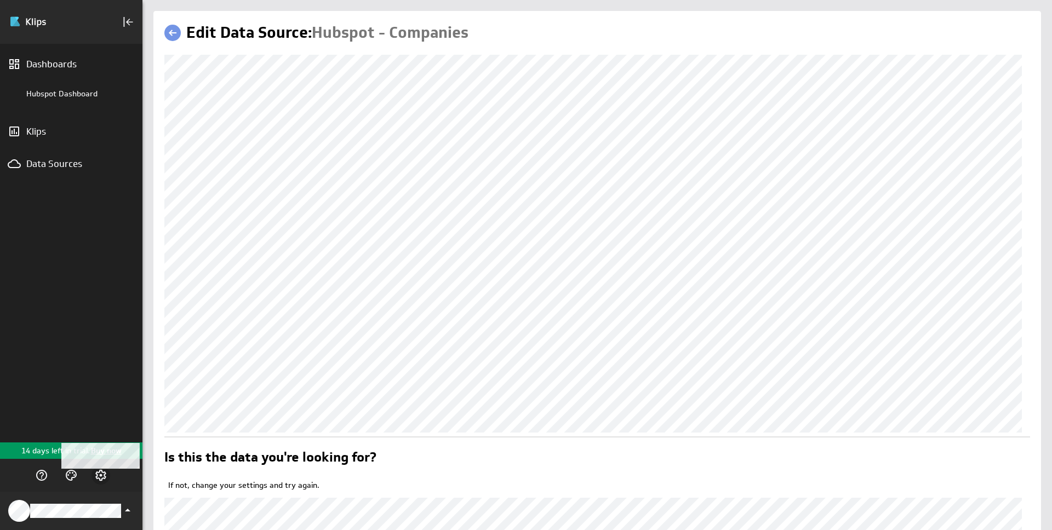
click at [94, 476] on icon "Account and settings" at bounding box center [100, 475] width 13 height 13
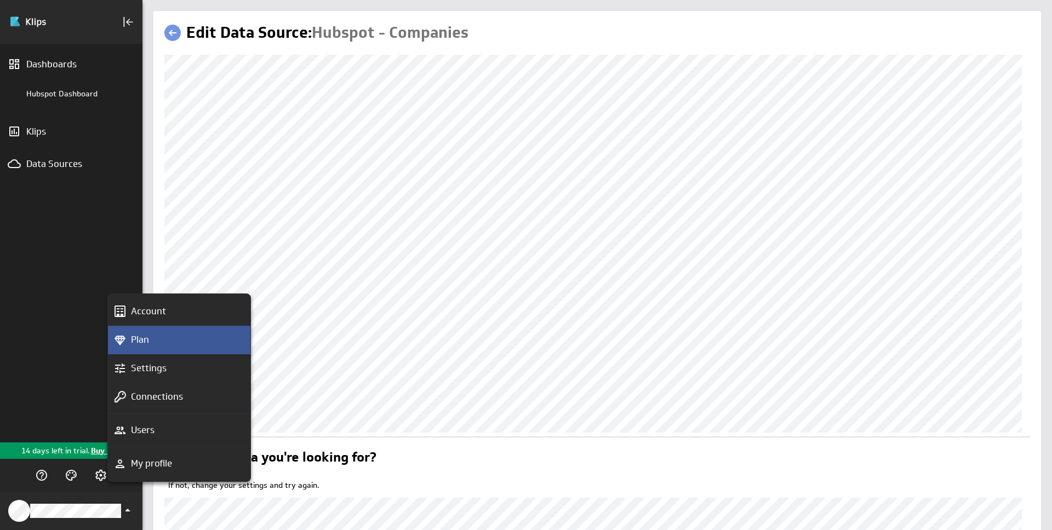
click at [168, 345] on div "Plan" at bounding box center [184, 340] width 115 height 14
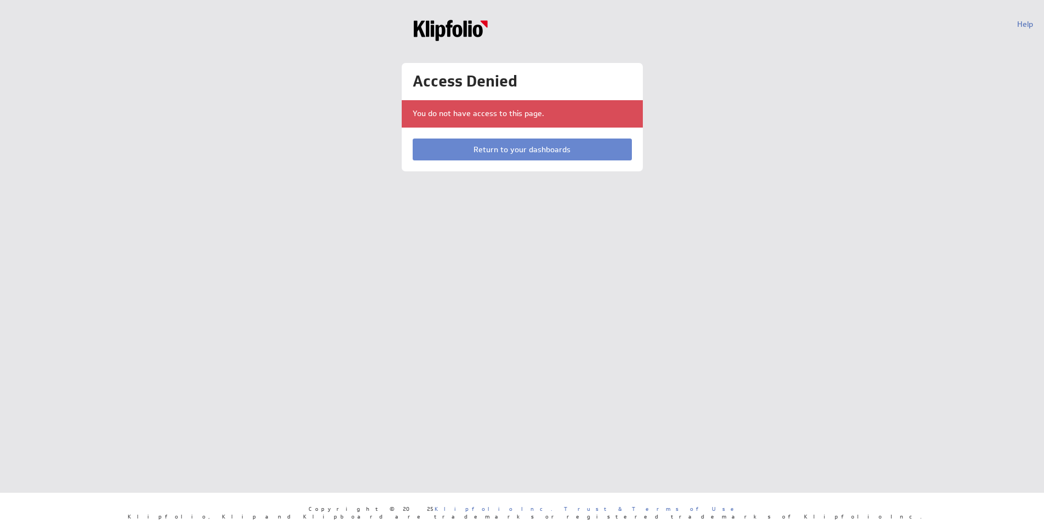
click at [460, 149] on link "Return to your dashboards" at bounding box center [522, 150] width 219 height 22
